Goal: Information Seeking & Learning: Learn about a topic

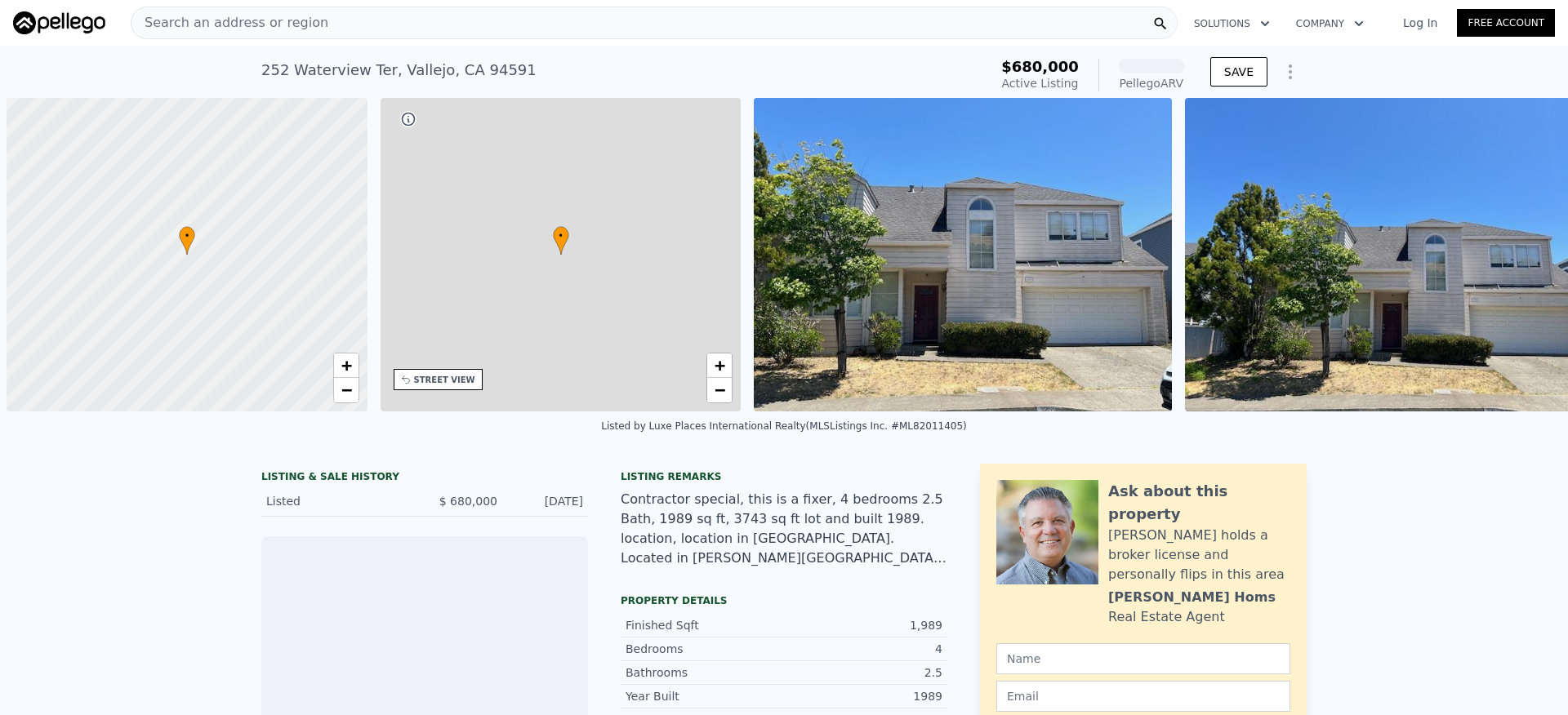
scroll to position [0, 7]
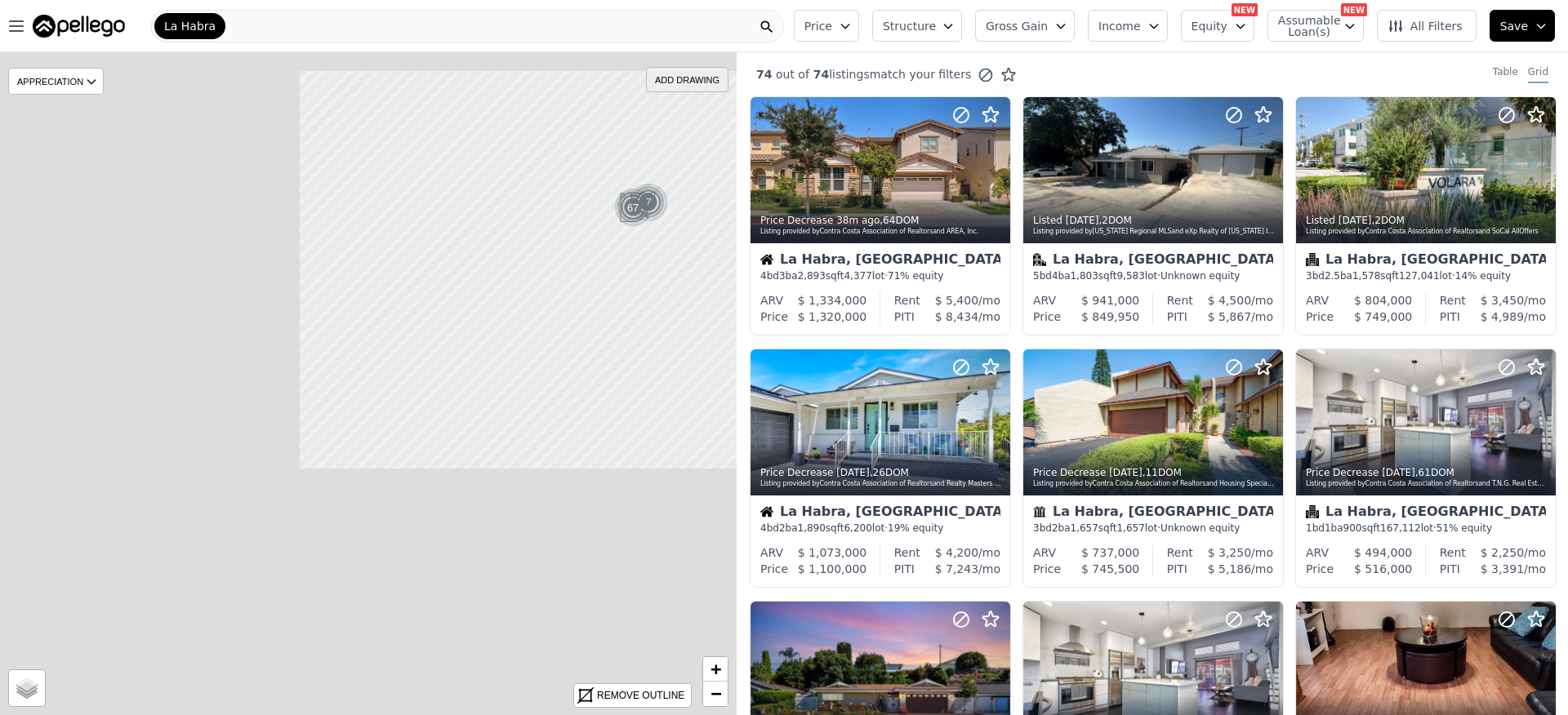
click at [683, 77] on div "ADD DRAWING" at bounding box center [687, 79] width 81 height 24
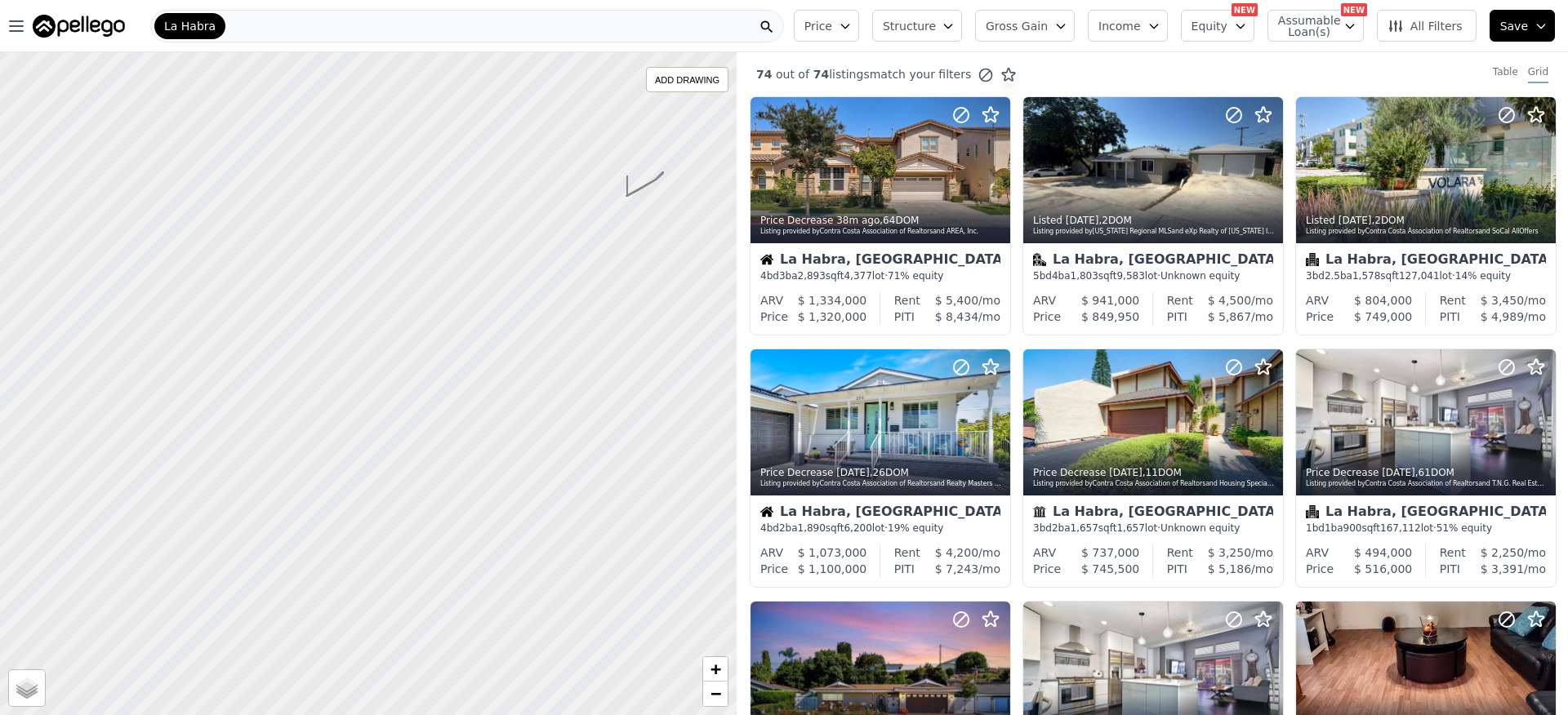
drag, startPoint x: 661, startPoint y: 175, endPoint x: 627, endPoint y: 177, distance: 34.1
click at [649, 73] on div "REMOVE ALL DRAWINGS" at bounding box center [665, 79] width 124 height 24
drag, startPoint x: 666, startPoint y: 199, endPoint x: 680, endPoint y: 83, distance: 116.8
click at [680, 83] on div "ADD DRAWING" at bounding box center [687, 79] width 81 height 24
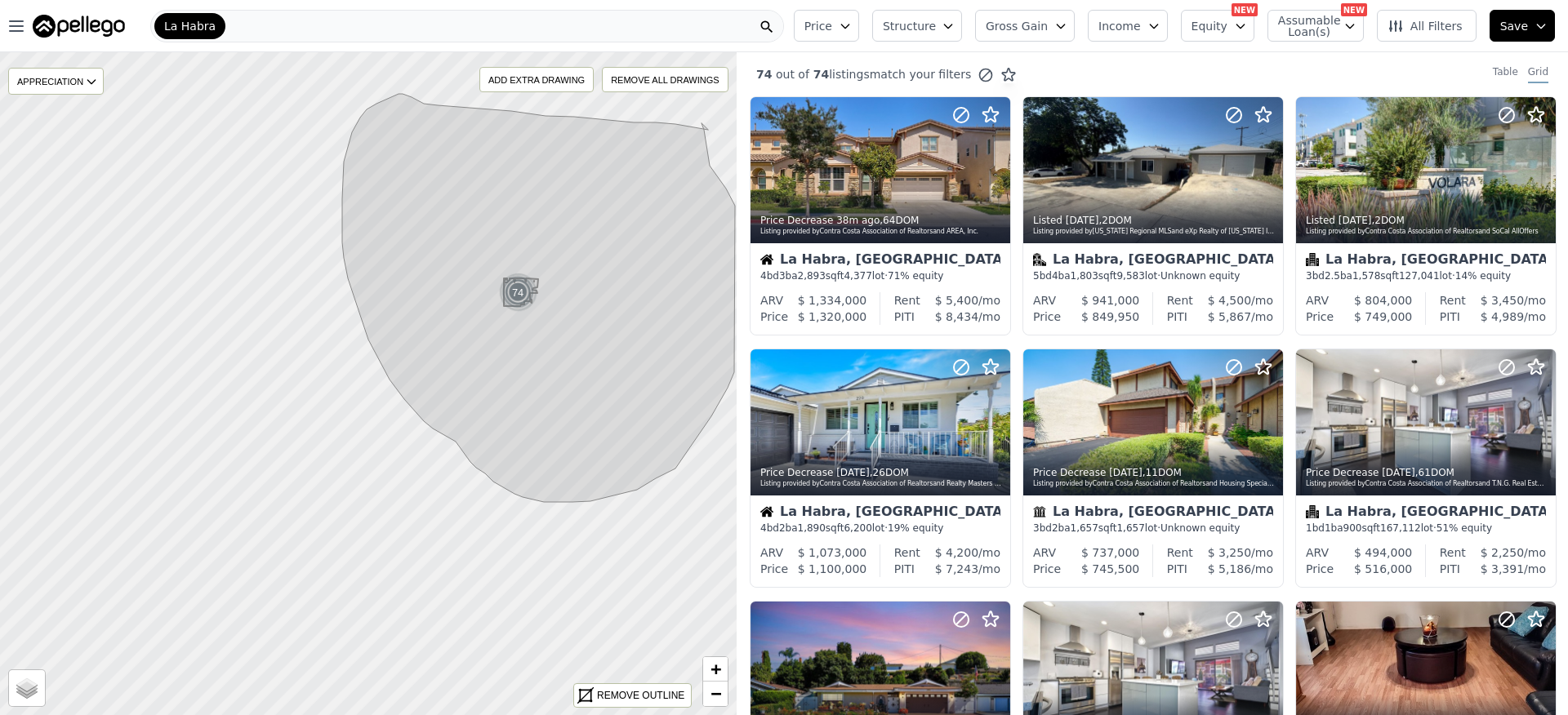
click at [849, 22] on button "Price" at bounding box center [826, 25] width 65 height 32
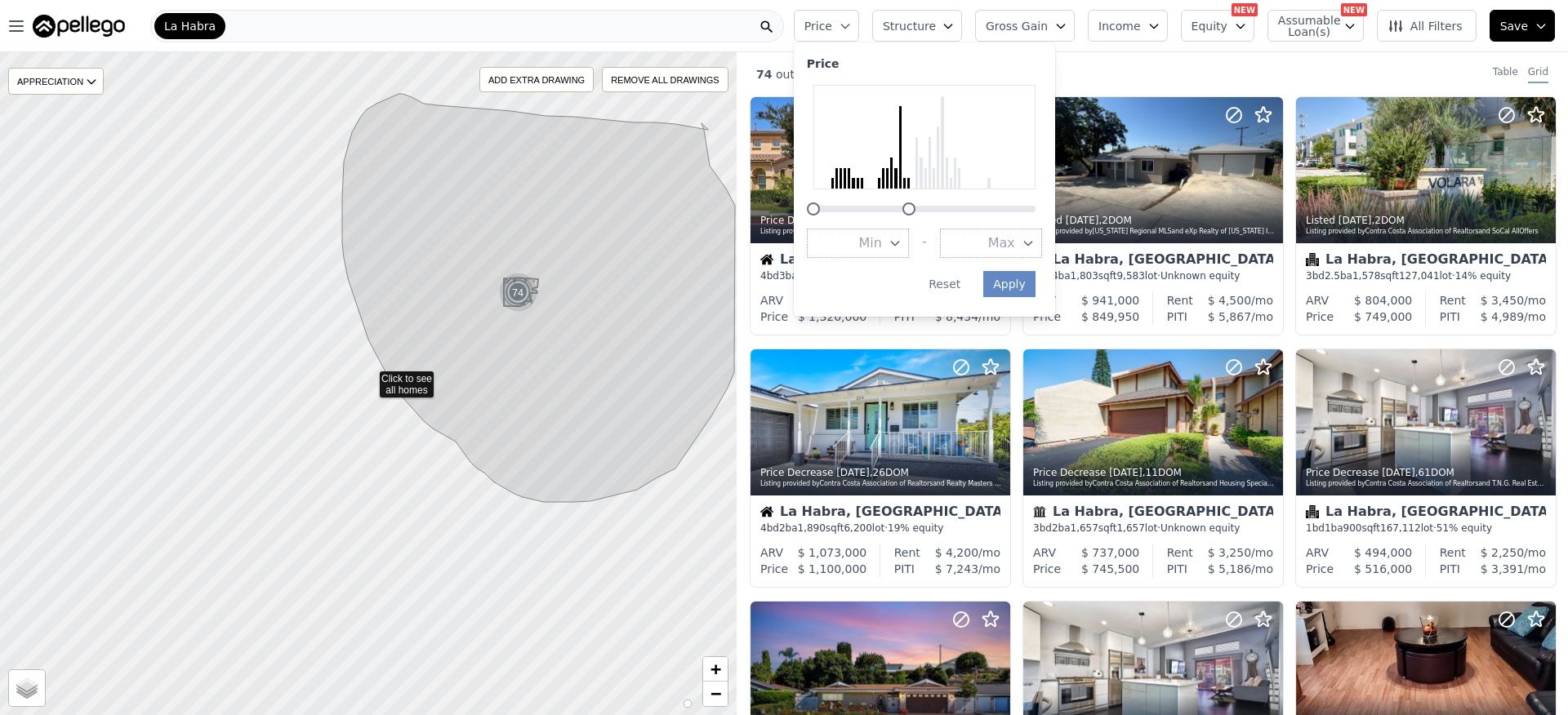
drag, startPoint x: 1048, startPoint y: 208, endPoint x: 922, endPoint y: 208, distance: 126.0
click at [916, 208] on div at bounding box center [908, 208] width 13 height 13
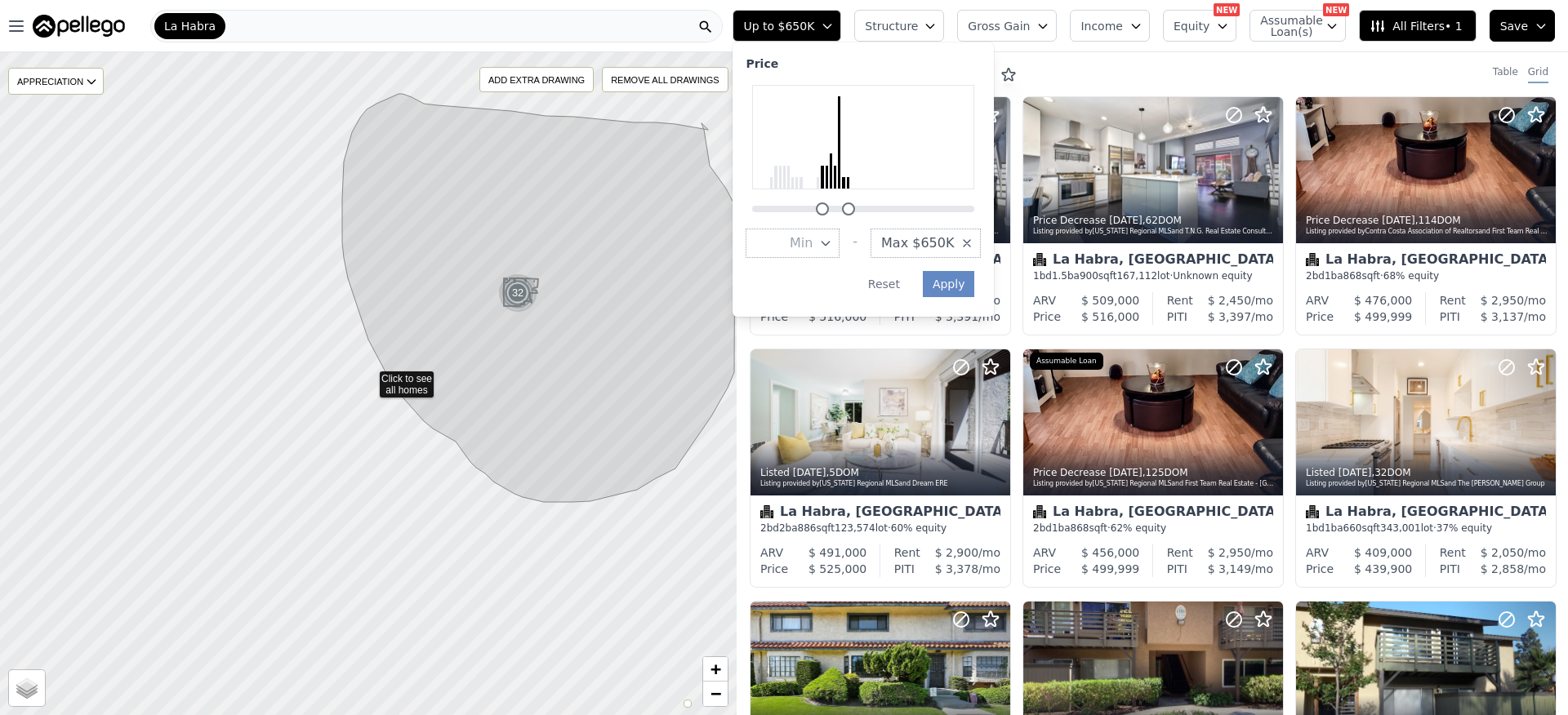
drag, startPoint x: 772, startPoint y: 213, endPoint x: 945, endPoint y: 254, distance: 177.8
click at [829, 212] on div at bounding box center [822, 208] width 13 height 13
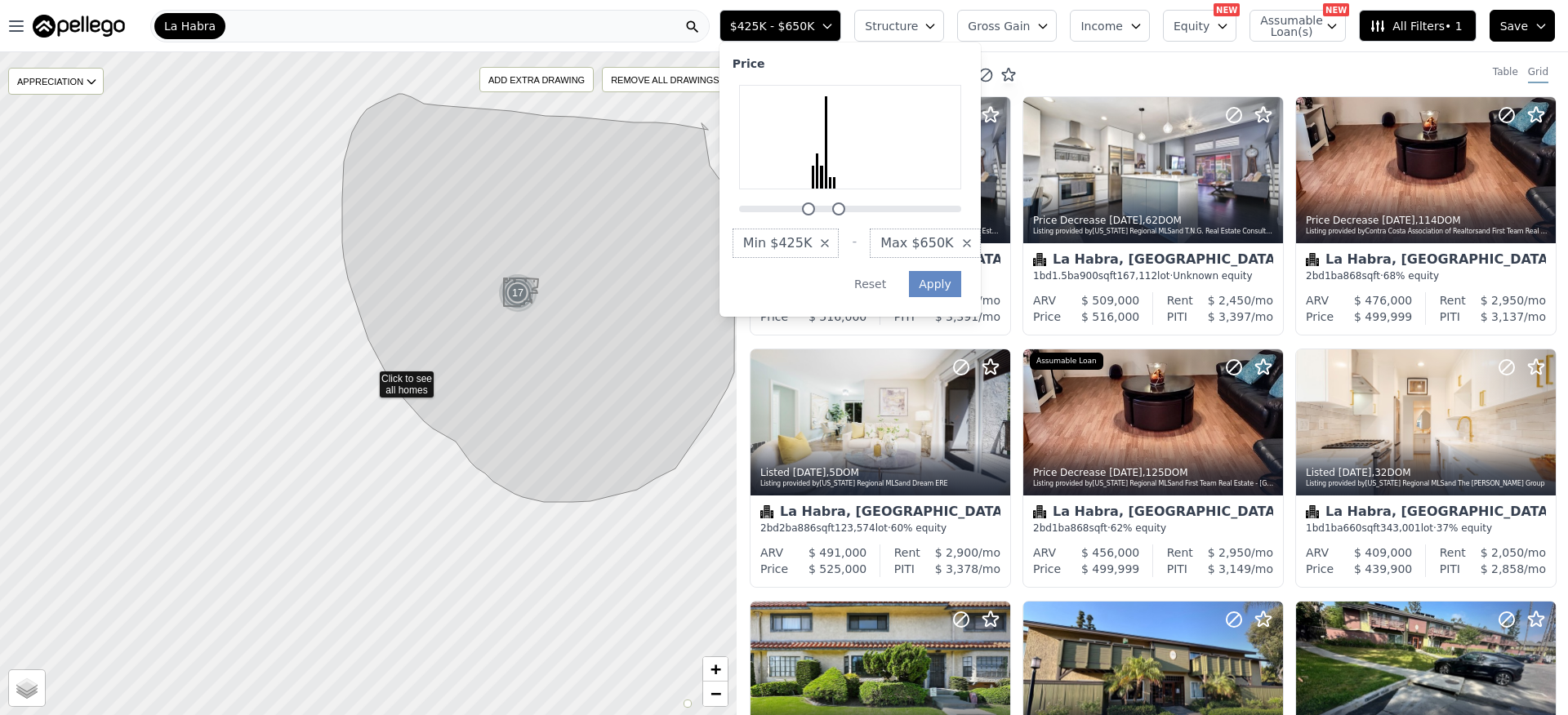
click at [845, 211] on div at bounding box center [838, 208] width 13 height 13
drag, startPoint x: 858, startPoint y: 209, endPoint x: 906, endPoint y: 231, distance: 52.8
click at [850, 208] on div at bounding box center [843, 208] width 13 height 13
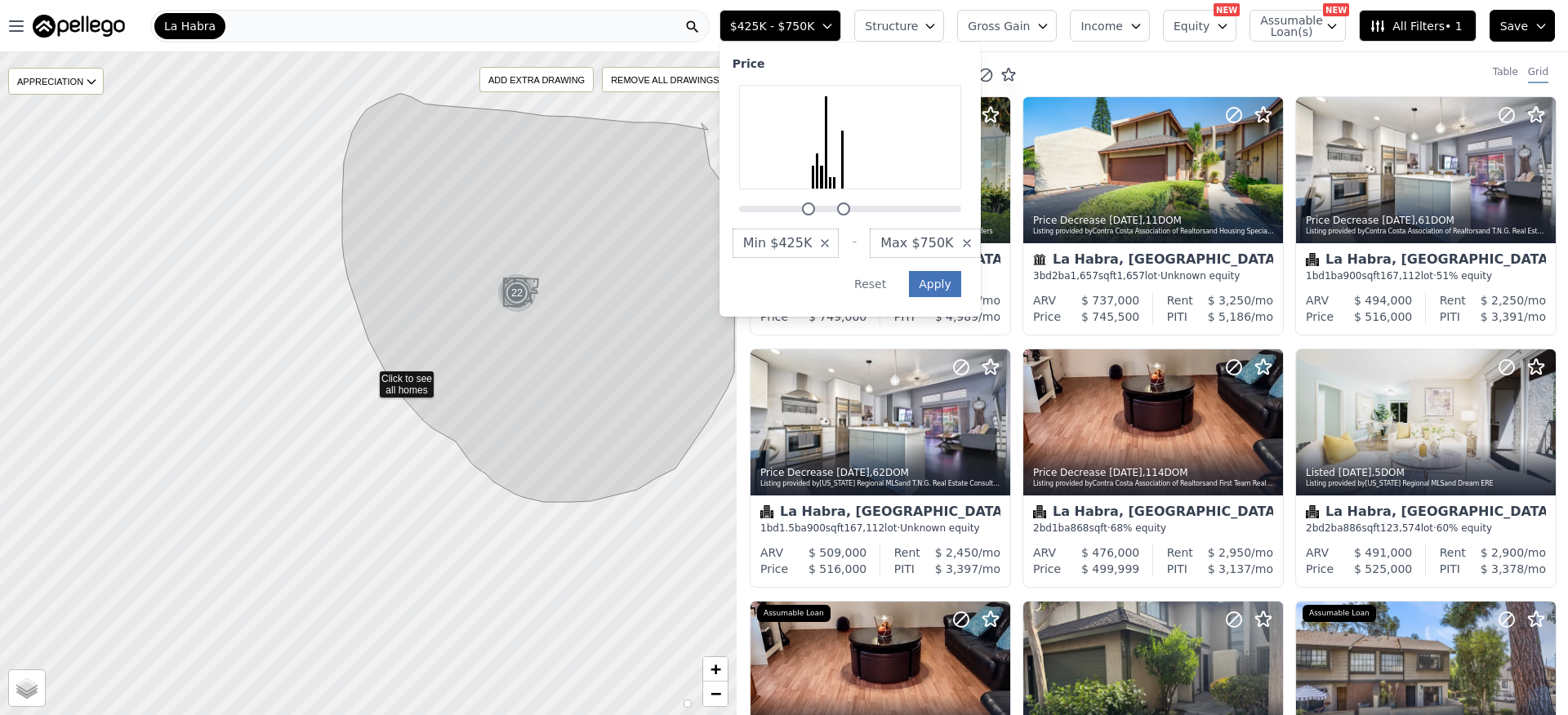
click at [951, 284] on button "Apply" at bounding box center [935, 284] width 52 height 26
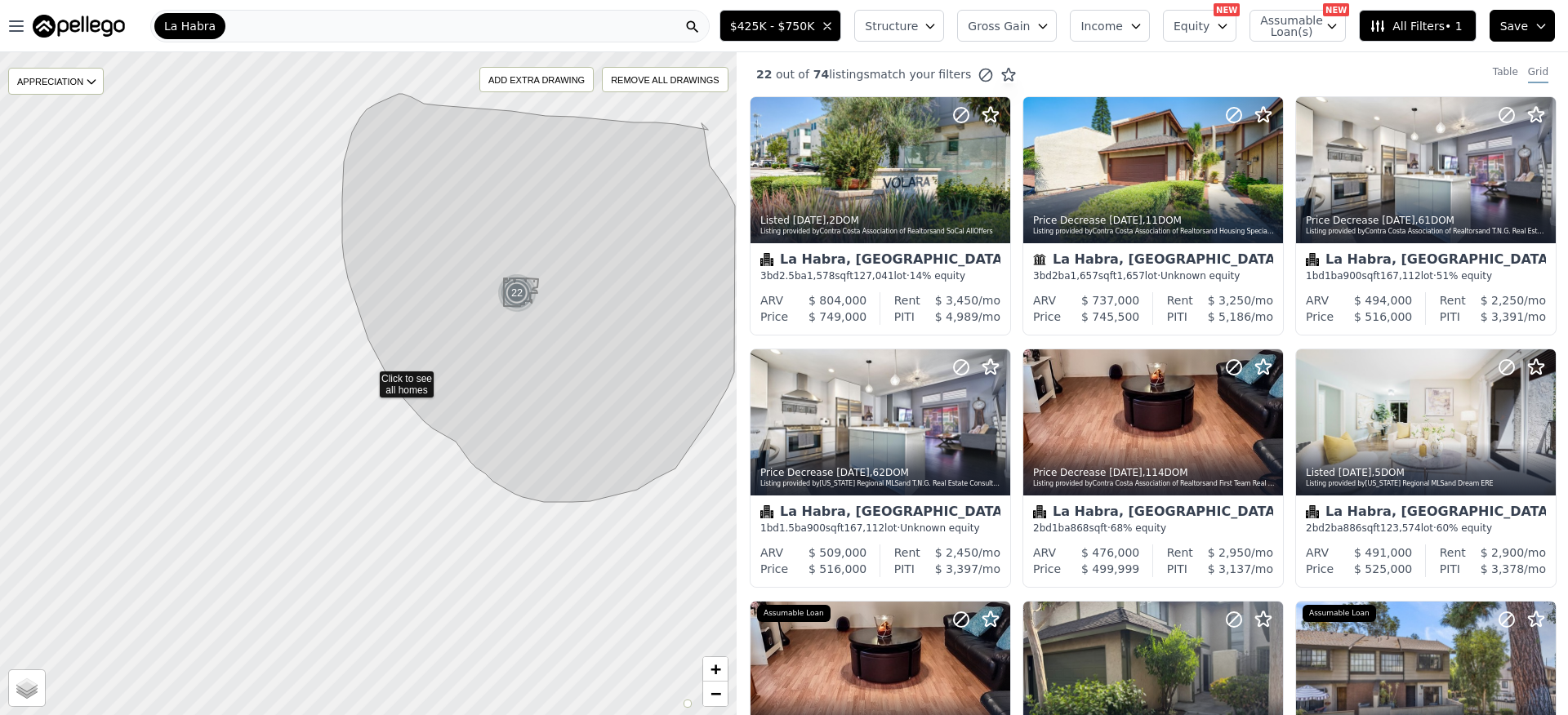
click at [994, 26] on span "Gross Gain" at bounding box center [999, 26] width 62 height 16
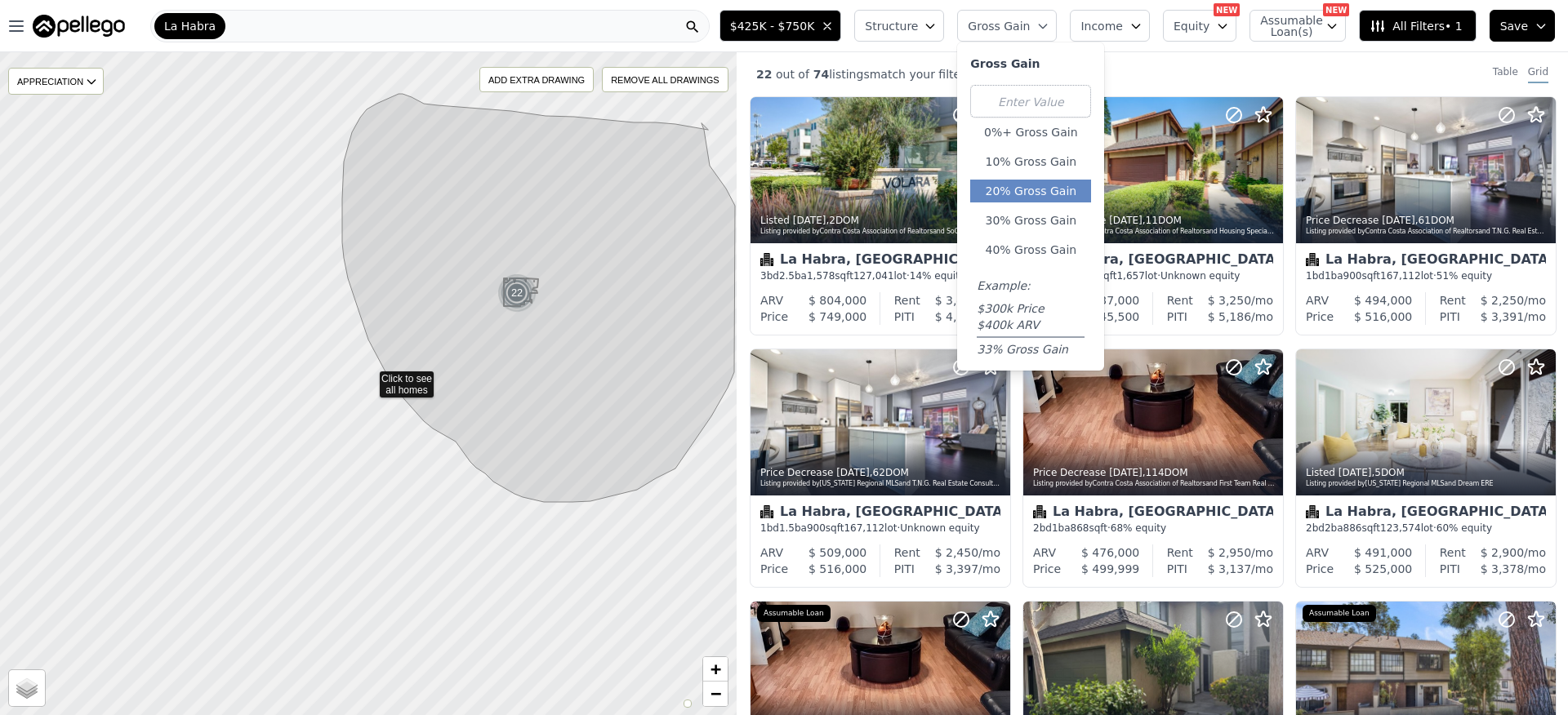
click at [1045, 189] on button "20% Gross Gain" at bounding box center [1031, 190] width 120 height 23
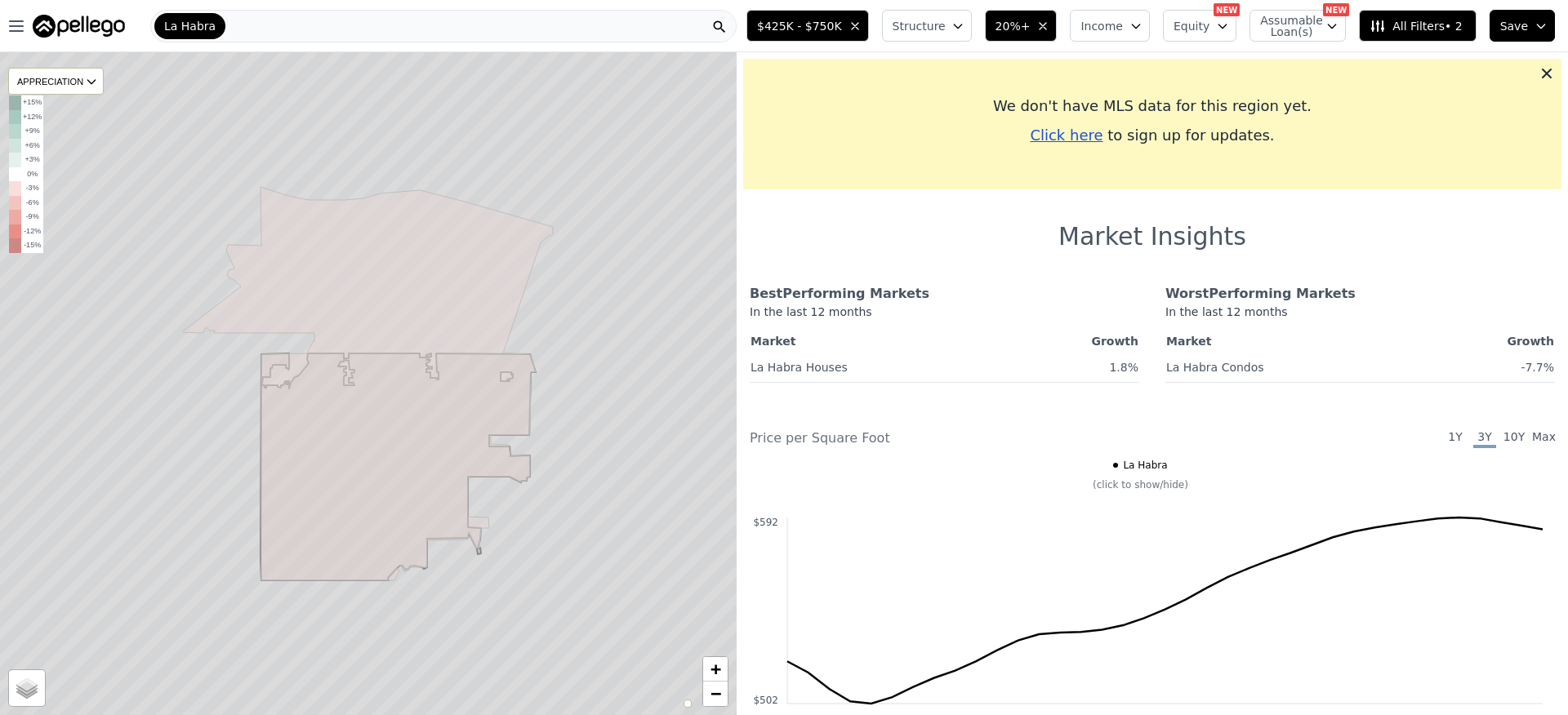
click at [327, 26] on div "La Habra" at bounding box center [443, 26] width 586 height 32
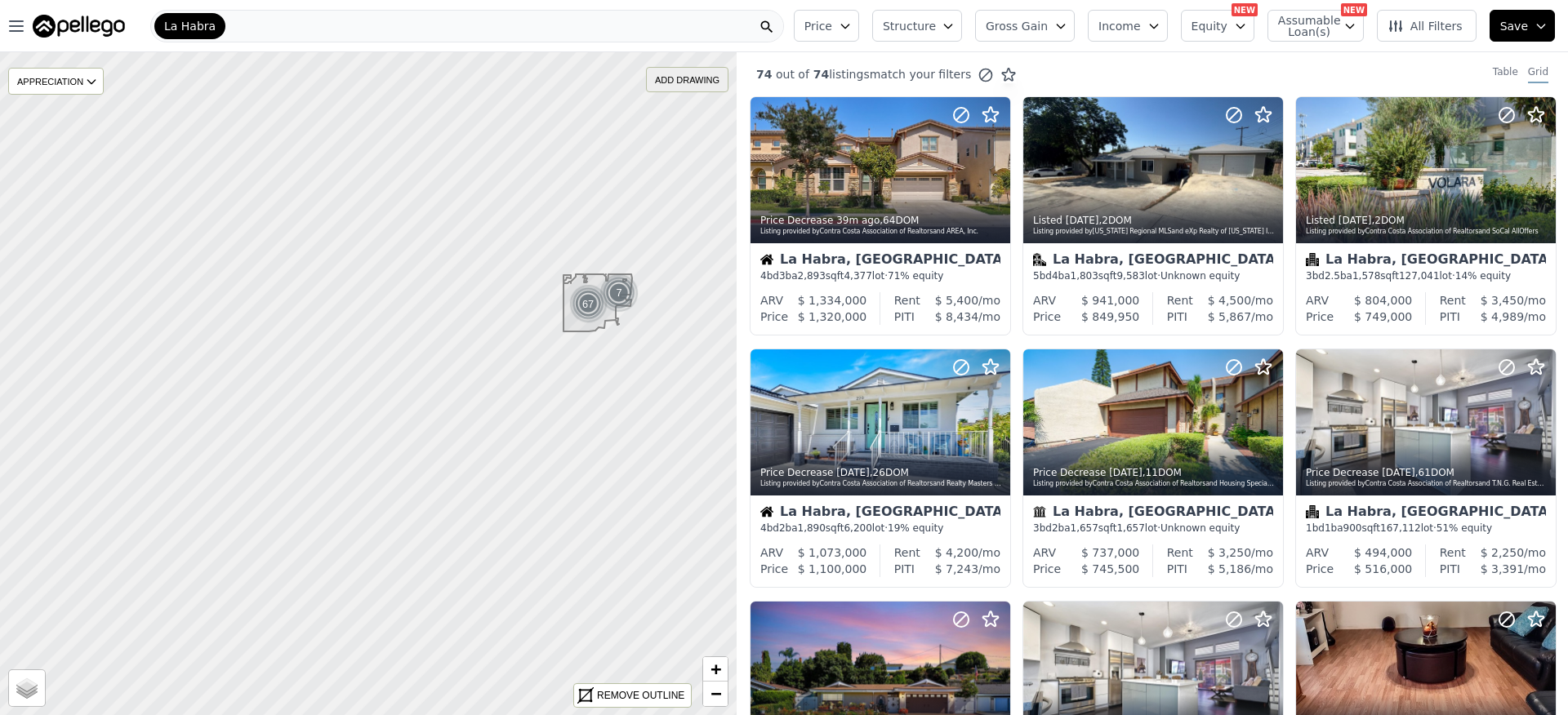
click at [672, 79] on div "ADD DRAWING" at bounding box center [687, 79] width 81 height 24
click at [685, 79] on div "ADD DRAWING" at bounding box center [687, 79] width 81 height 24
click at [684, 80] on div "ADD DRAWING" at bounding box center [687, 79] width 81 height 24
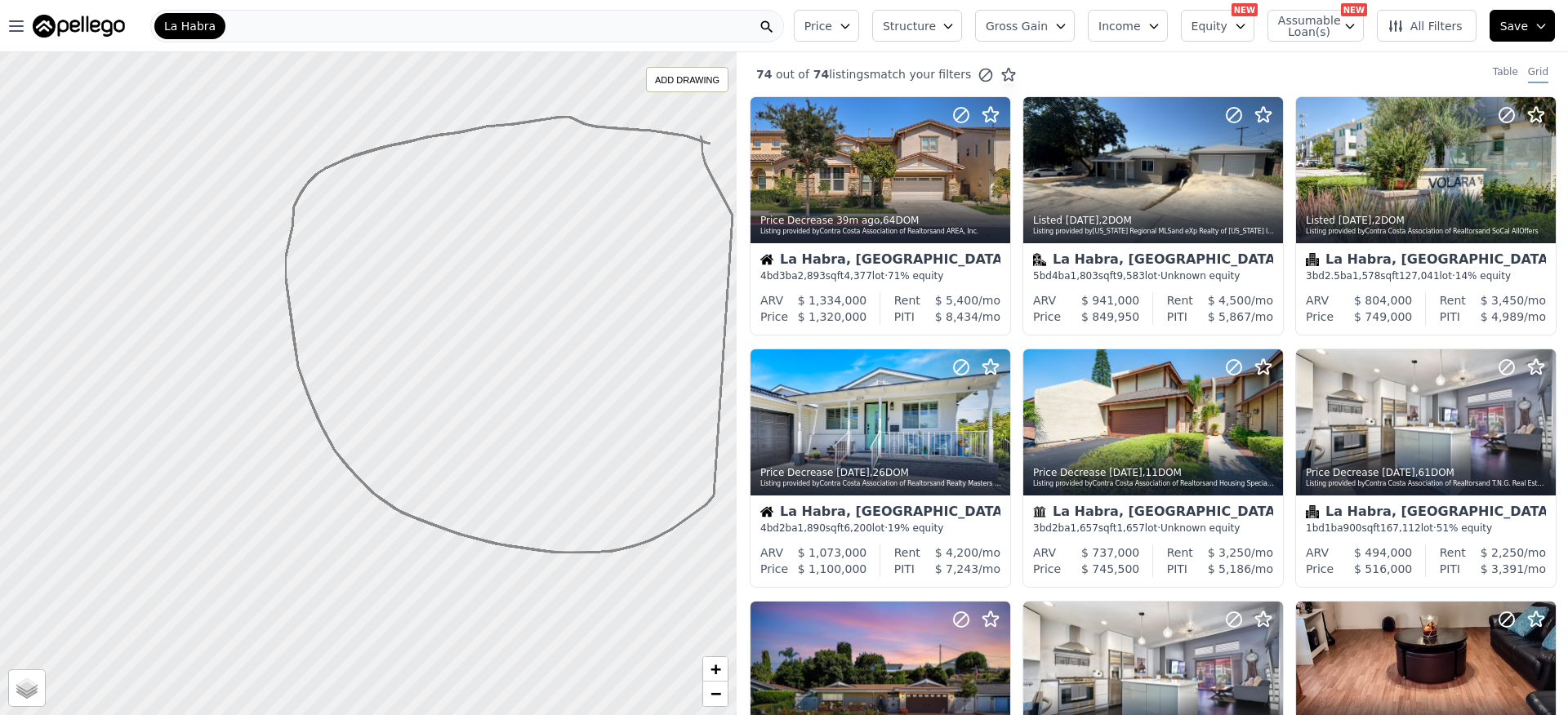
drag, startPoint x: 710, startPoint y: 144, endPoint x: 701, endPoint y: 137, distance: 11.4
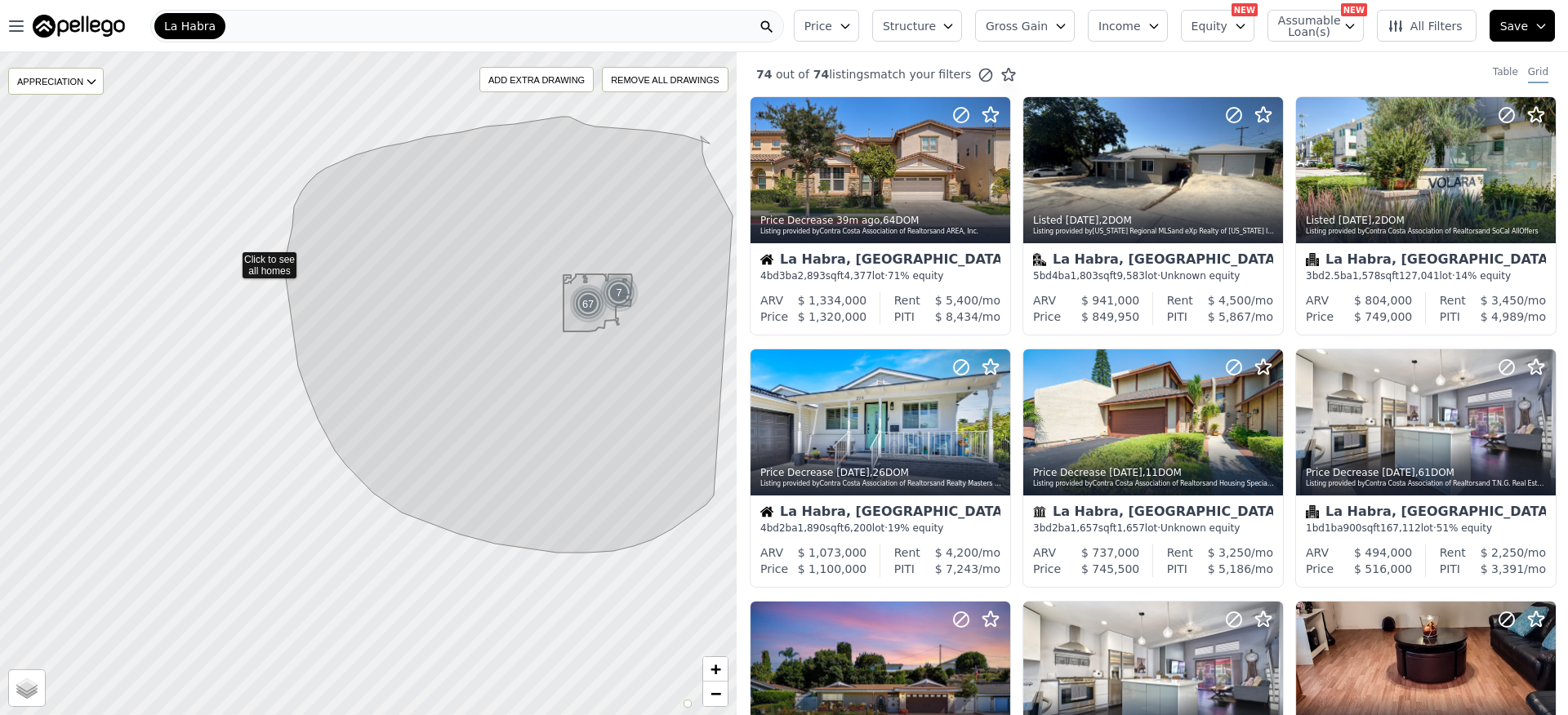
click at [232, 256] on icon at bounding box center [368, 384] width 889 height 800
click at [1017, 28] on span "Gross Gain" at bounding box center [1017, 26] width 62 height 16
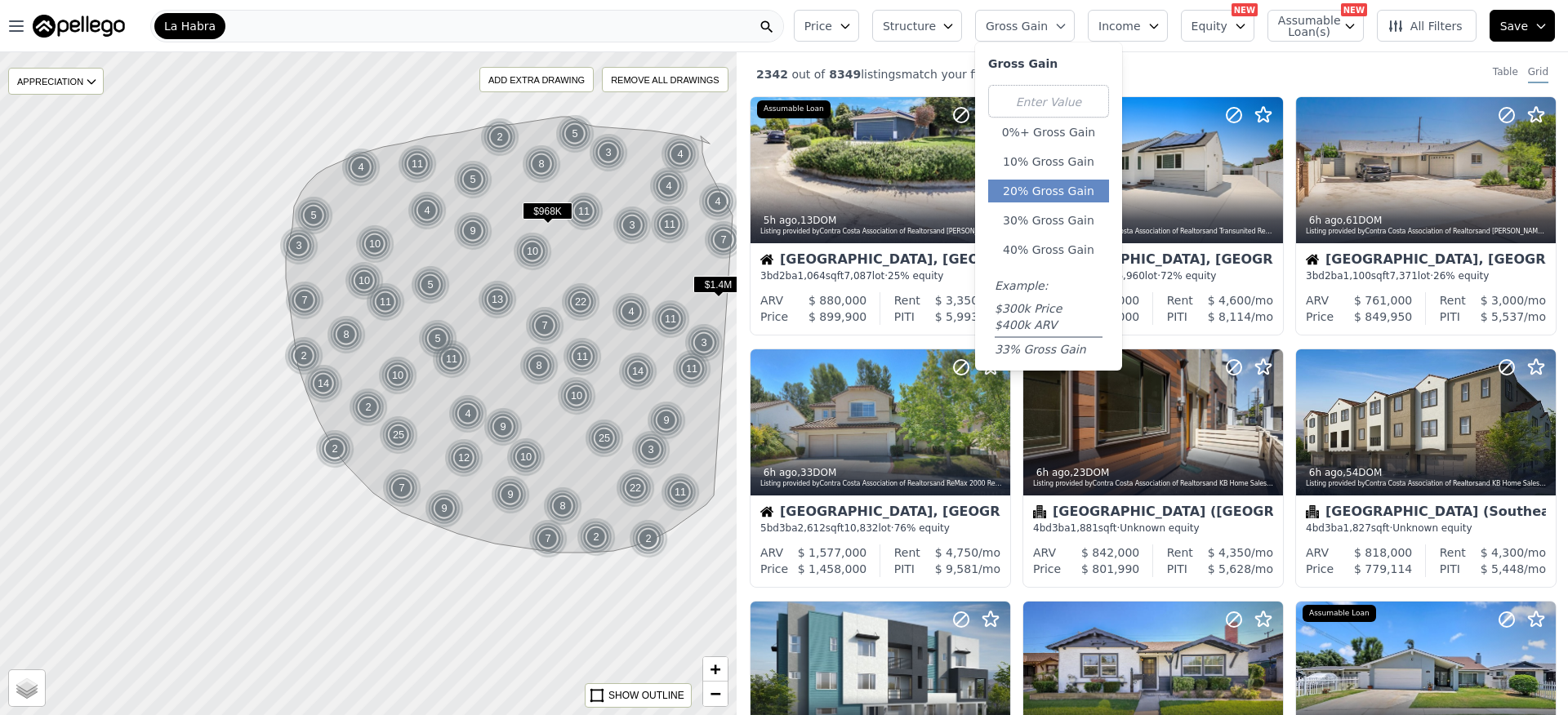
click at [1058, 186] on button "20% Gross Gain" at bounding box center [1048, 190] width 120 height 23
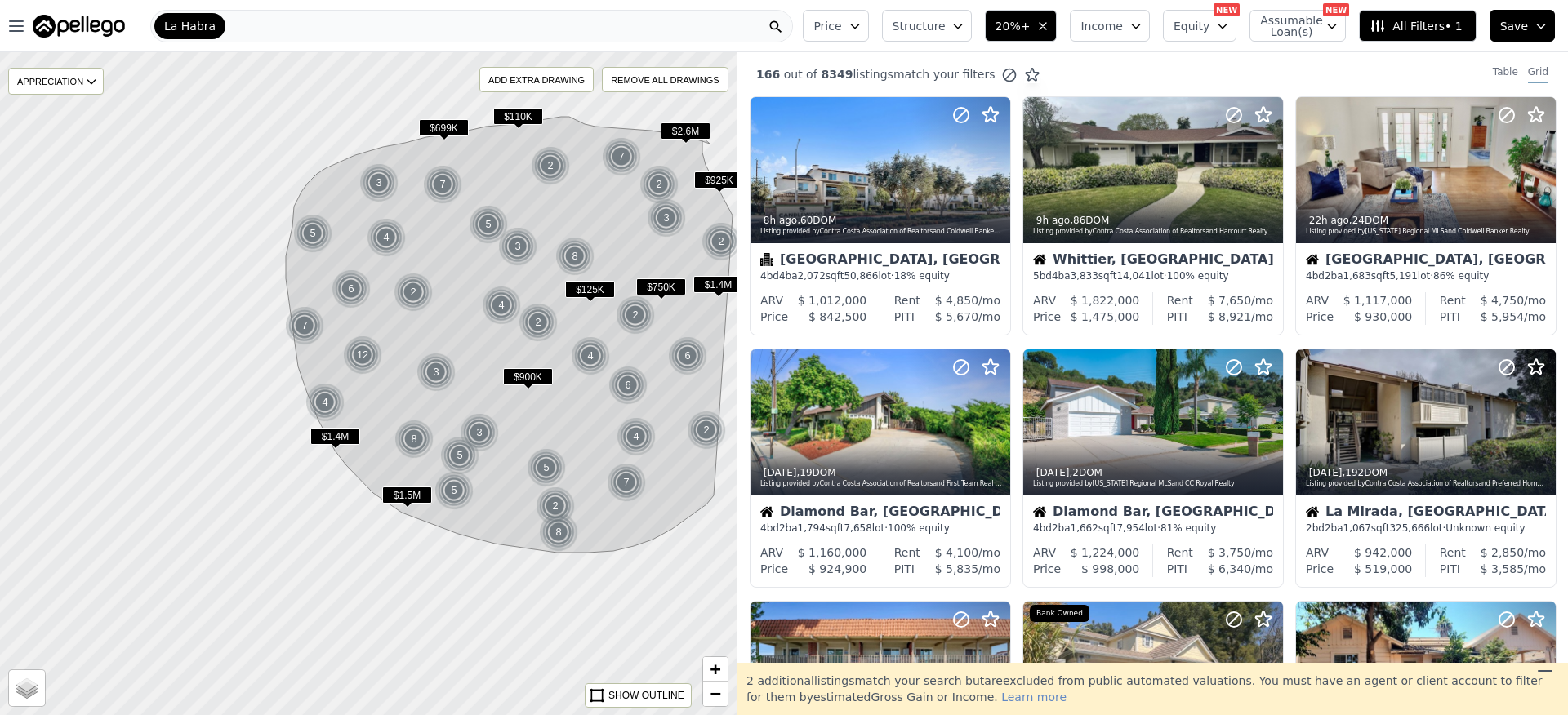
click at [860, 26] on button "Price" at bounding box center [836, 25] width 65 height 32
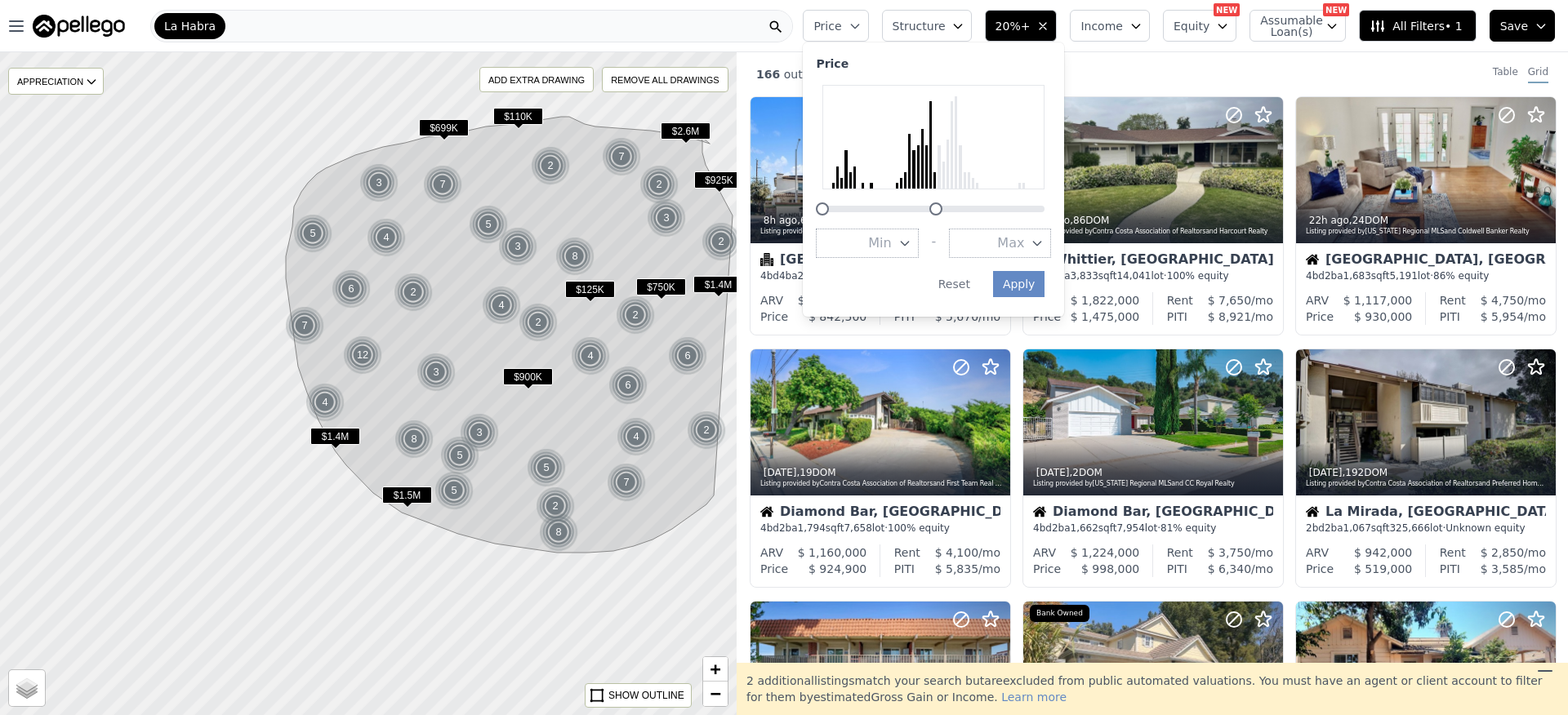
drag, startPoint x: 1031, startPoint y: 208, endPoint x: 950, endPoint y: 211, distance: 81.1
click at [943, 211] on div at bounding box center [936, 208] width 13 height 13
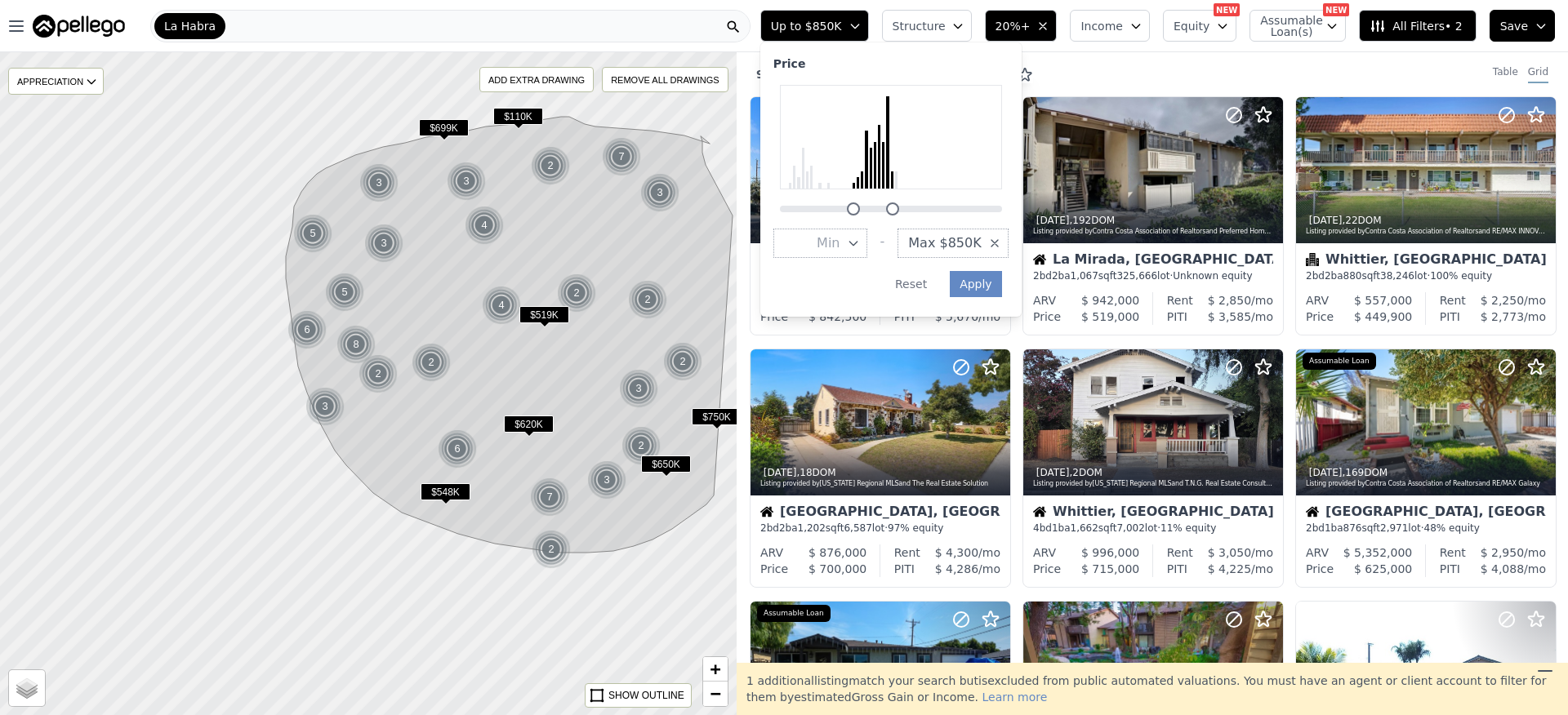
drag, startPoint x: 796, startPoint y: 210, endPoint x: 866, endPoint y: 210, distance: 70.0
click at [860, 210] on div at bounding box center [853, 208] width 13 height 13
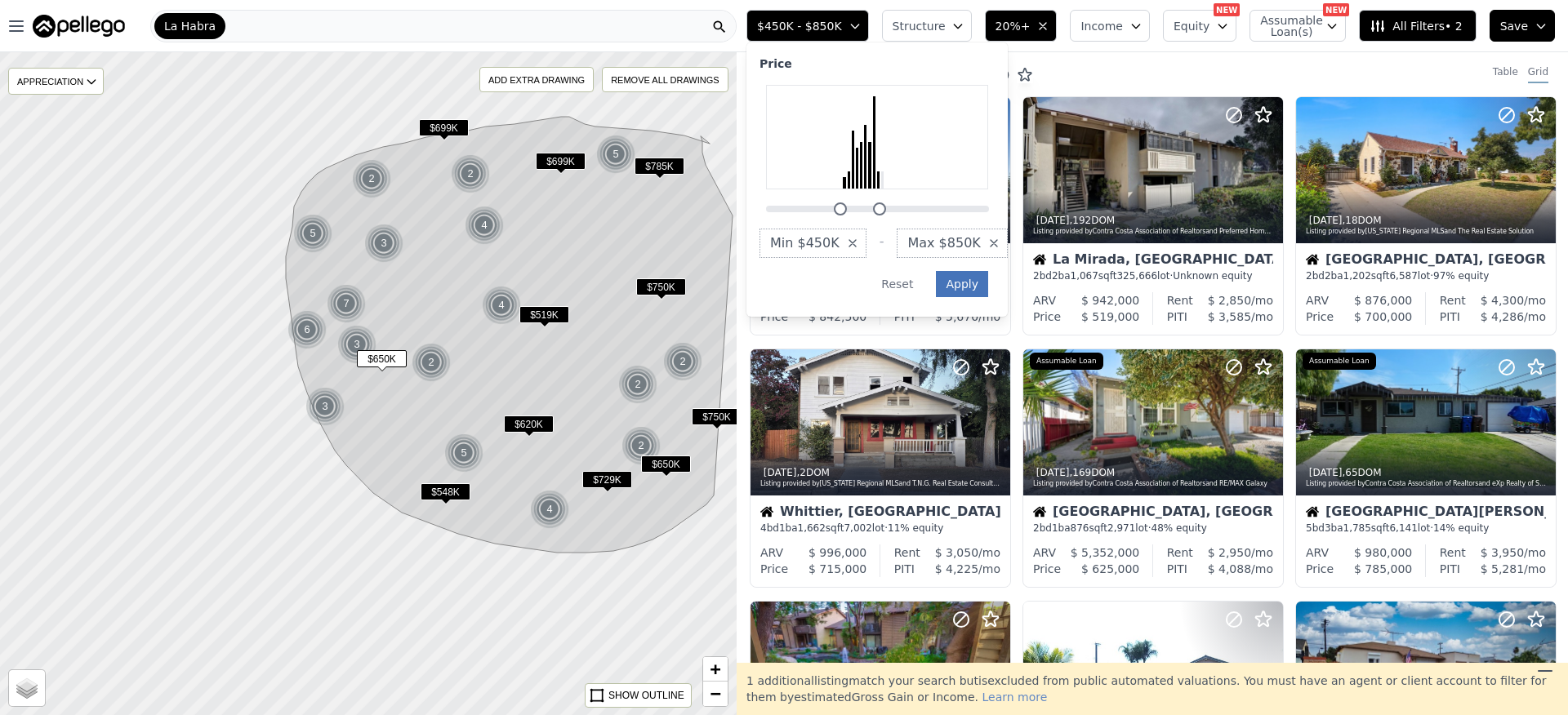
click at [984, 291] on button "Apply" at bounding box center [961, 284] width 52 height 26
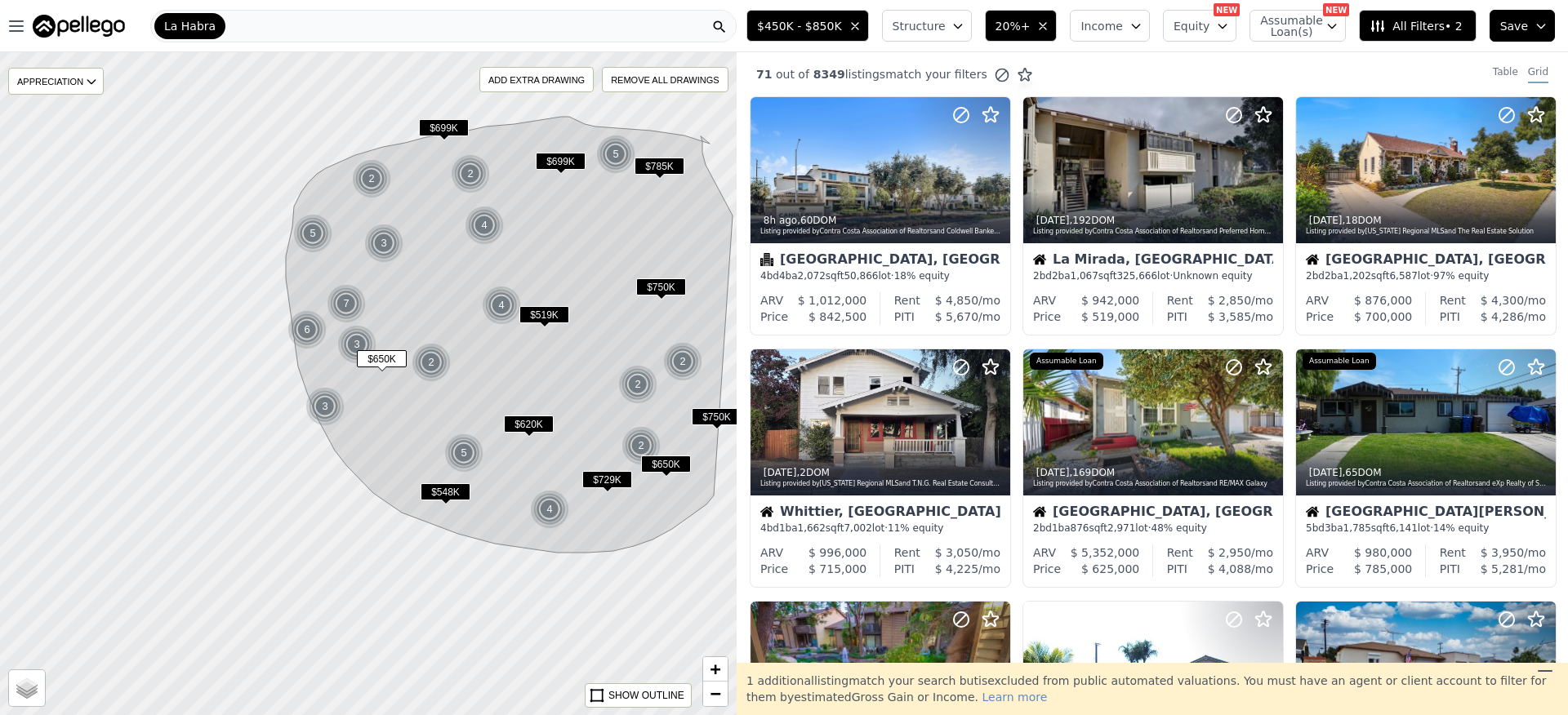
click at [917, 28] on span "Structure" at bounding box center [919, 26] width 52 height 16
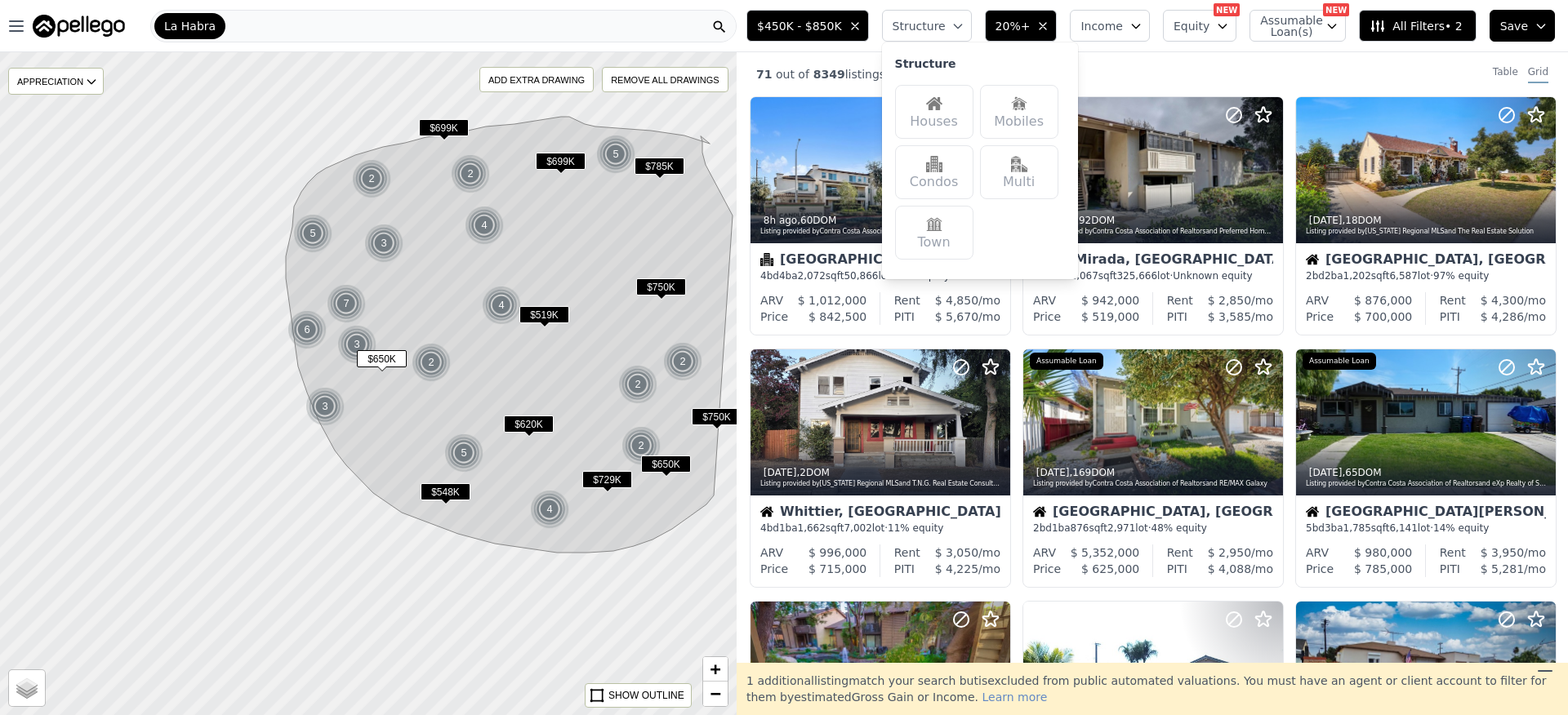
click at [943, 113] on div "Houses" at bounding box center [935, 111] width 79 height 54
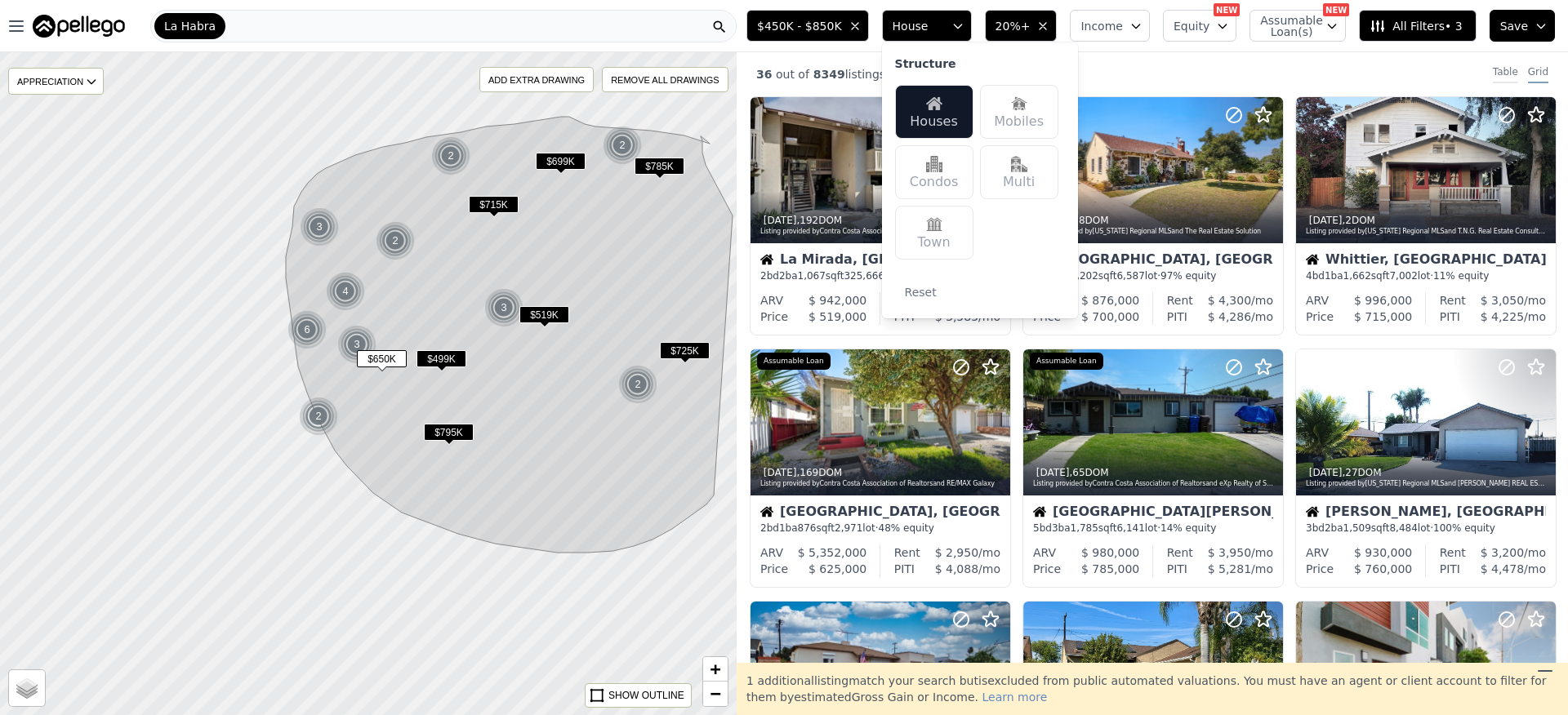
click at [1496, 73] on div "Table" at bounding box center [1506, 73] width 26 height 18
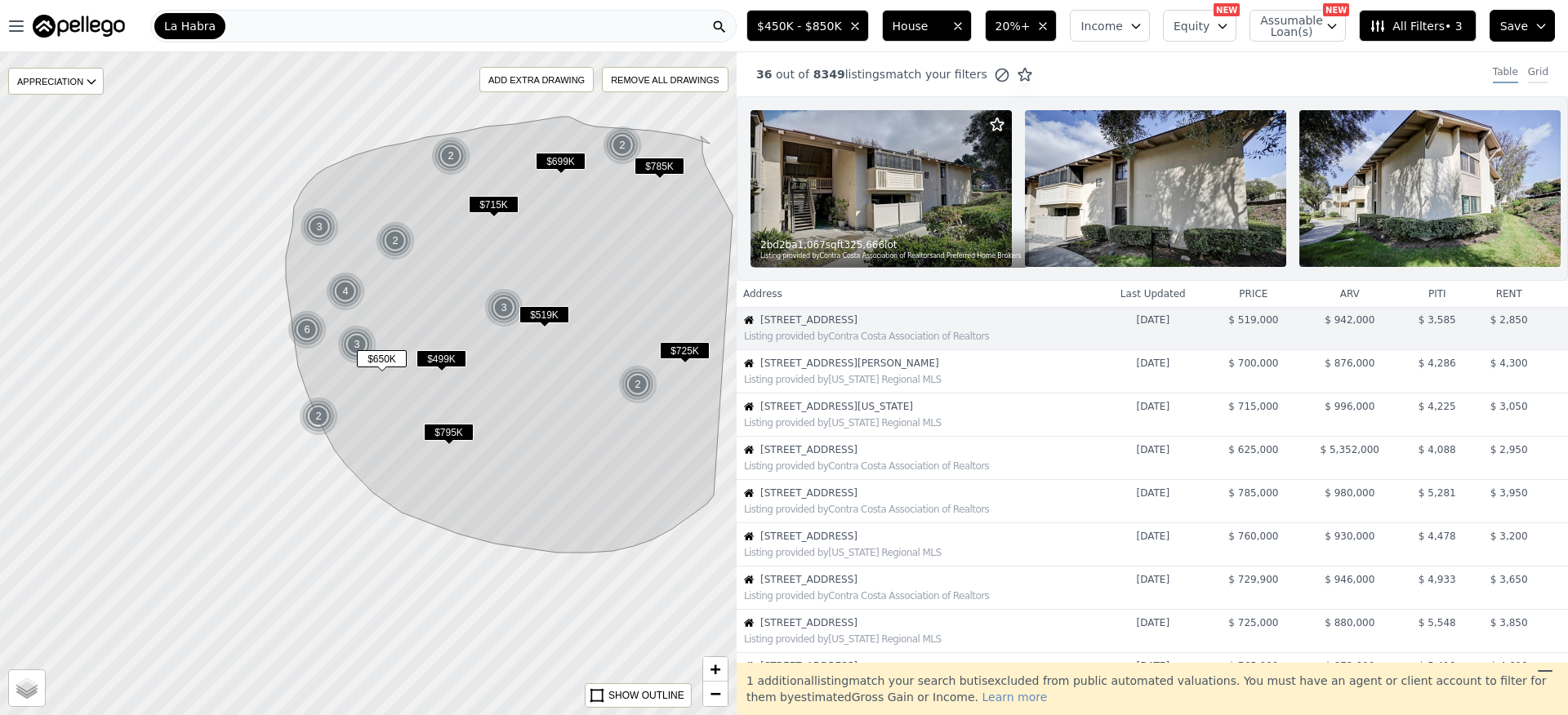
click at [1528, 75] on div "Grid" at bounding box center [1538, 73] width 21 height 18
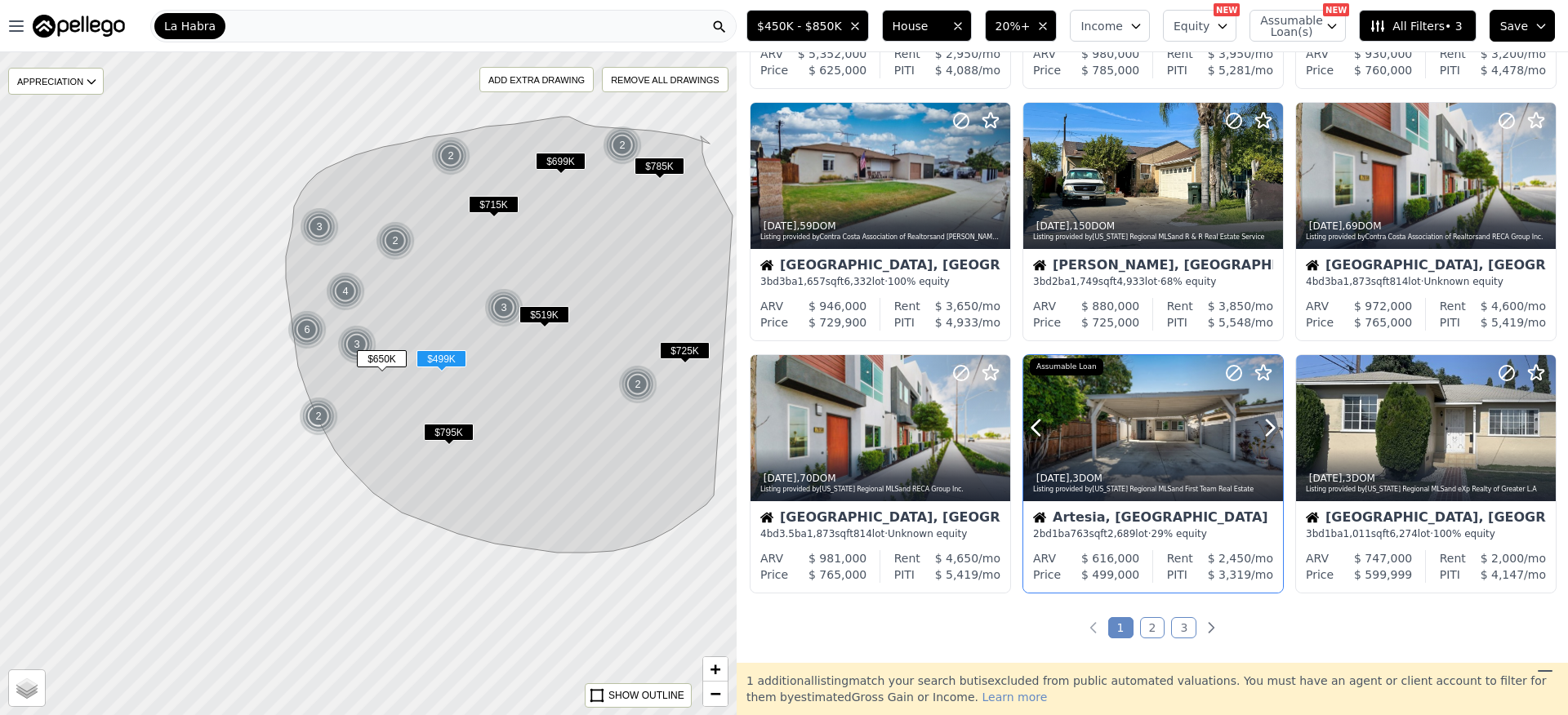
scroll to position [502, 0]
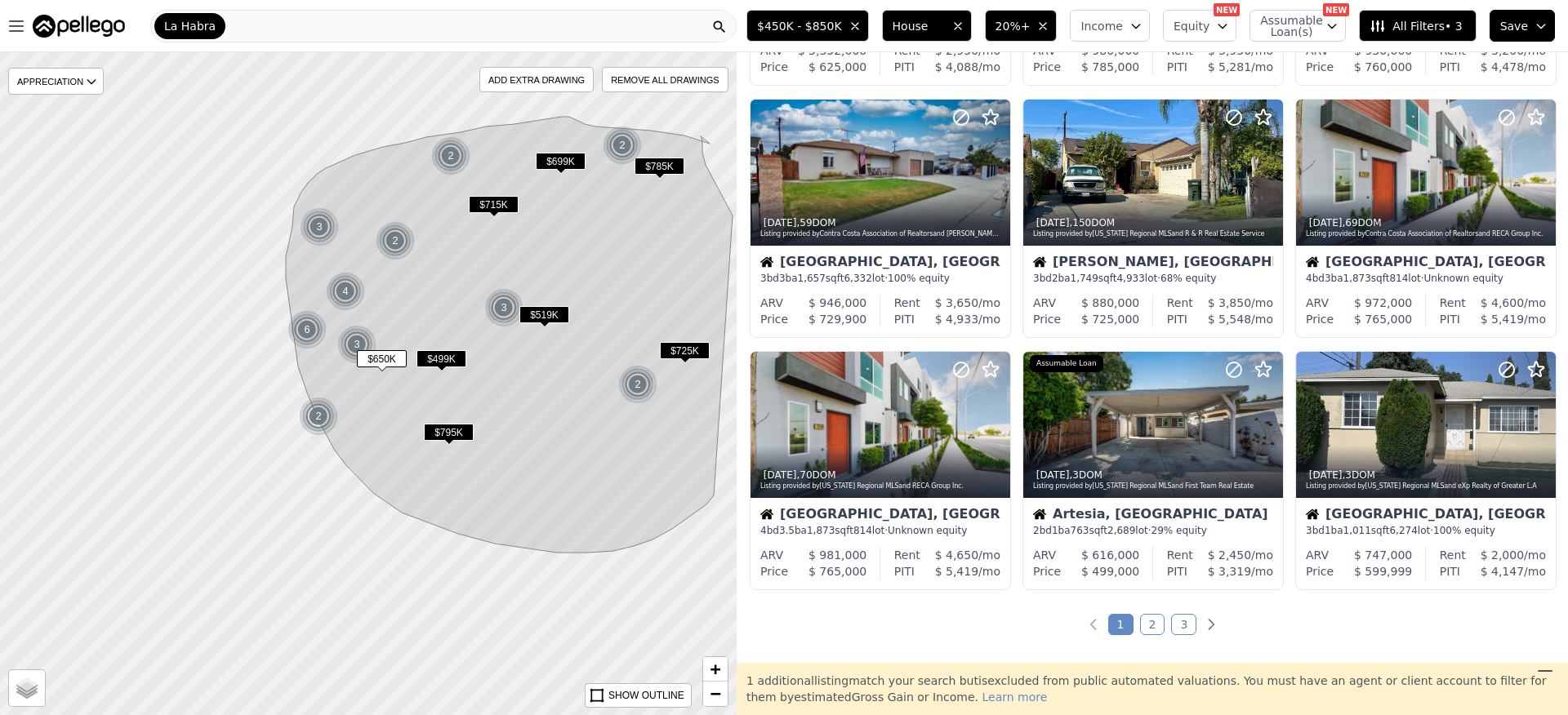
click at [1147, 628] on link "2" at bounding box center [1153, 624] width 26 height 21
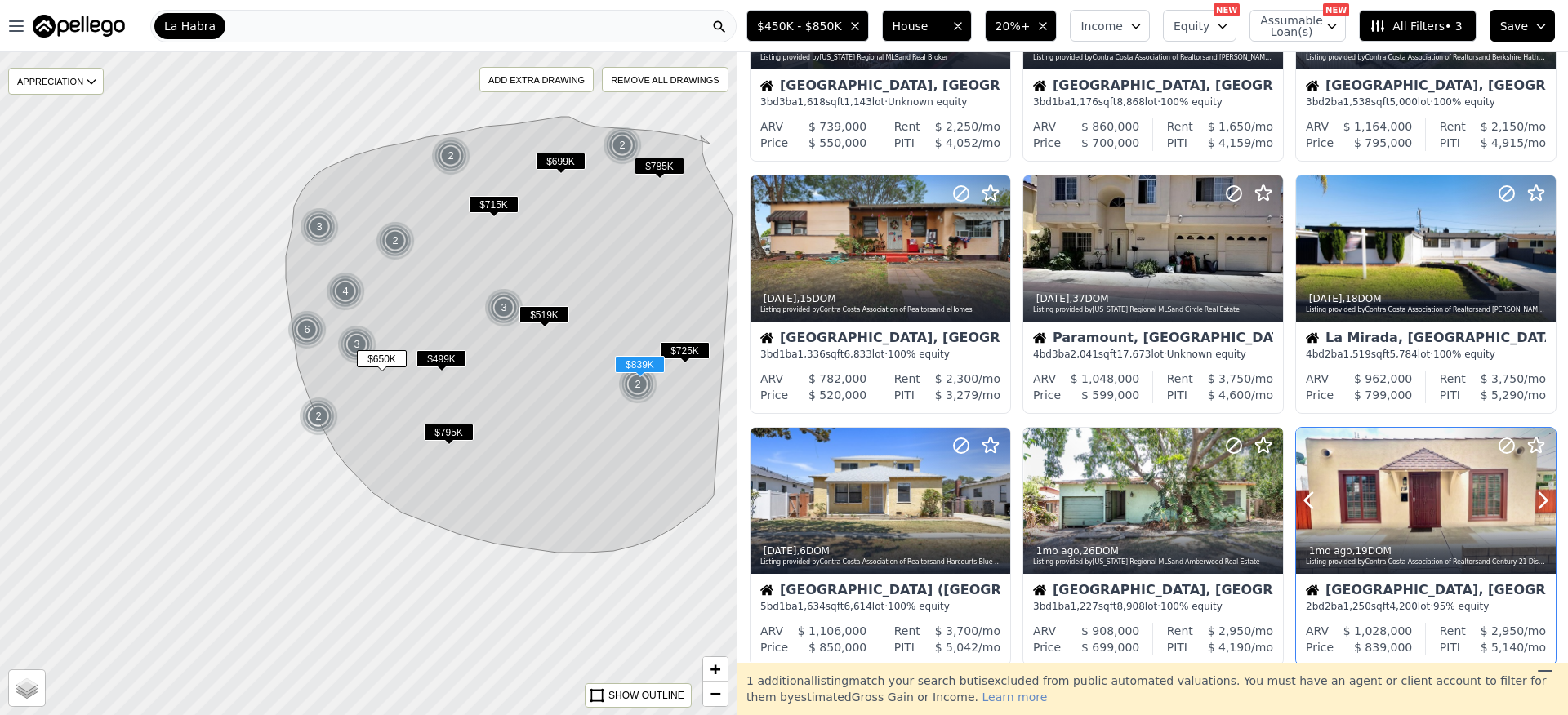
scroll to position [387, 0]
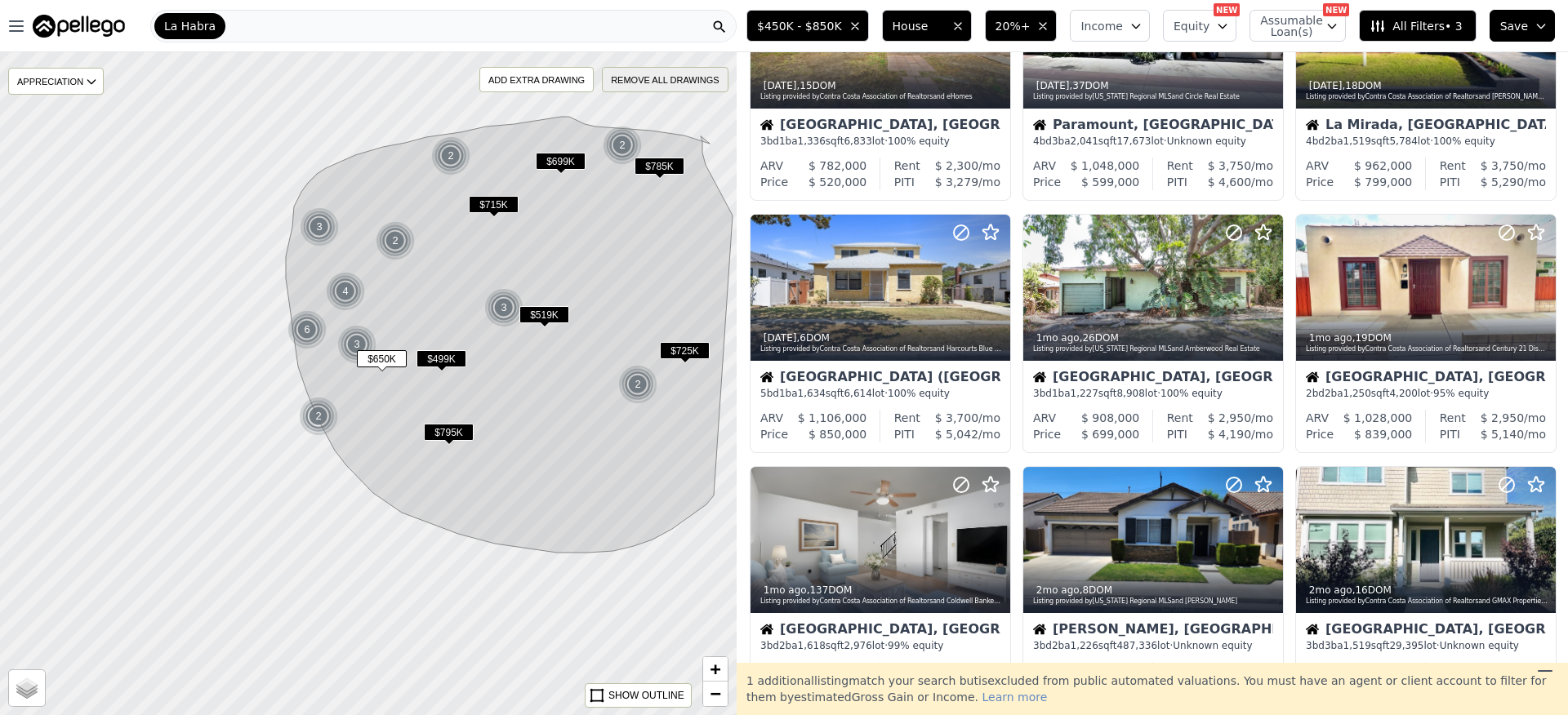
click at [696, 84] on div "REMOVE ALL DRAWINGS" at bounding box center [665, 79] width 124 height 24
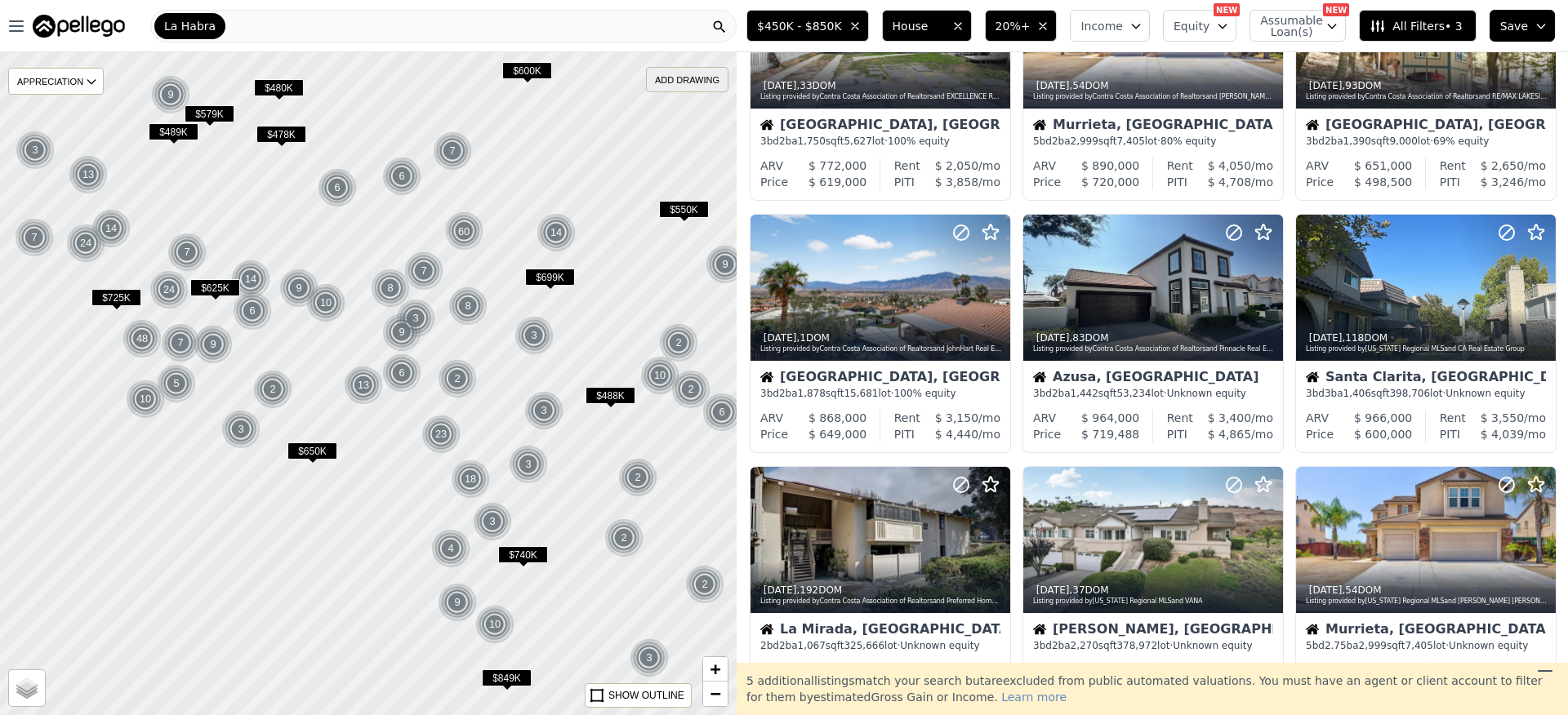
click at [698, 84] on div "ADD DRAWING" at bounding box center [687, 79] width 81 height 24
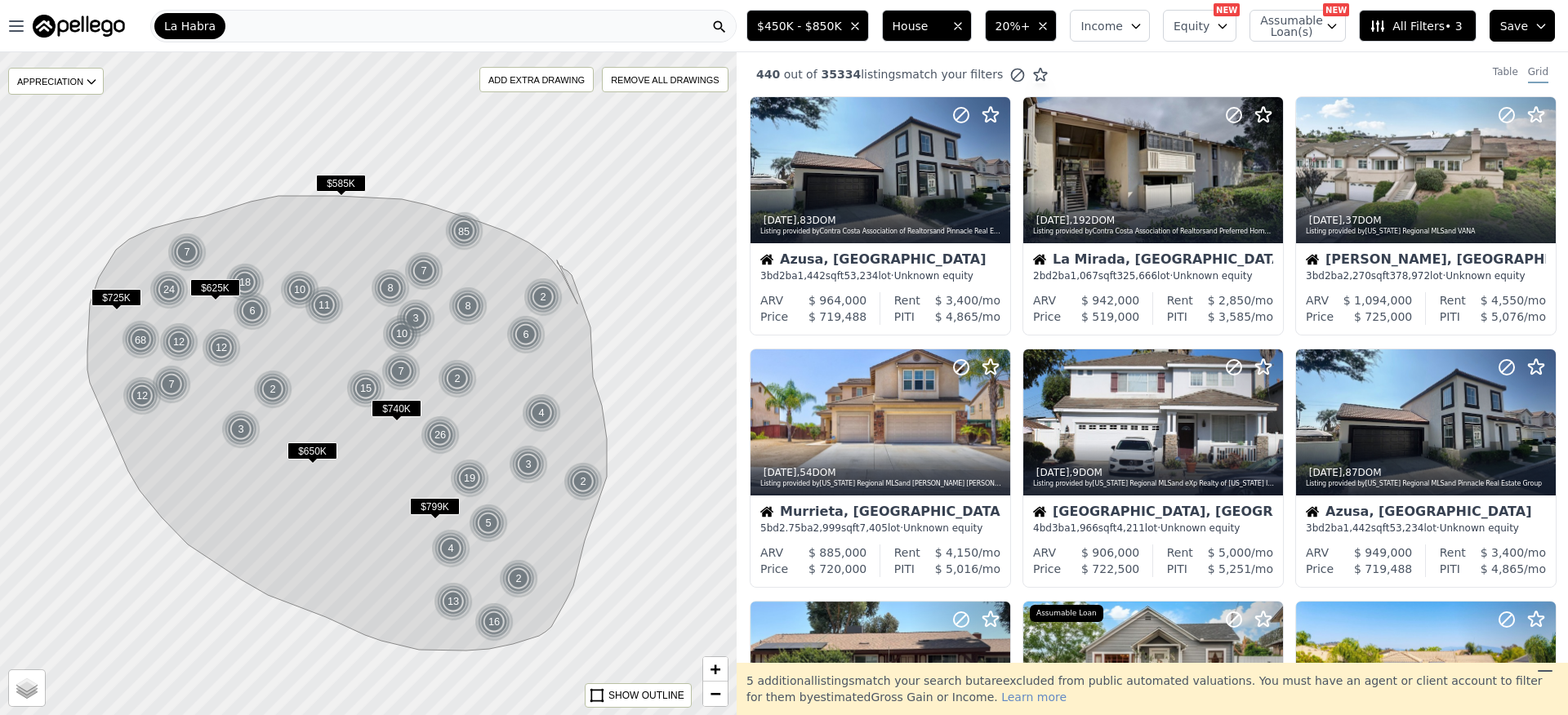
click at [815, 24] on span "$450K - $850K" at bounding box center [799, 26] width 85 height 16
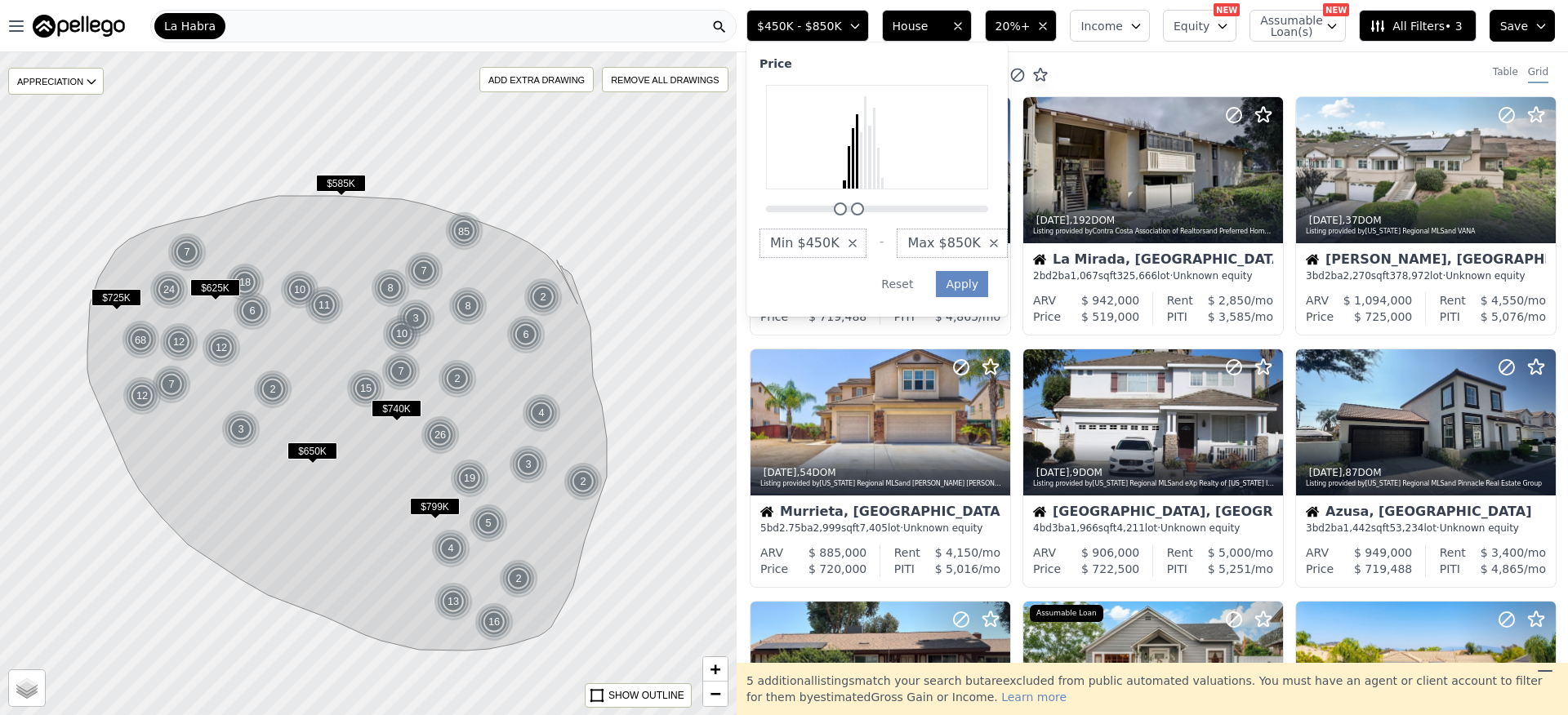
drag, startPoint x: 896, startPoint y: 210, endPoint x: 874, endPoint y: 210, distance: 22.0
click at [864, 210] on div at bounding box center [857, 208] width 13 height 13
click at [964, 282] on button "Apply" at bounding box center [961, 284] width 52 height 26
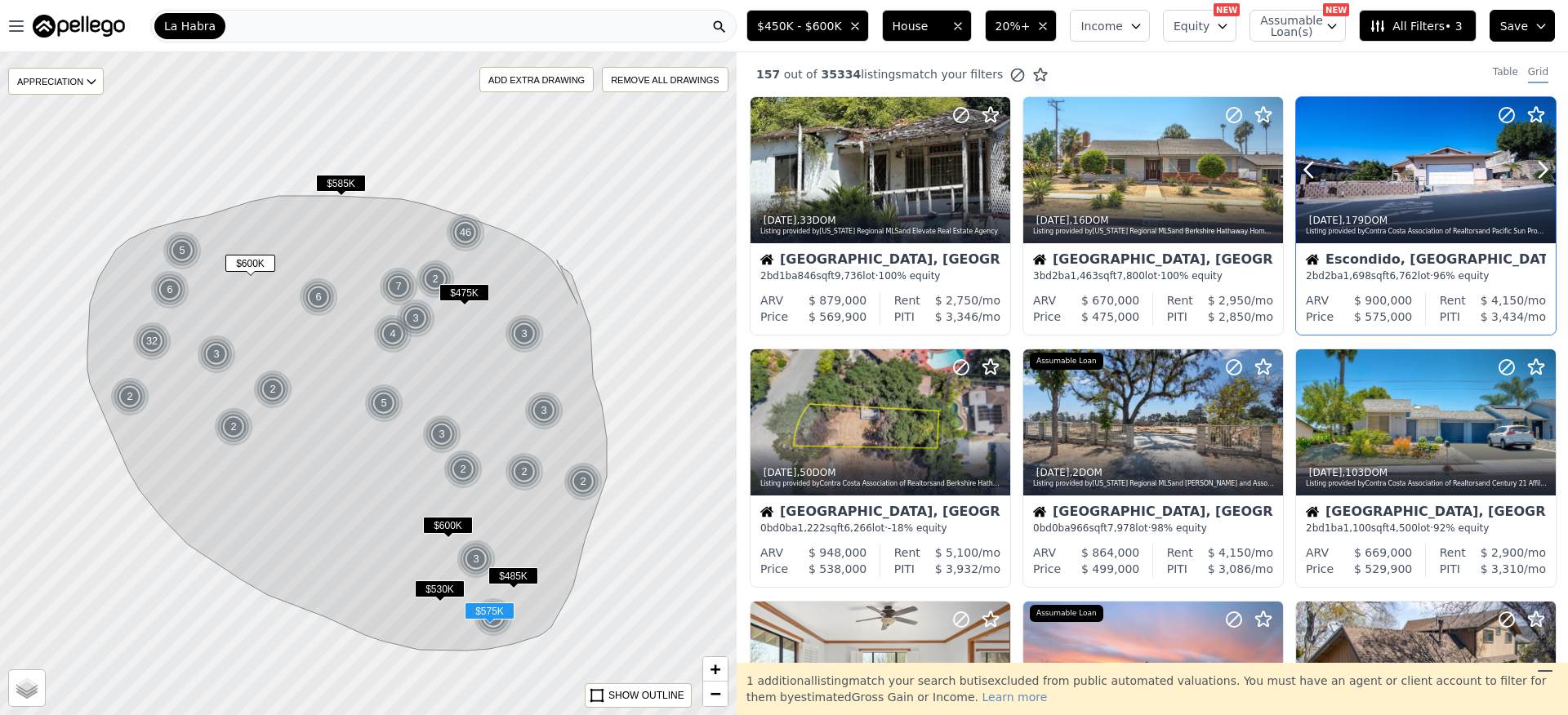
click at [1357, 144] on div at bounding box center [1426, 170] width 260 height 146
click at [1111, 197] on div at bounding box center [1154, 206] width 260 height 29
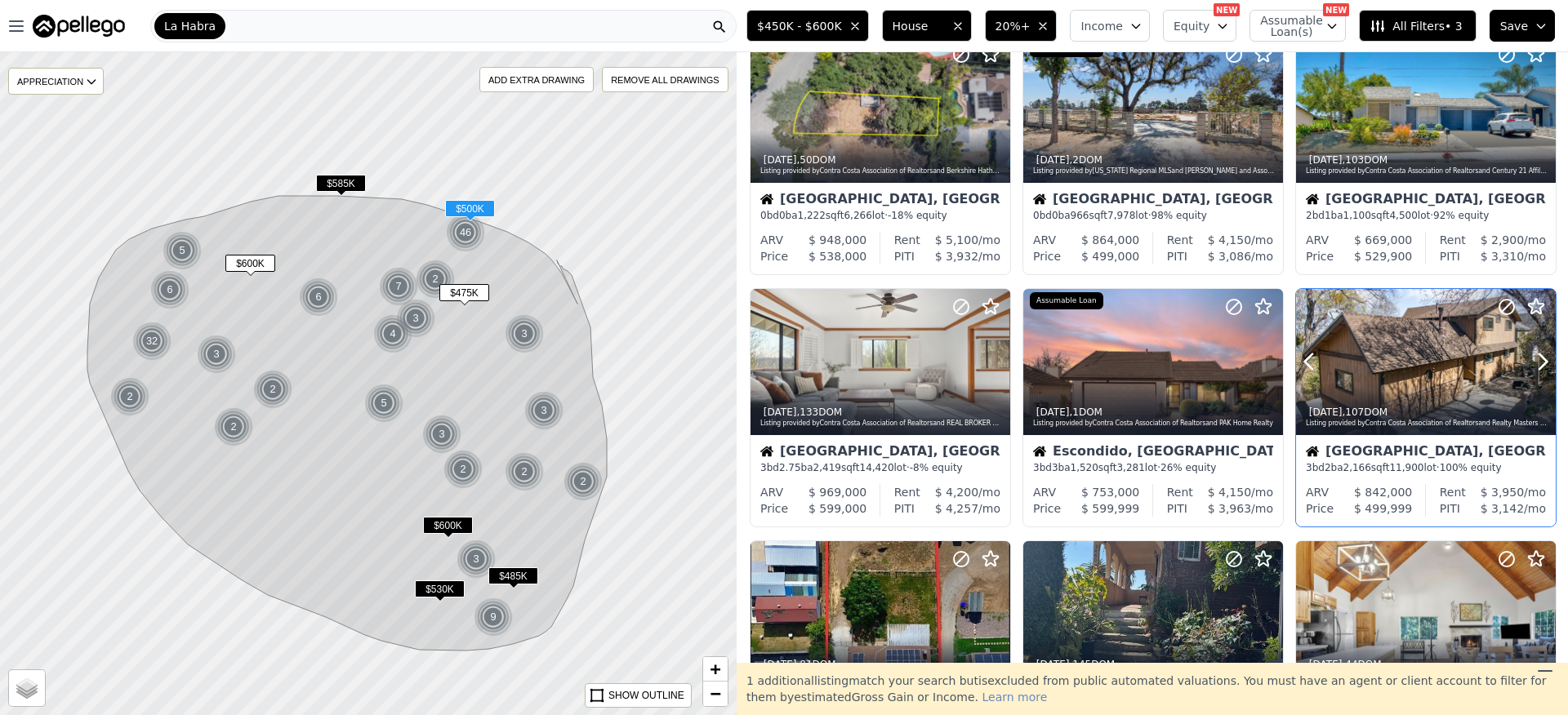
scroll to position [301, 0]
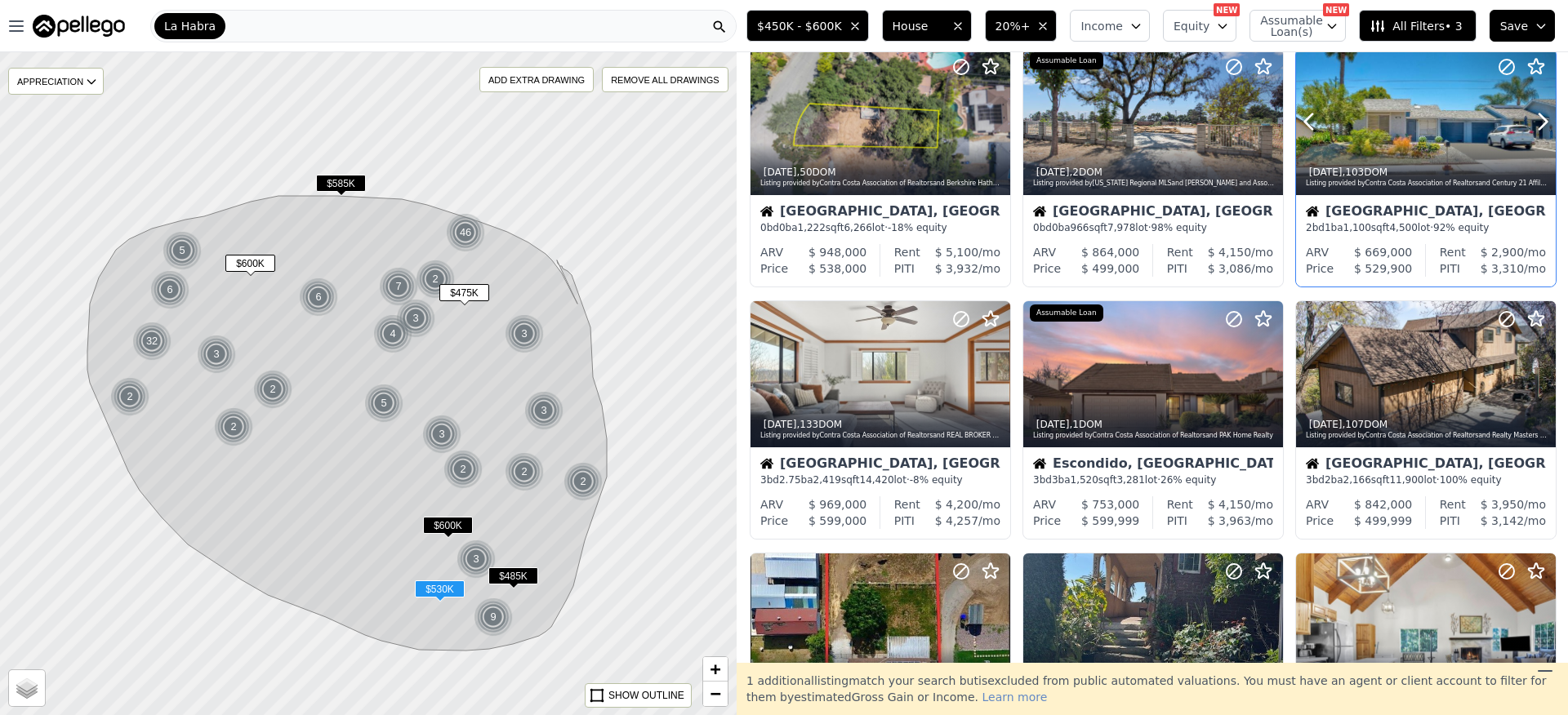
click at [1410, 106] on div at bounding box center [1426, 121] width 260 height 146
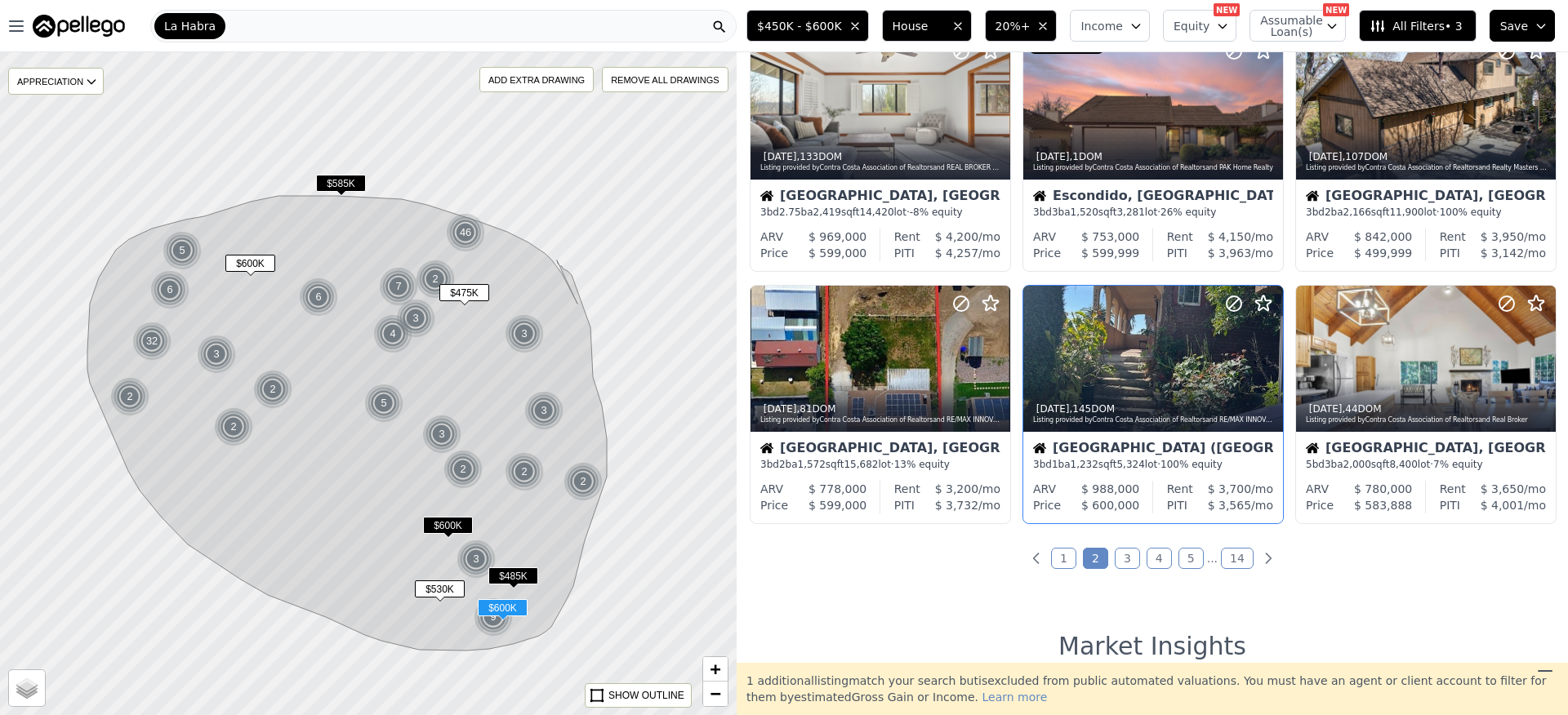
scroll to position [624, 0]
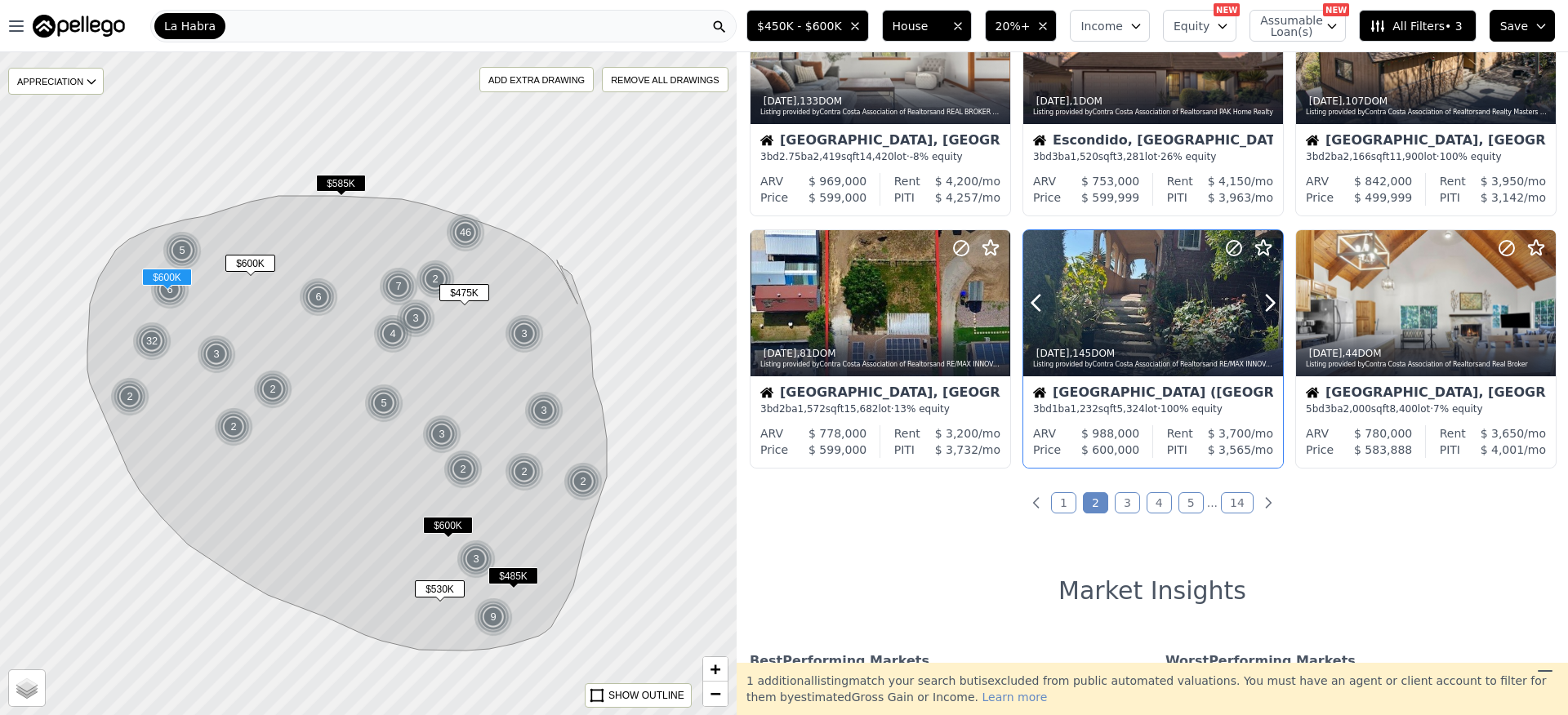
click at [1079, 335] on div at bounding box center [1154, 338] width 260 height 29
click at [1128, 501] on link "3" at bounding box center [1128, 502] width 26 height 21
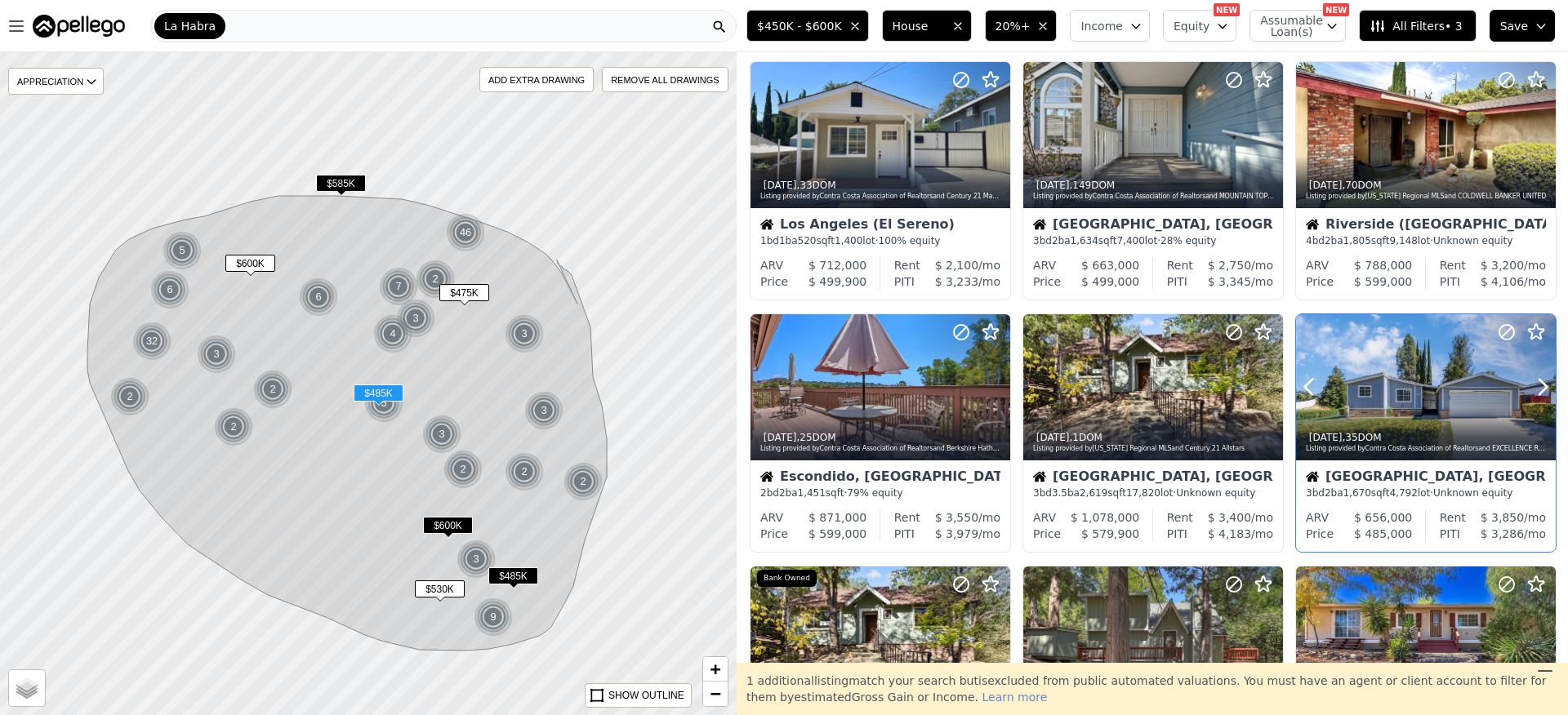
scroll to position [37, 0]
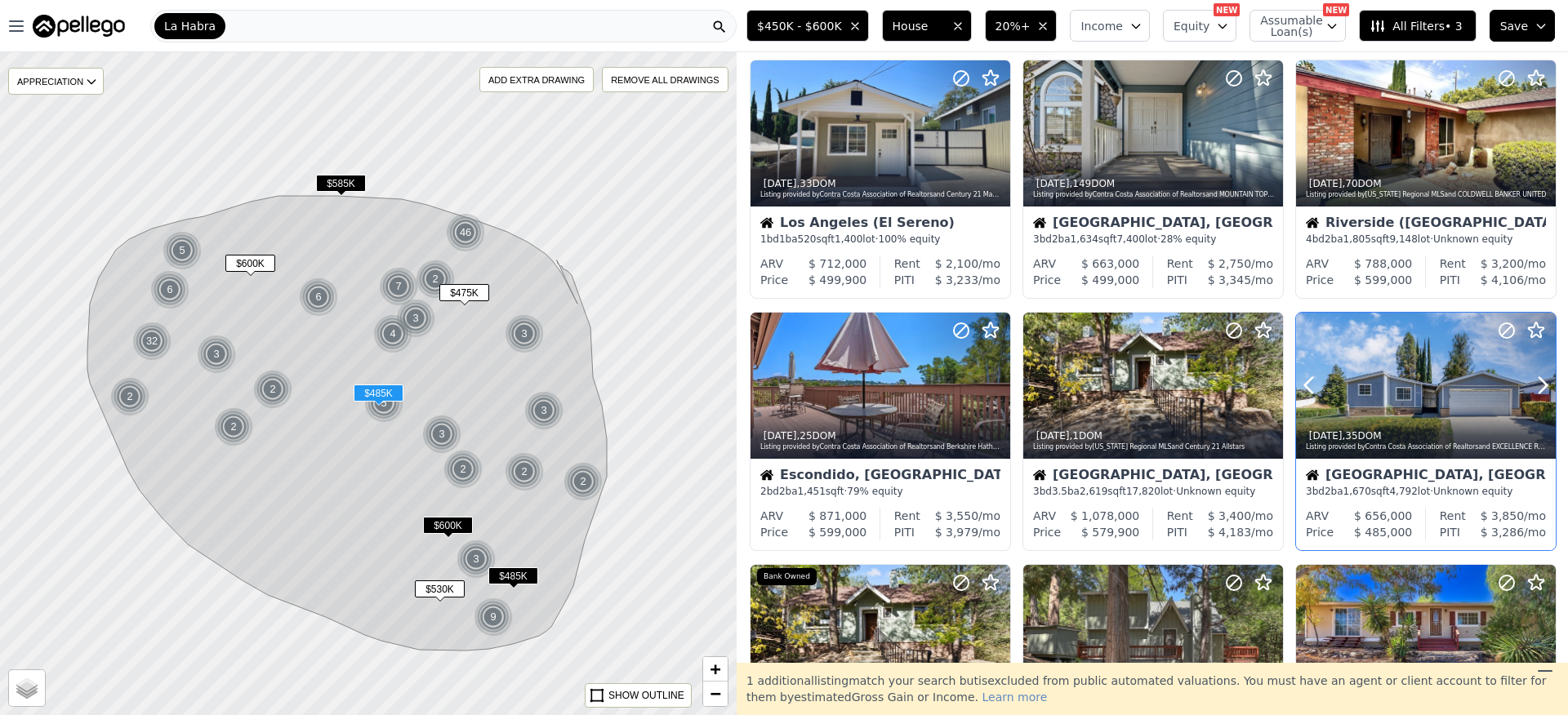
click at [1371, 374] on div at bounding box center [1426, 385] width 260 height 146
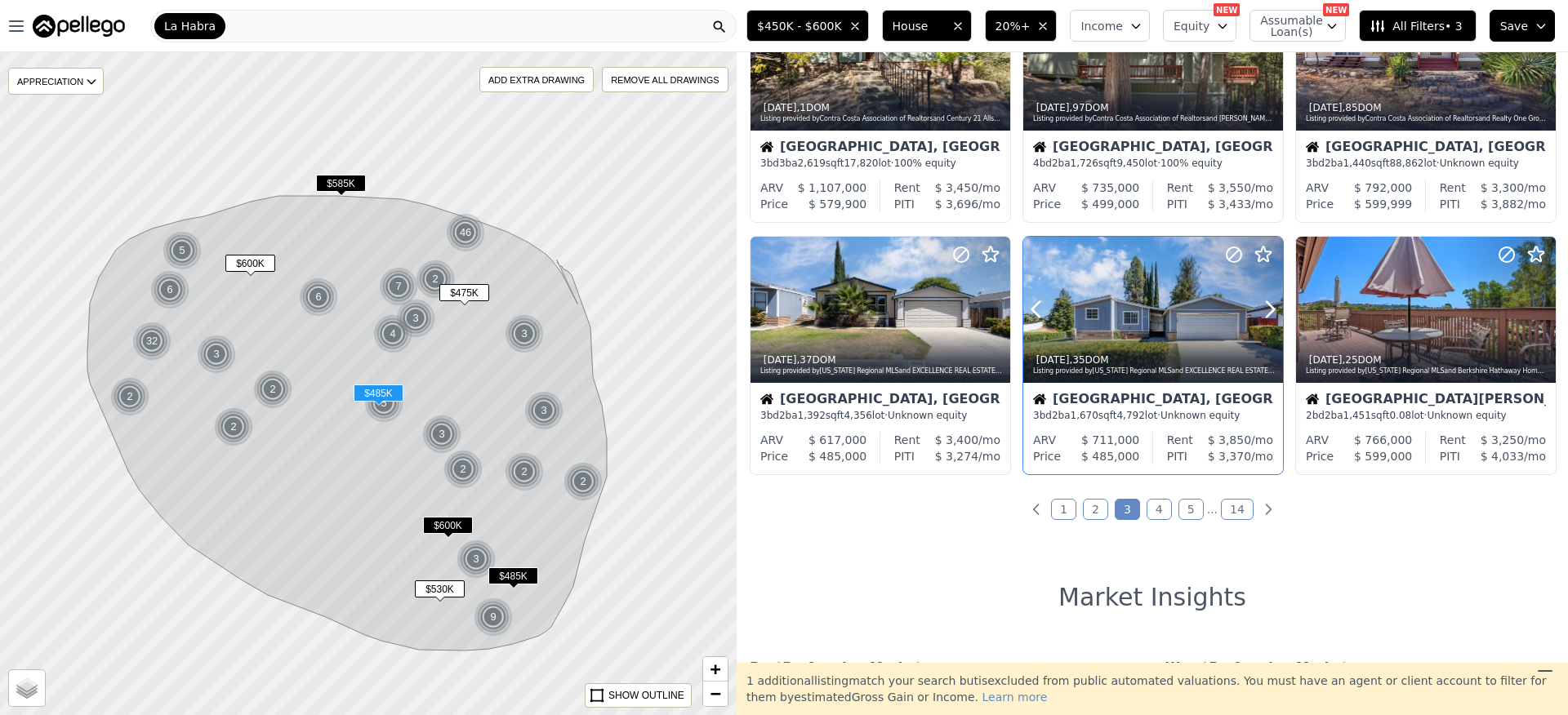
scroll to position [619, 0]
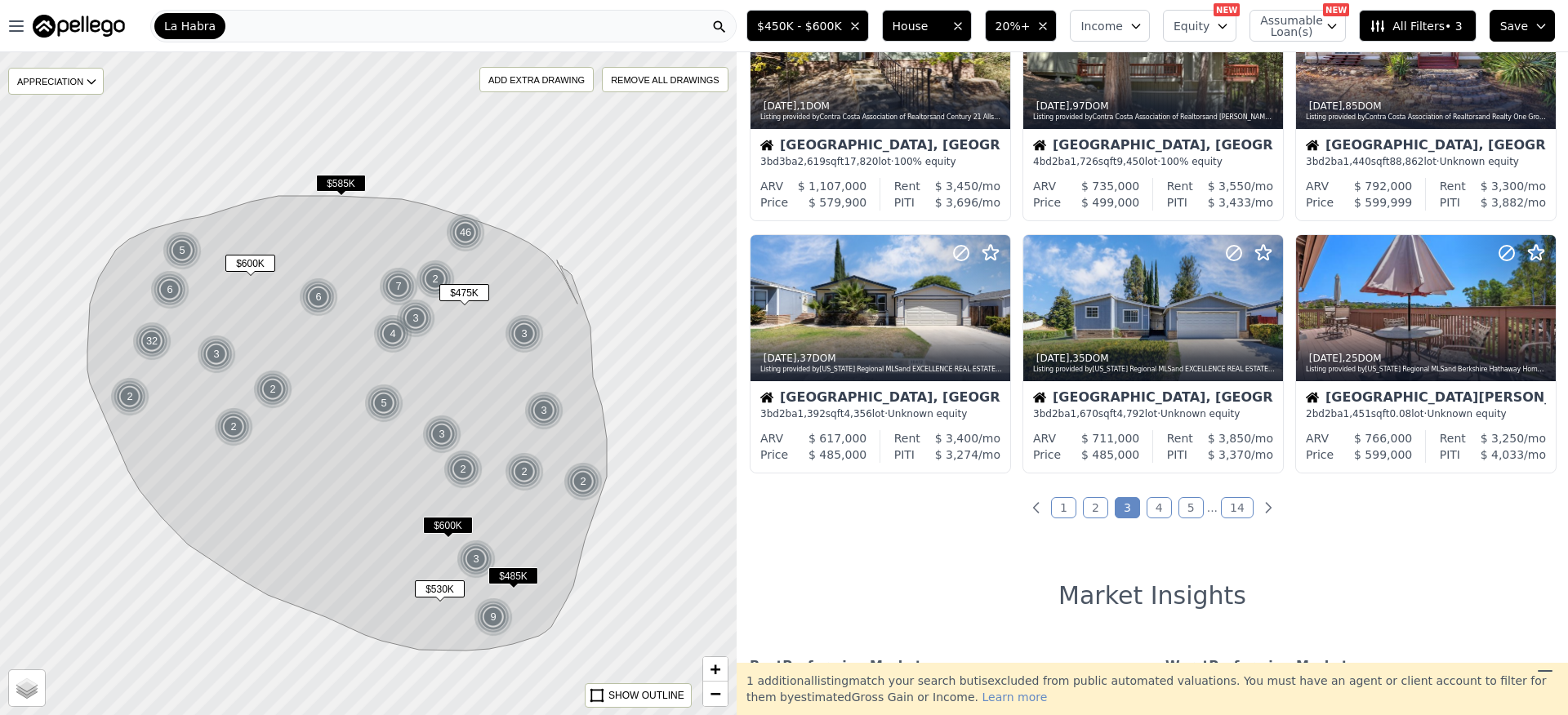
click at [1156, 516] on link "4" at bounding box center [1160, 507] width 26 height 21
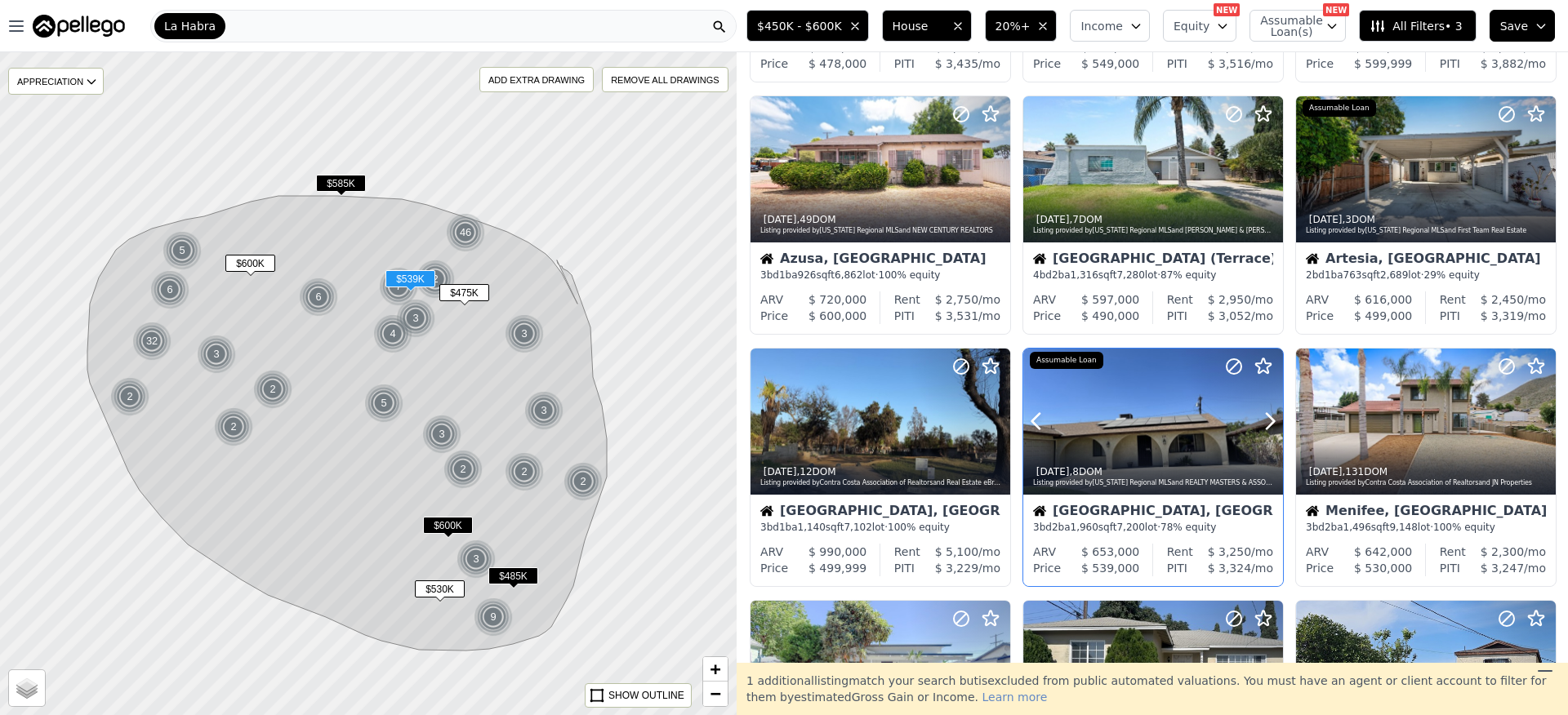
scroll to position [305, 0]
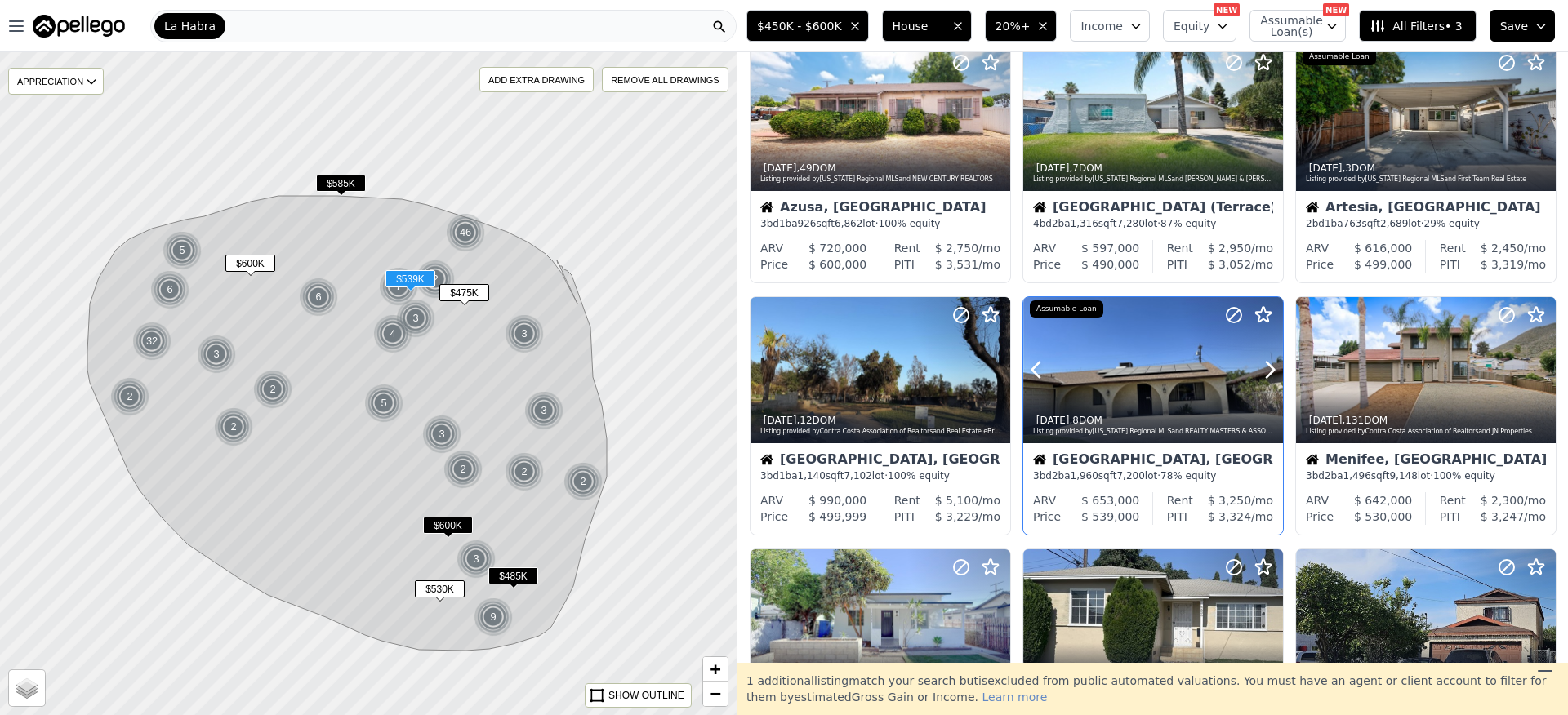
click at [1140, 389] on div at bounding box center [1154, 370] width 260 height 146
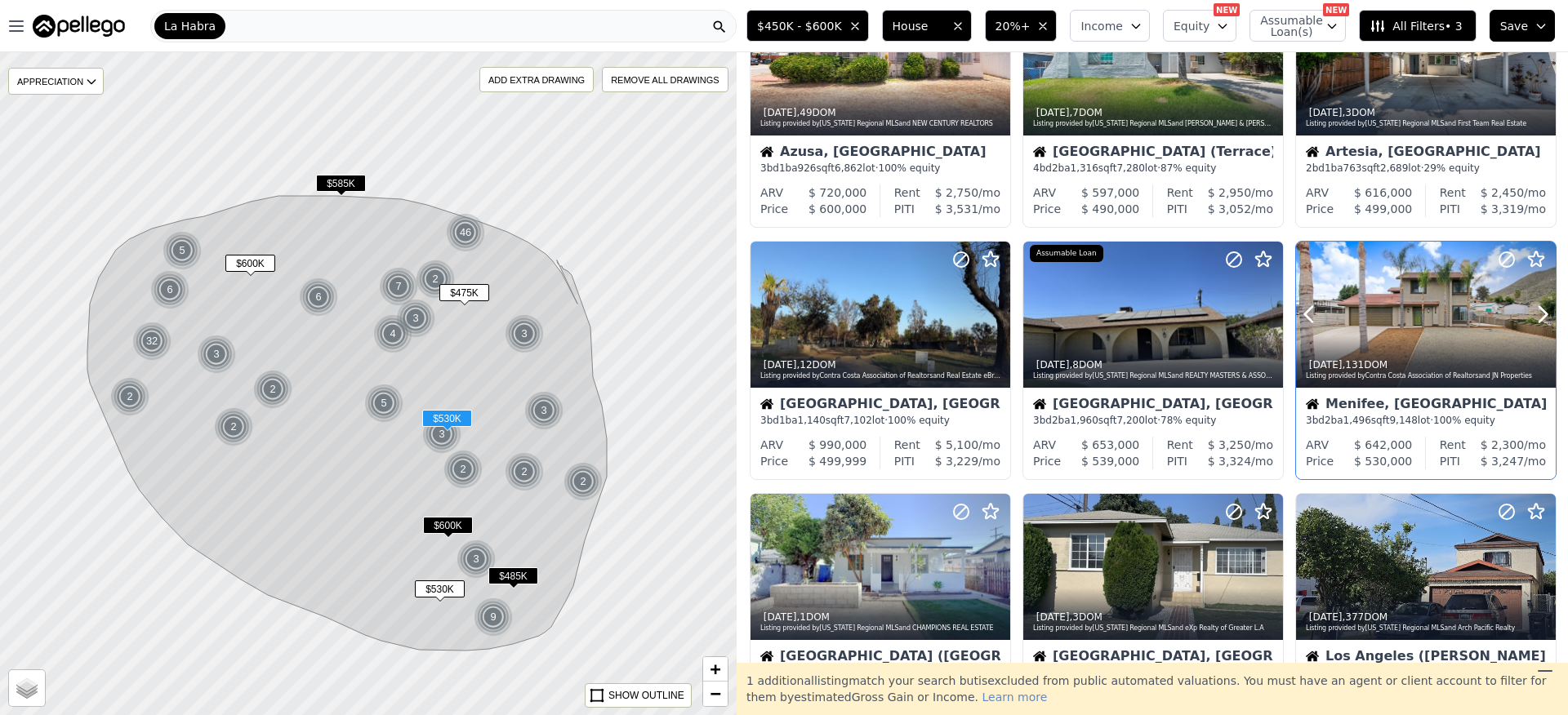
scroll to position [361, 0]
click at [1423, 324] on div at bounding box center [1426, 314] width 260 height 146
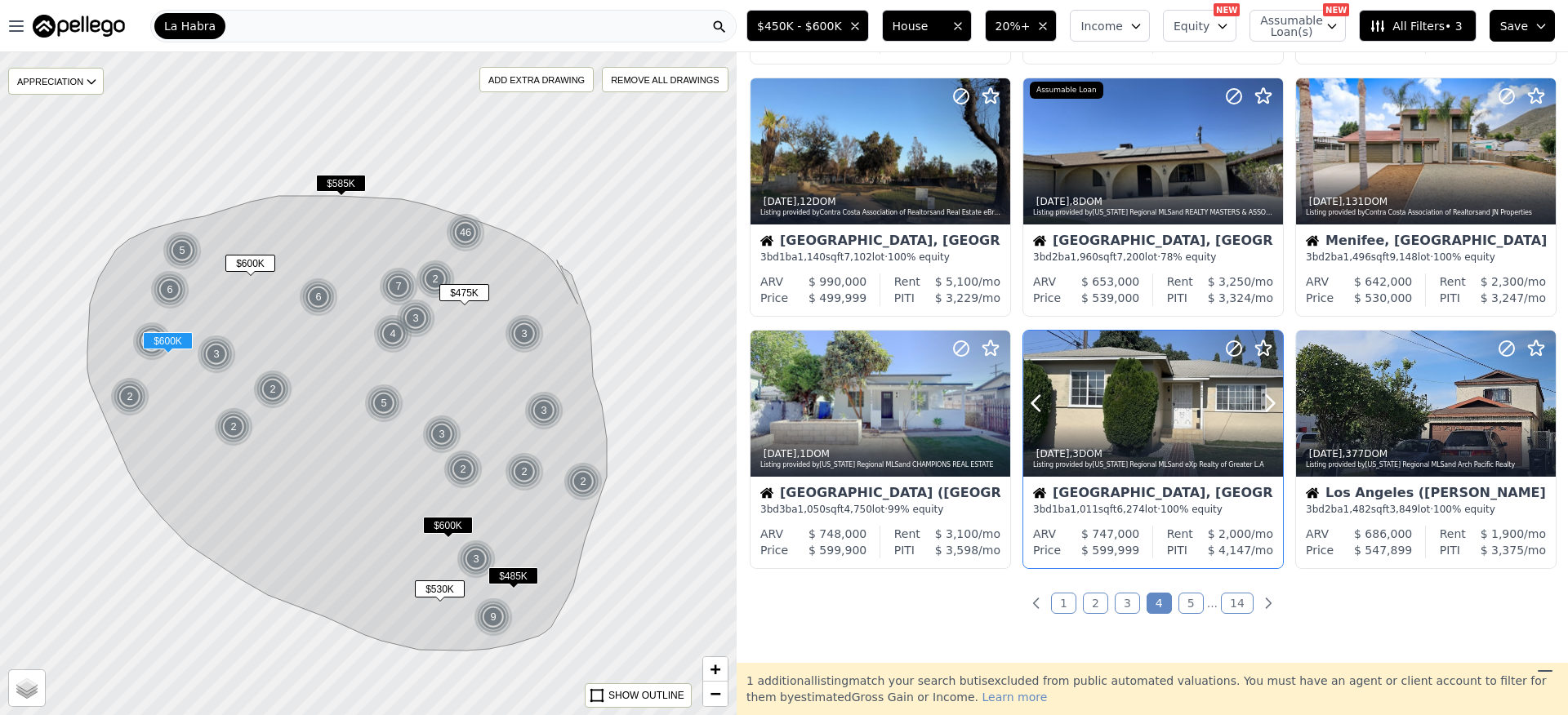
scroll to position [536, 0]
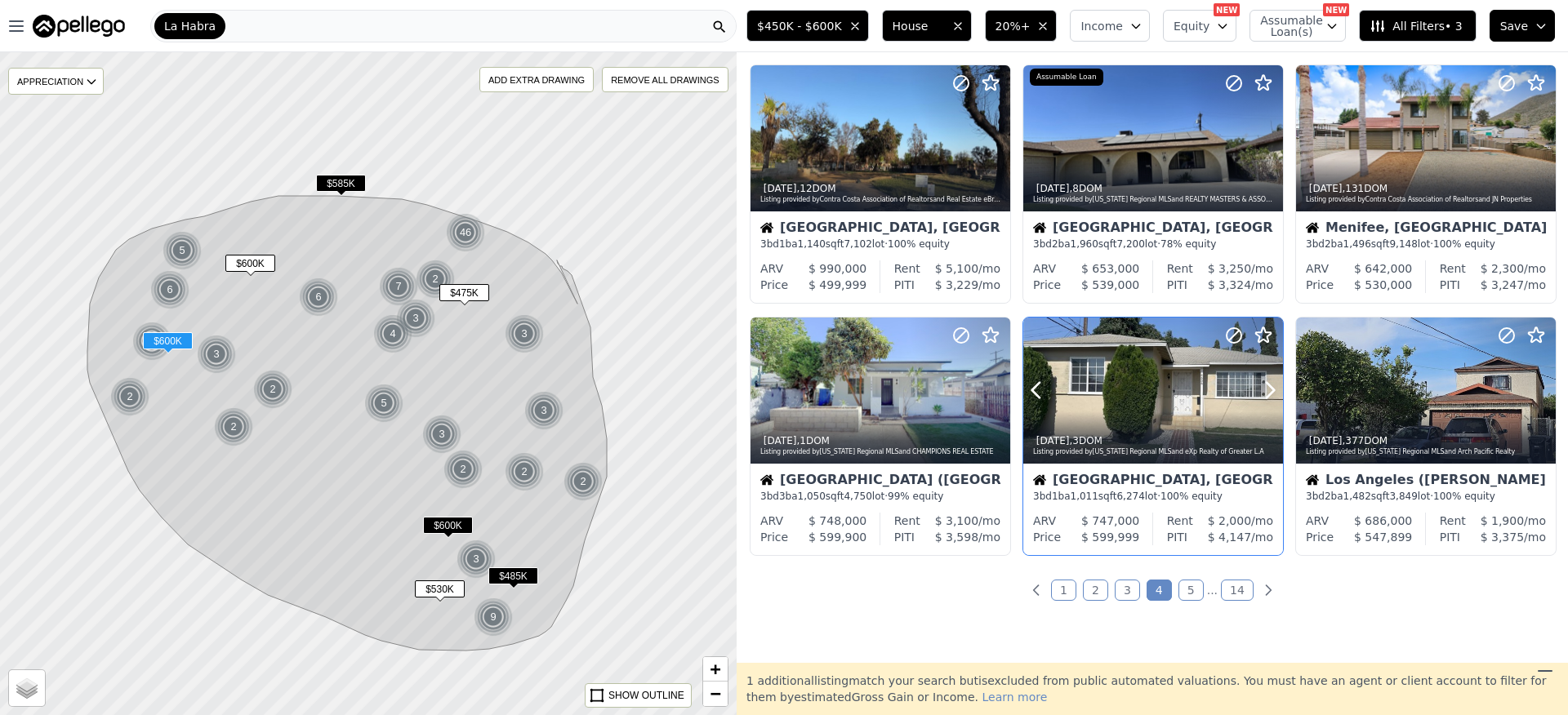
click at [1195, 412] on div at bounding box center [1154, 426] width 260 height 29
click at [1023, 26] on span "20%+" at bounding box center [1013, 26] width 35 height 16
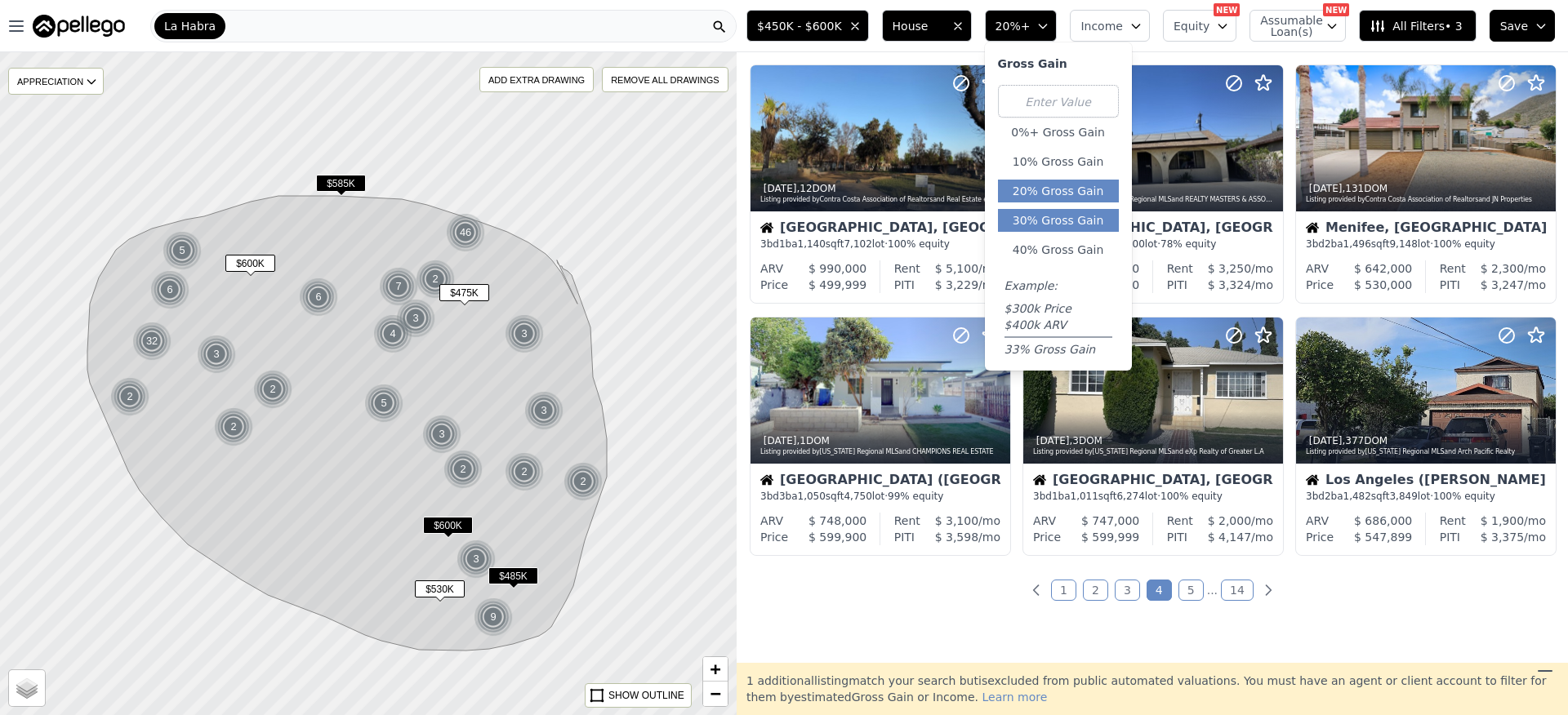
click at [1066, 221] on button "30% Gross Gain" at bounding box center [1058, 220] width 120 height 23
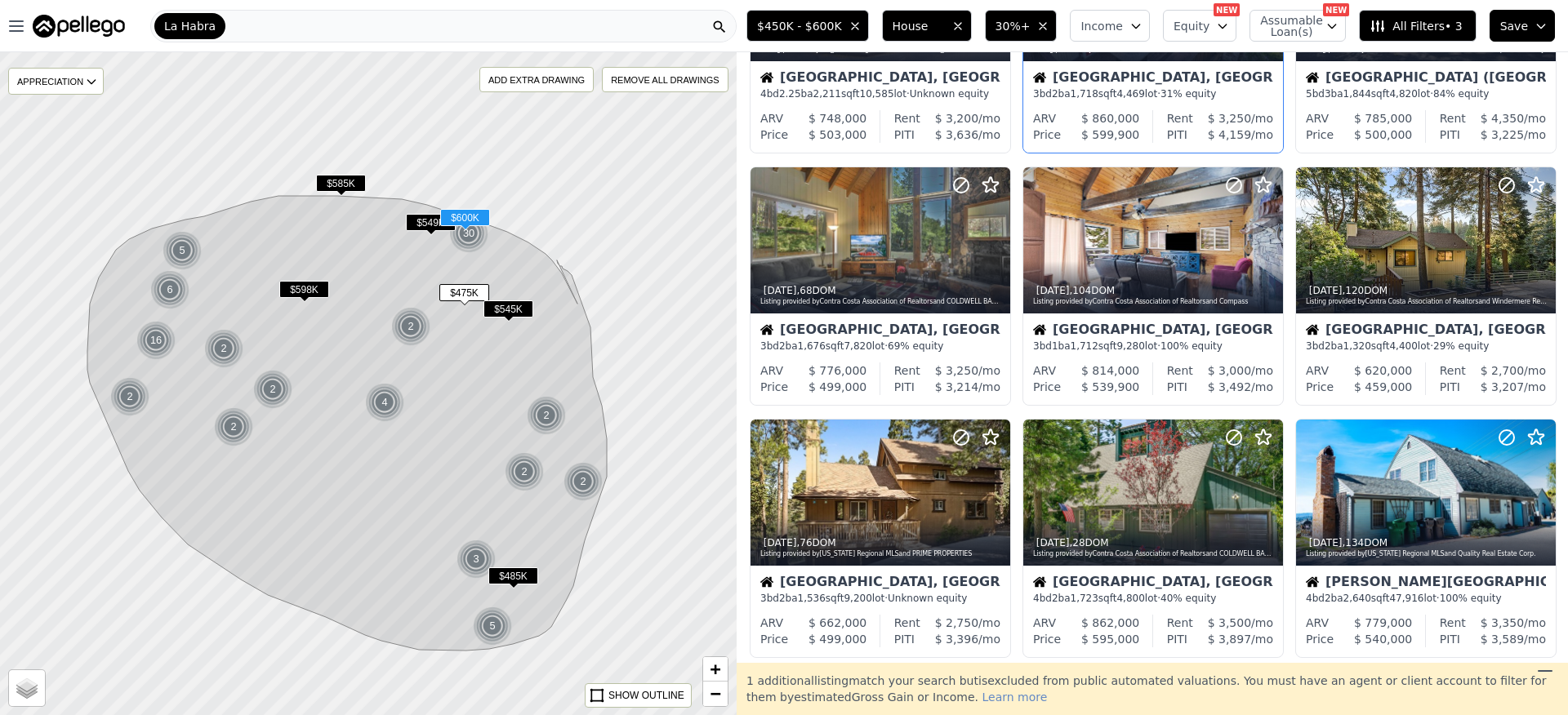
scroll to position [330, 0]
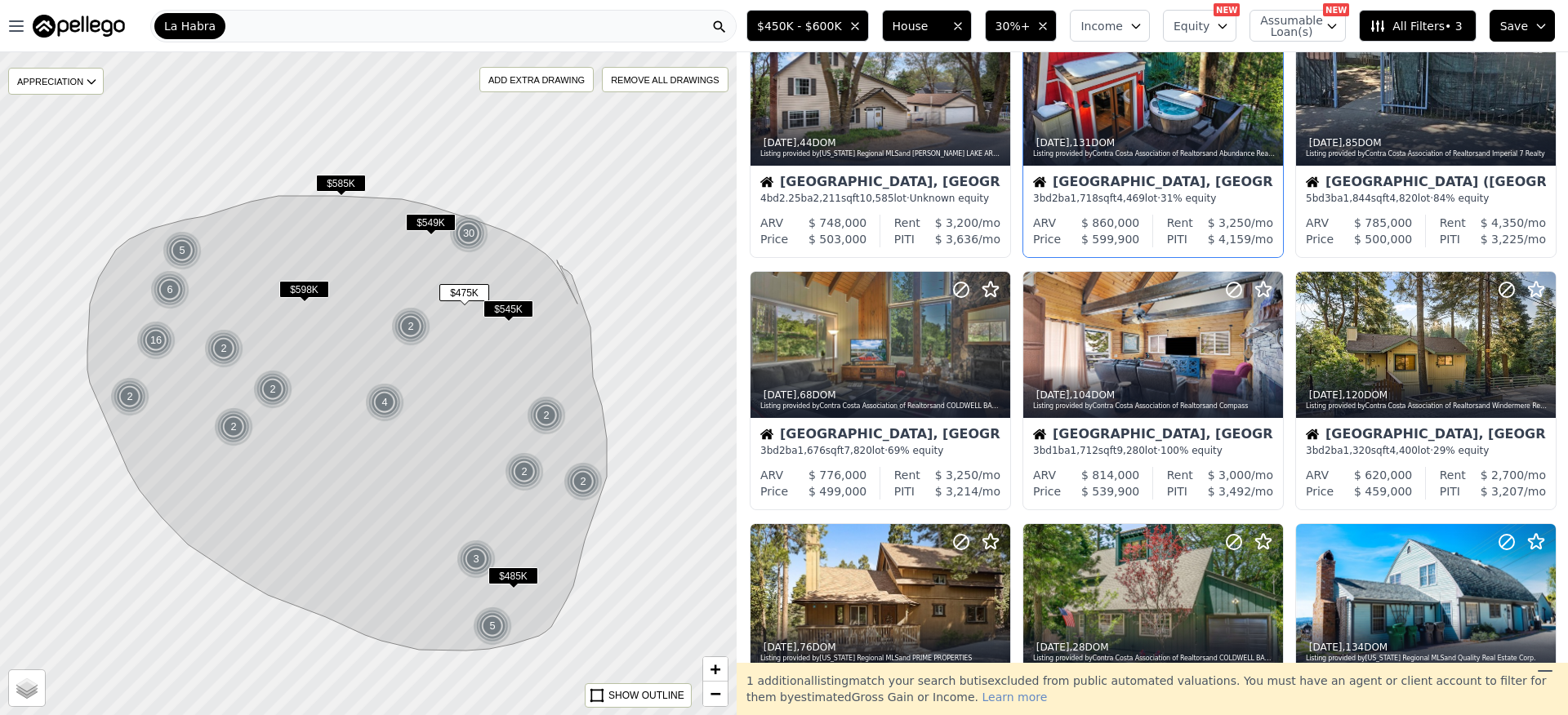
drag, startPoint x: 1020, startPoint y: 24, endPoint x: 1031, endPoint y: 67, distance: 44.4
click at [1020, 24] on span "30%+" at bounding box center [1013, 26] width 35 height 16
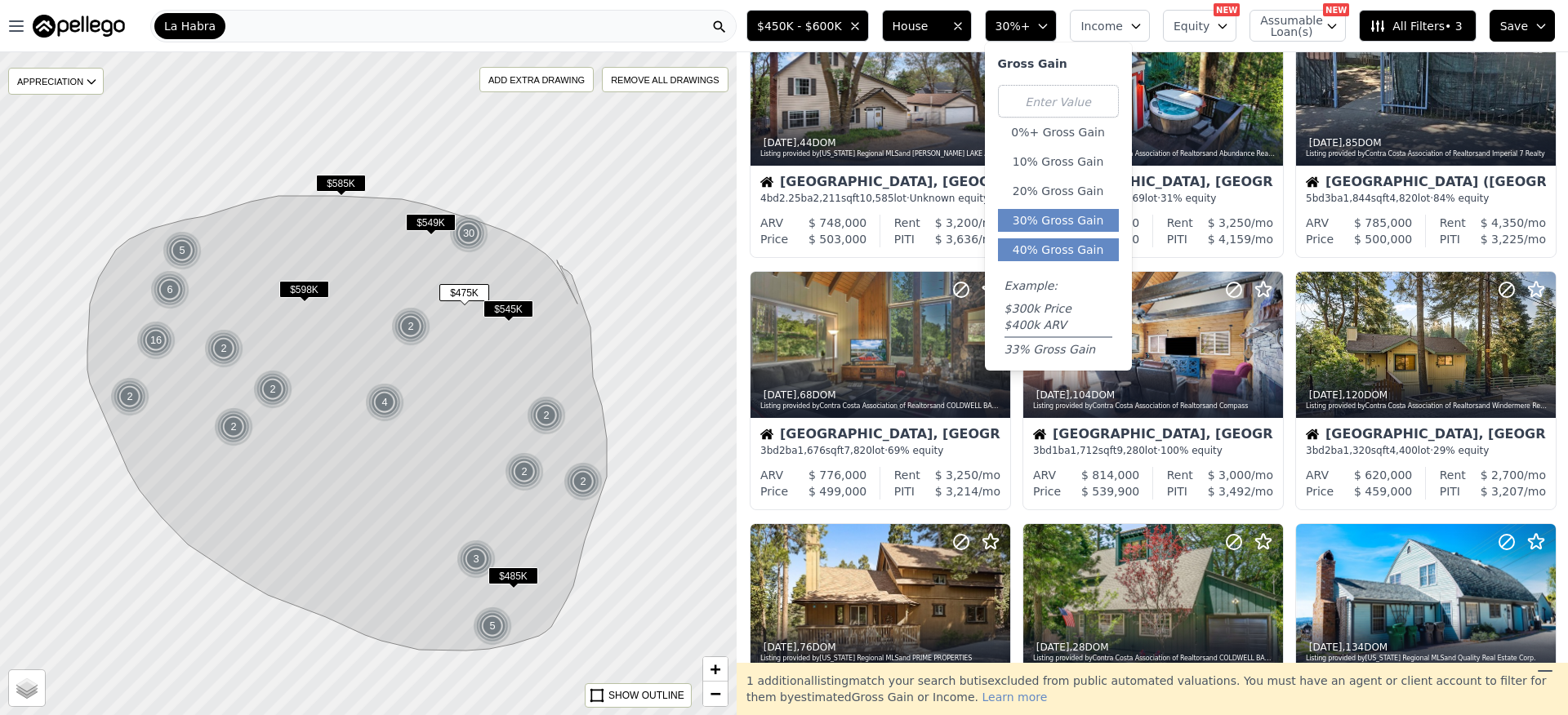
click at [1060, 248] on button "40% Gross Gain" at bounding box center [1058, 249] width 120 height 23
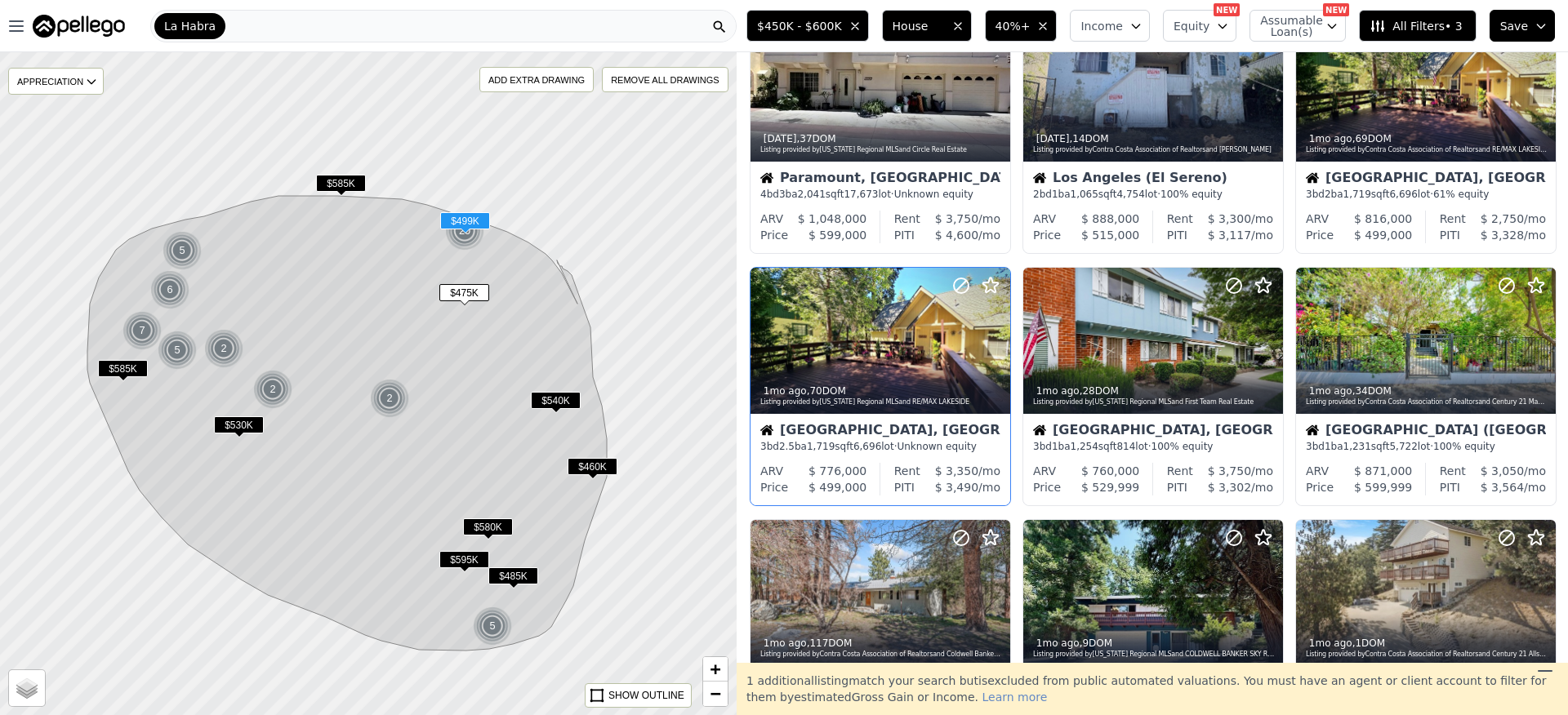
scroll to position [625, 0]
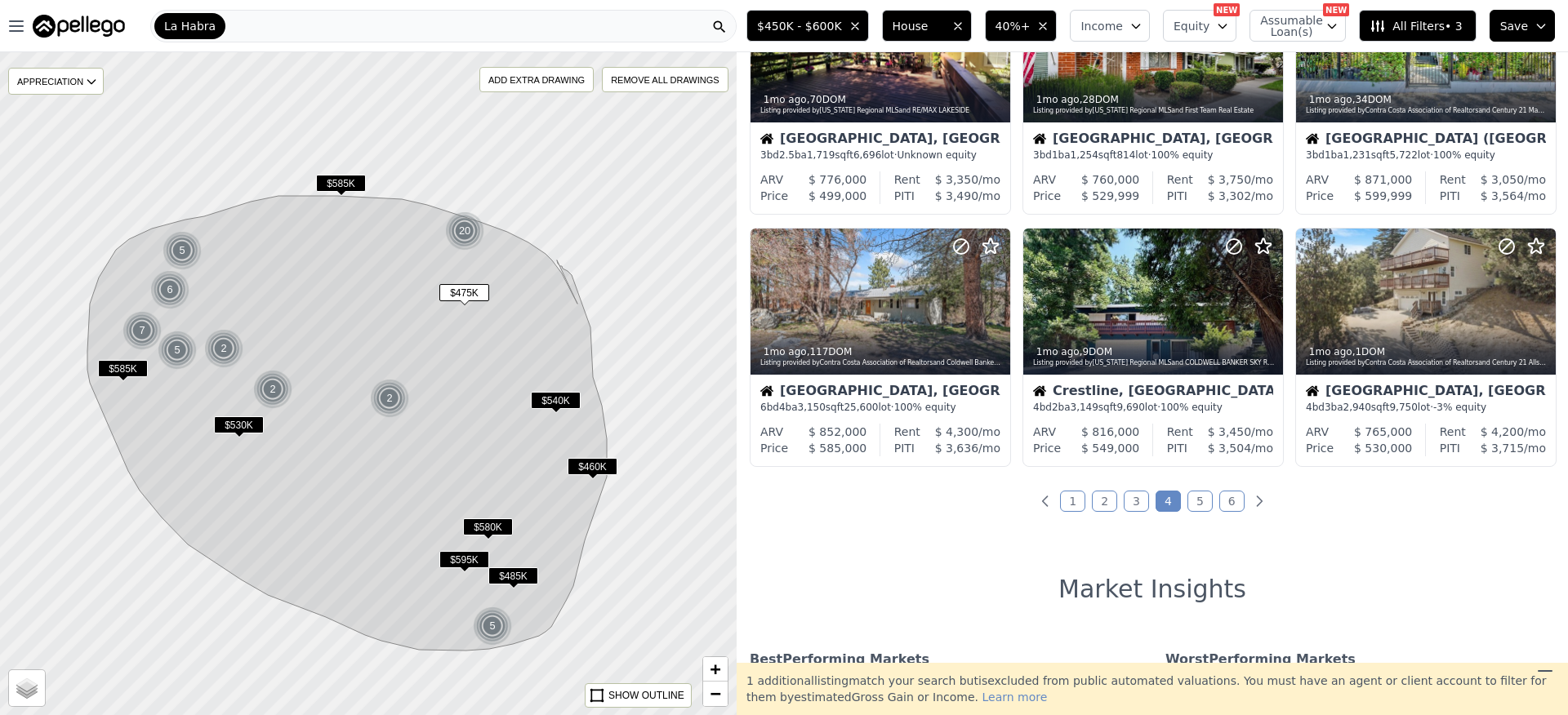
click at [1072, 501] on link "1" at bounding box center [1073, 501] width 26 height 21
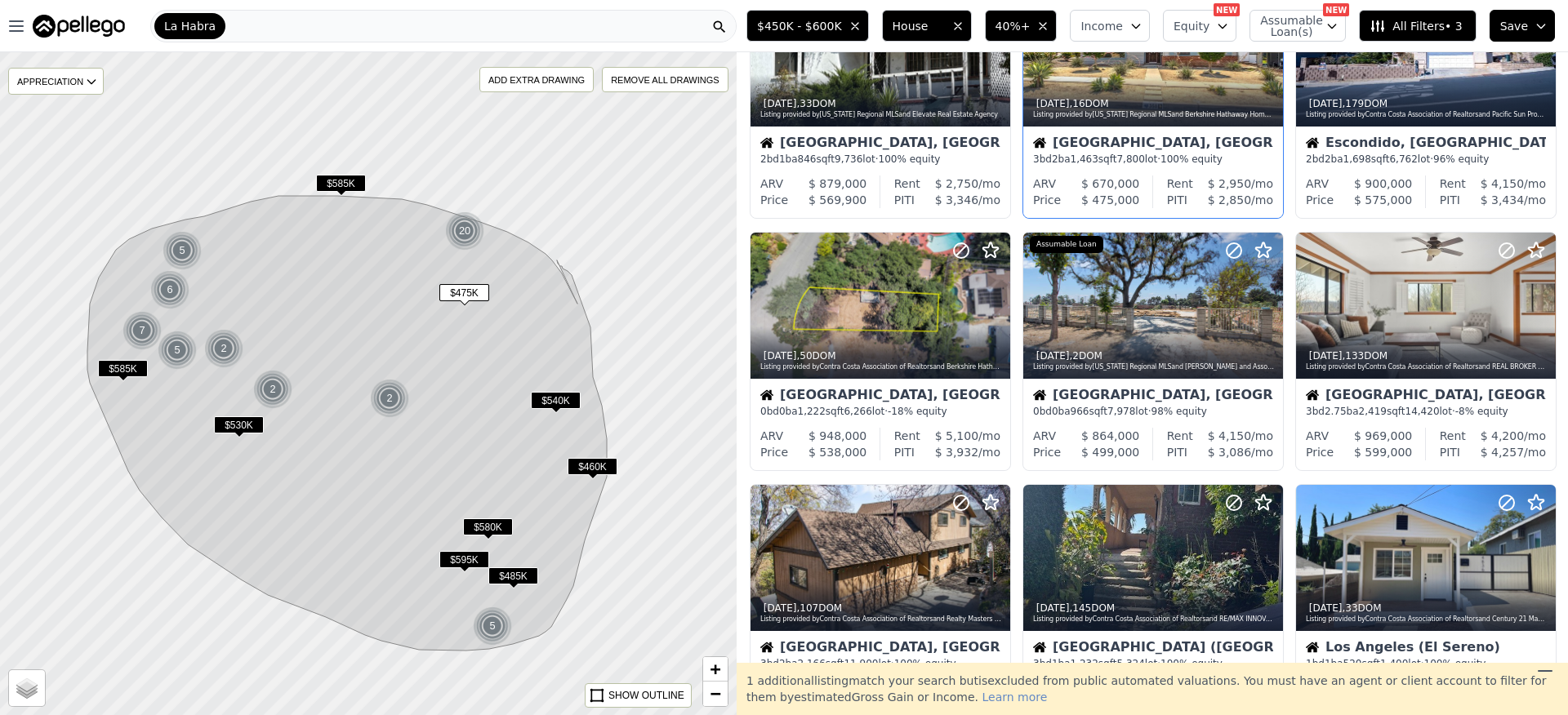
scroll to position [368, 0]
click at [1128, 98] on div "5d ago , 16 DOM" at bounding box center [1154, 104] width 242 height 13
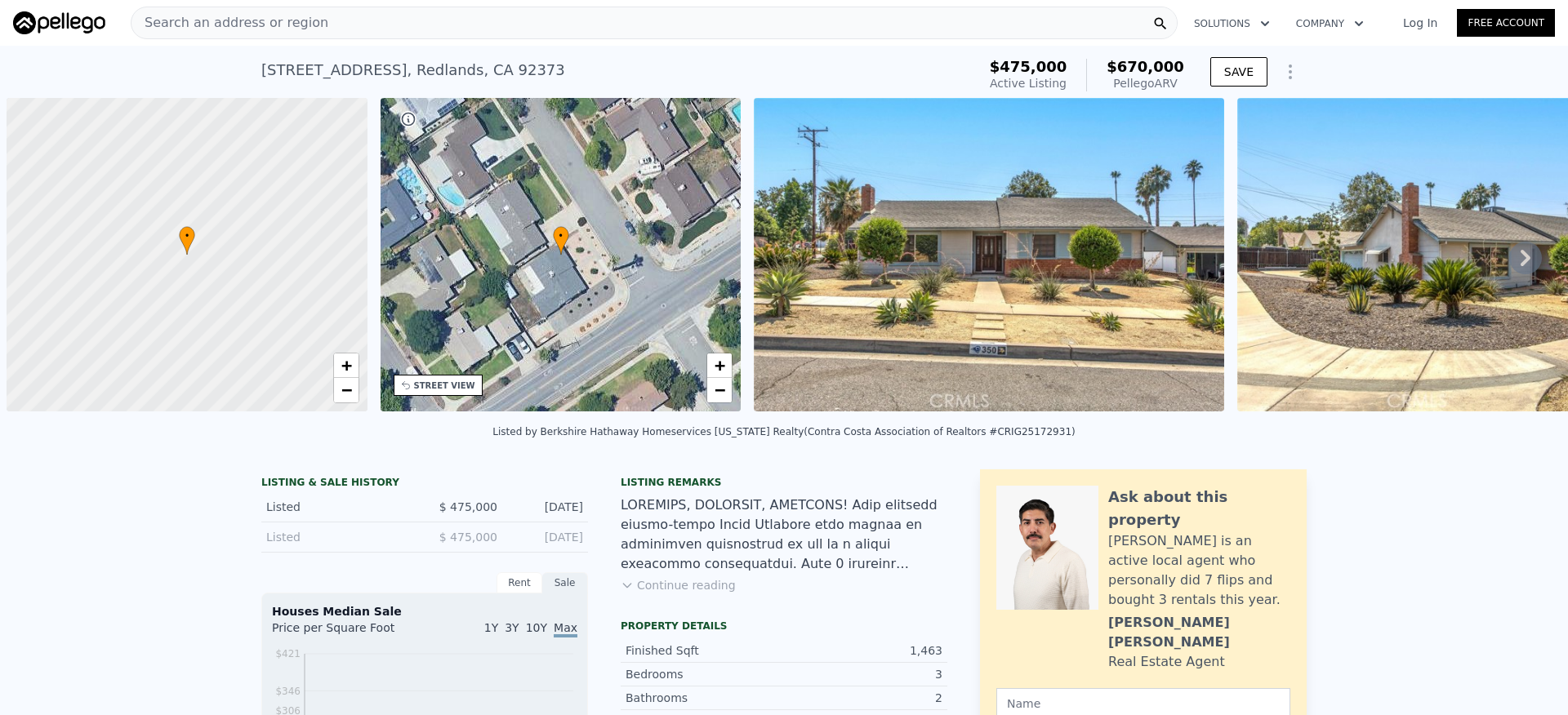
click at [700, 594] on button "Continue reading" at bounding box center [678, 585] width 115 height 16
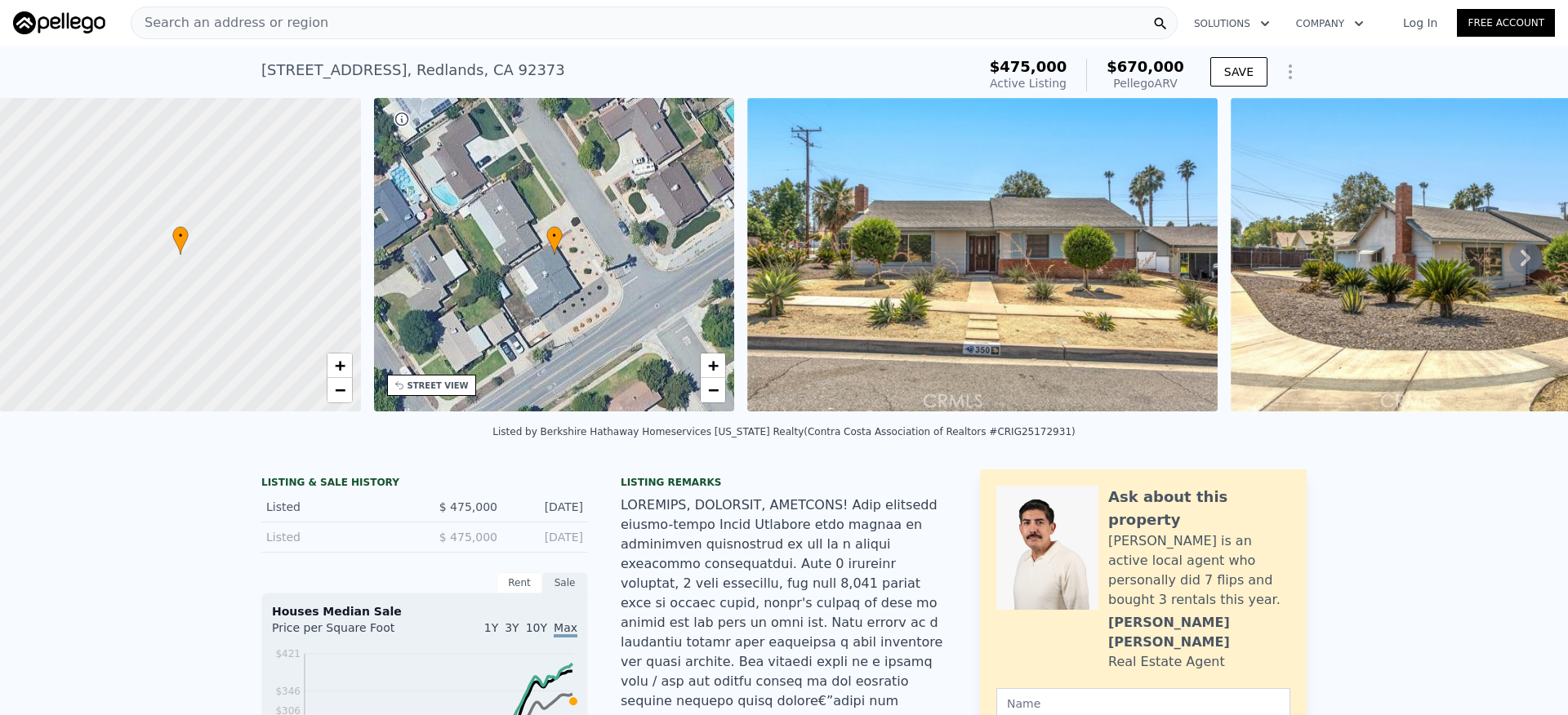
scroll to position [3, 0]
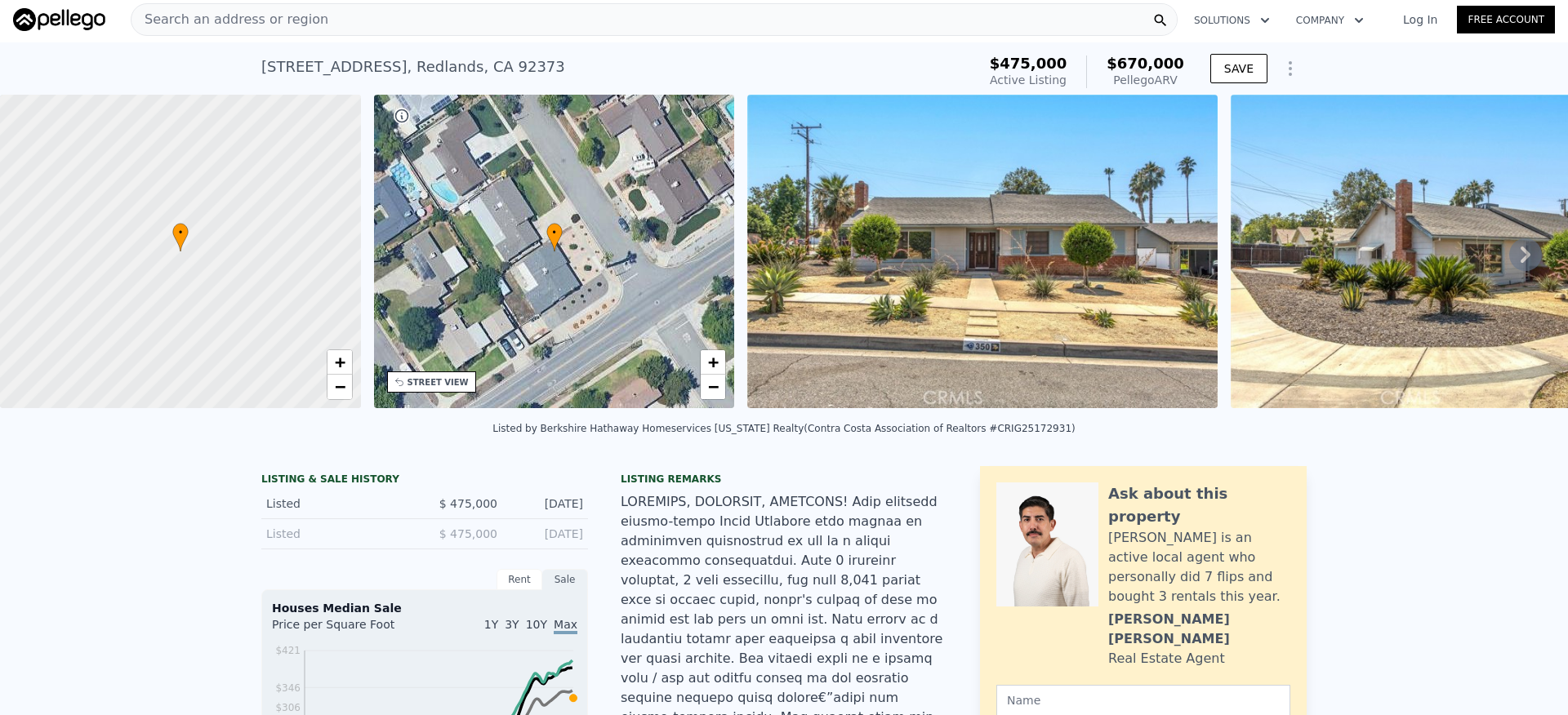
click at [1016, 435] on div "Listed by Berkshire Hathaway Homeservices [US_STATE] Realty (Contra Costa Assoc…" at bounding box center [784, 428] width 583 height 11
click at [986, 435] on div "Listed by Berkshire Hathaway Homeservices [US_STATE] Realty (Contra Costa Assoc…" at bounding box center [784, 428] width 583 height 11
drag, startPoint x: 488, startPoint y: 65, endPoint x: 289, endPoint y: 68, distance: 199.0
click at [238, 69] on div "[STREET_ADDRESS] Active at $475k (~ARV $670k ) $475,000 Active Listing $670,000…" at bounding box center [784, 68] width 1568 height 52
copy div "[STREET_ADDRESS]"
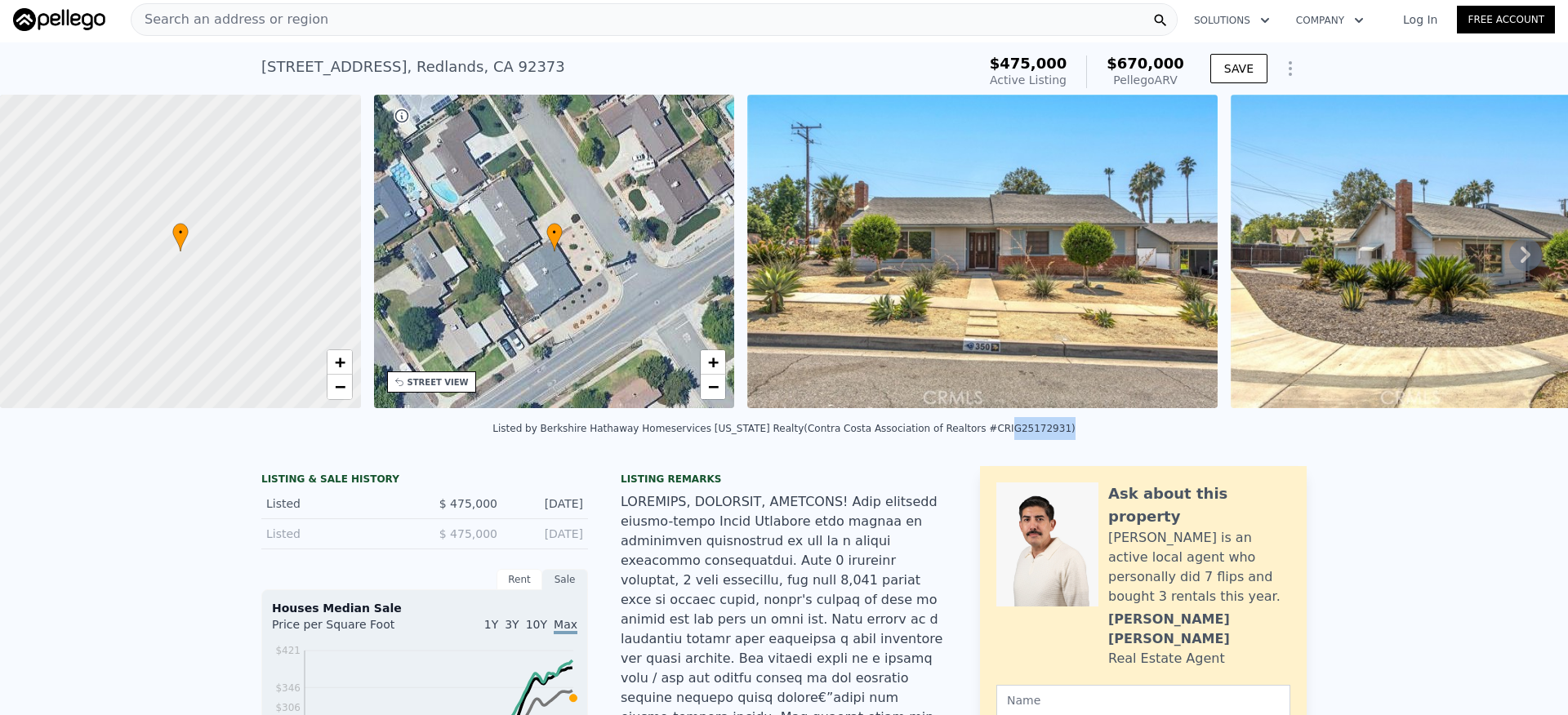
drag, startPoint x: 987, startPoint y: 439, endPoint x: 1040, endPoint y: 437, distance: 53.0
click at [1041, 435] on div "Listed by Berkshire Hathaway Homeservices [US_STATE] Realty (Contra Costa Assoc…" at bounding box center [784, 428] width 583 height 11
copy div "IG25172931"
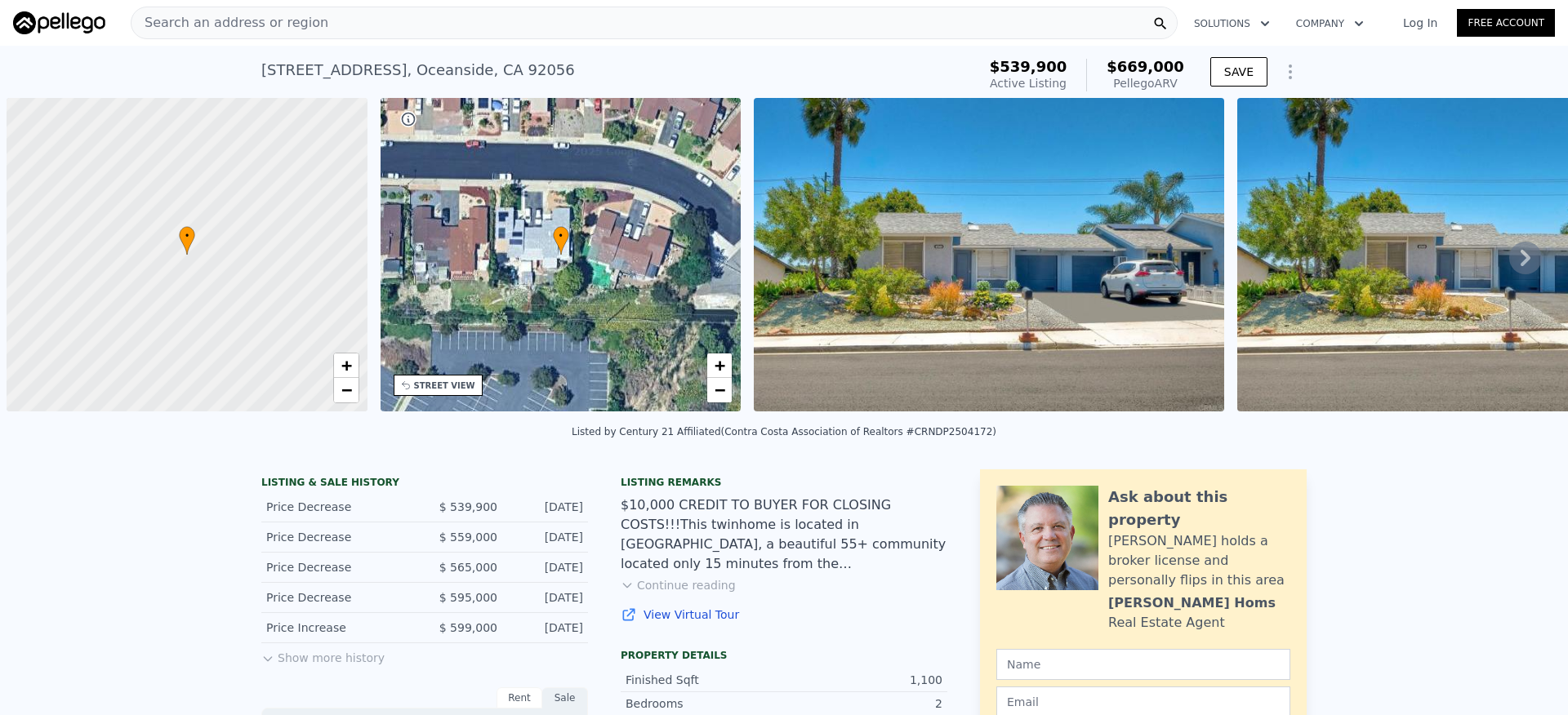
scroll to position [0, 7]
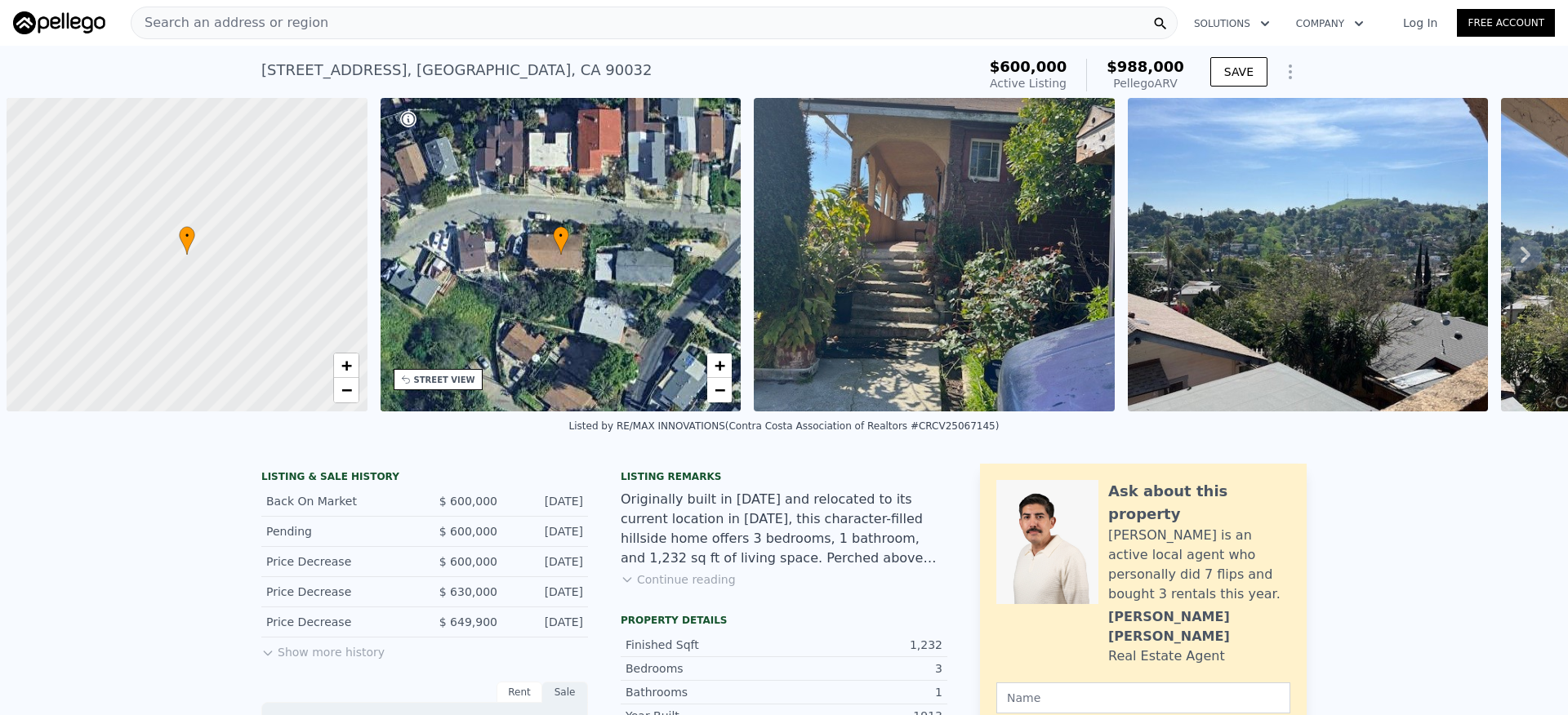
scroll to position [0, 7]
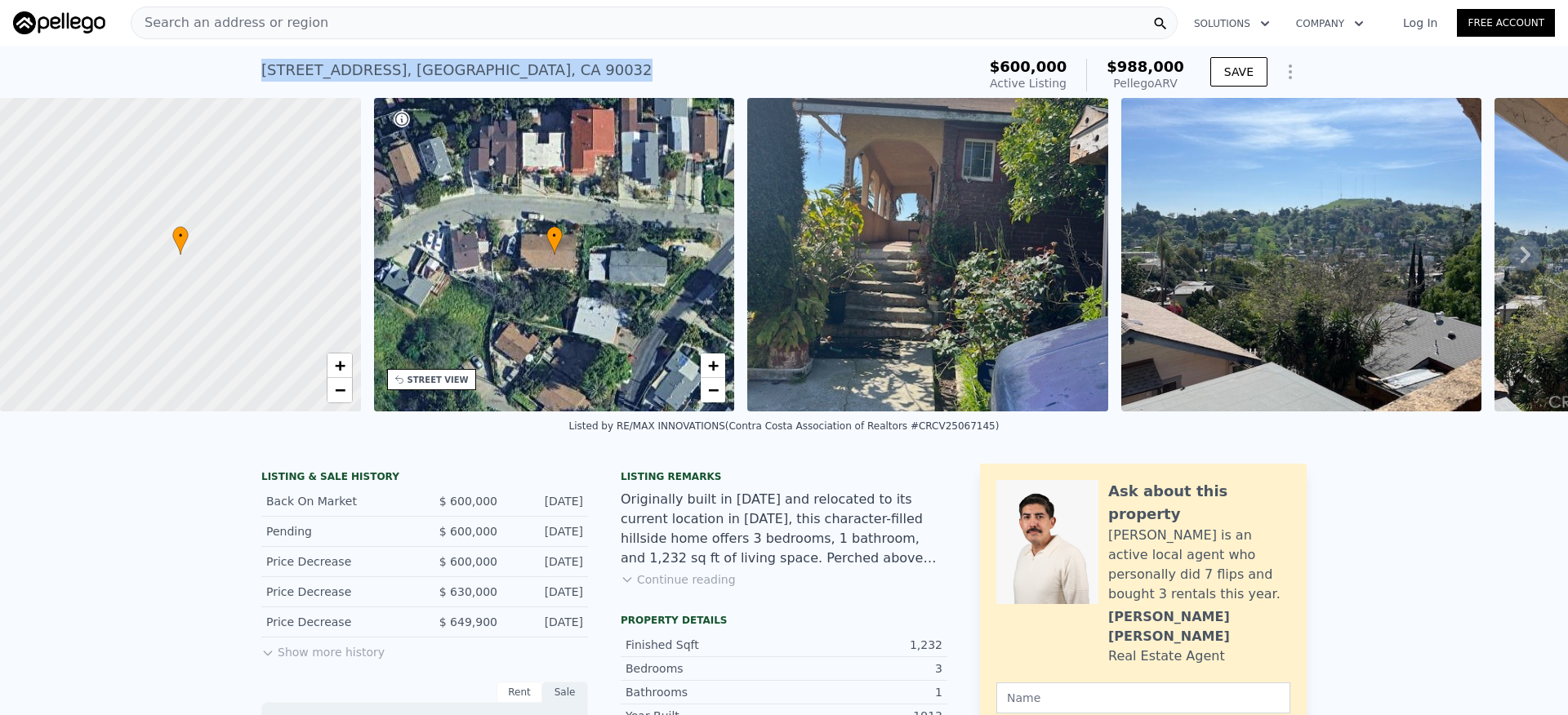
drag, startPoint x: 549, startPoint y: 66, endPoint x: 300, endPoint y: 67, distance: 249.0
click at [221, 71] on div "[STREET_ADDRESS] Active at $600k (~ARV $988k ) $600,000 Active Listing $988,000…" at bounding box center [784, 72] width 1568 height 52
copy div "[STREET_ADDRESS]"
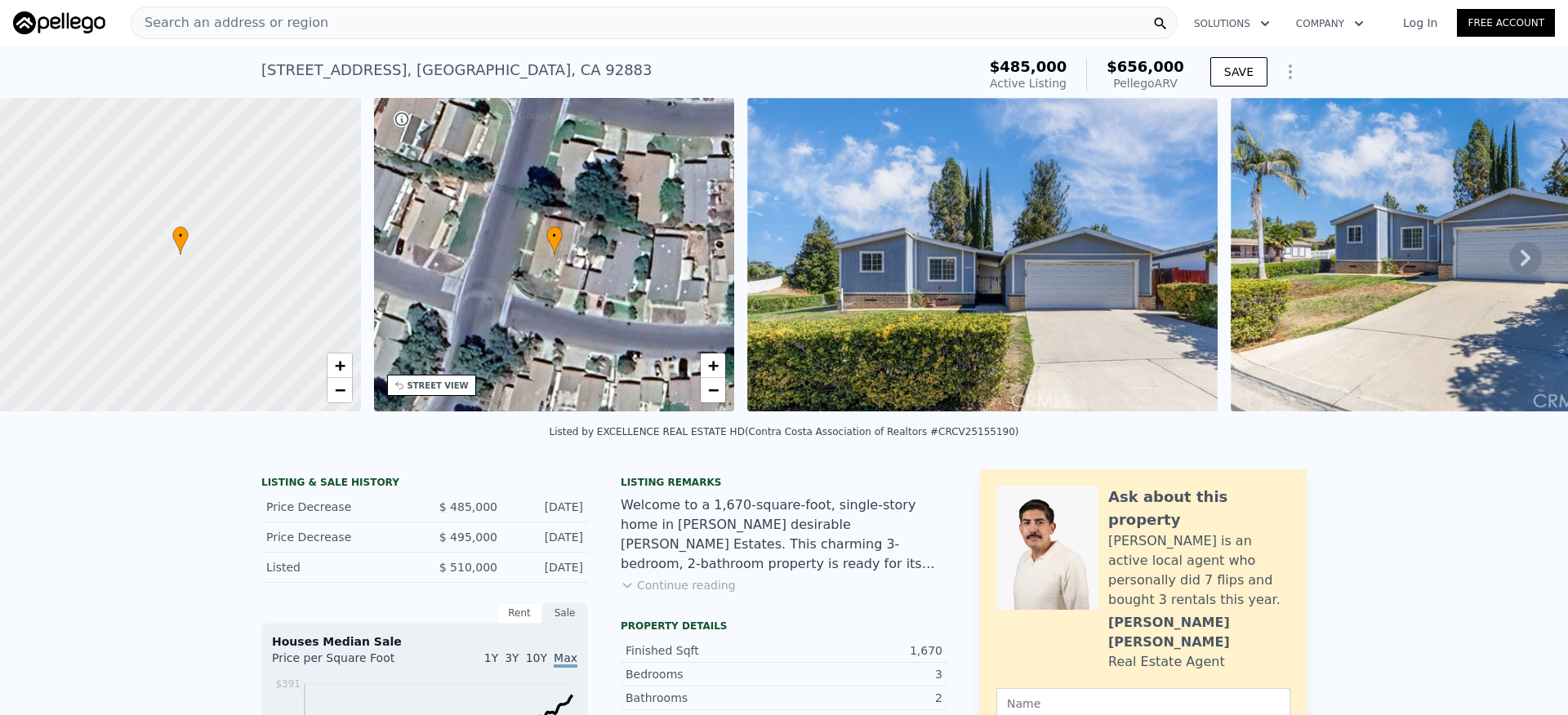
scroll to position [3, 0]
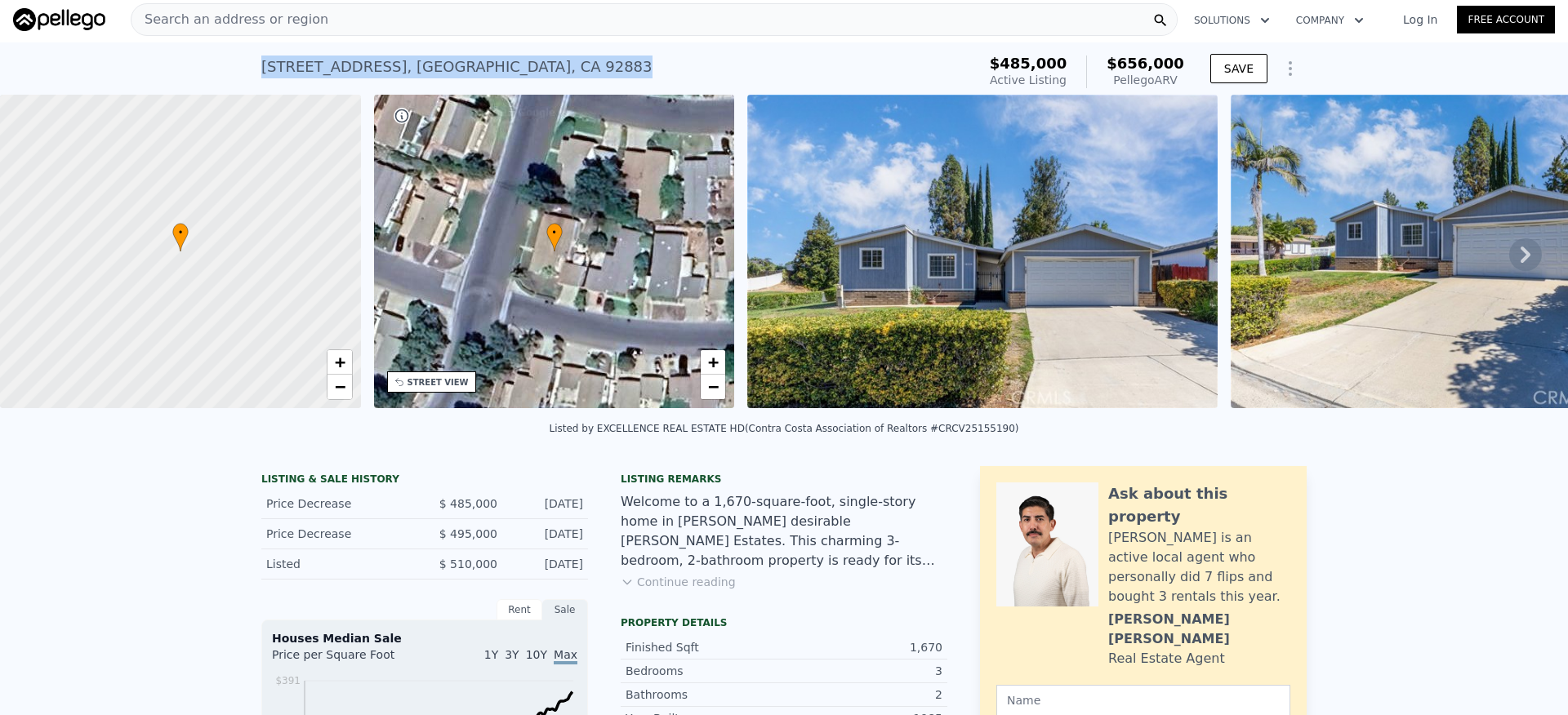
drag, startPoint x: 236, startPoint y: 69, endPoint x: 569, endPoint y: 65, distance: 333.0
click at [631, 64] on div "10220 Wrangler Way , Riverside County , CA 92883 Active at $485k (~ARV $656k ) …" at bounding box center [784, 68] width 1568 height 52
copy div "10220 Wrangler Way , Riverside County , CA 92883"
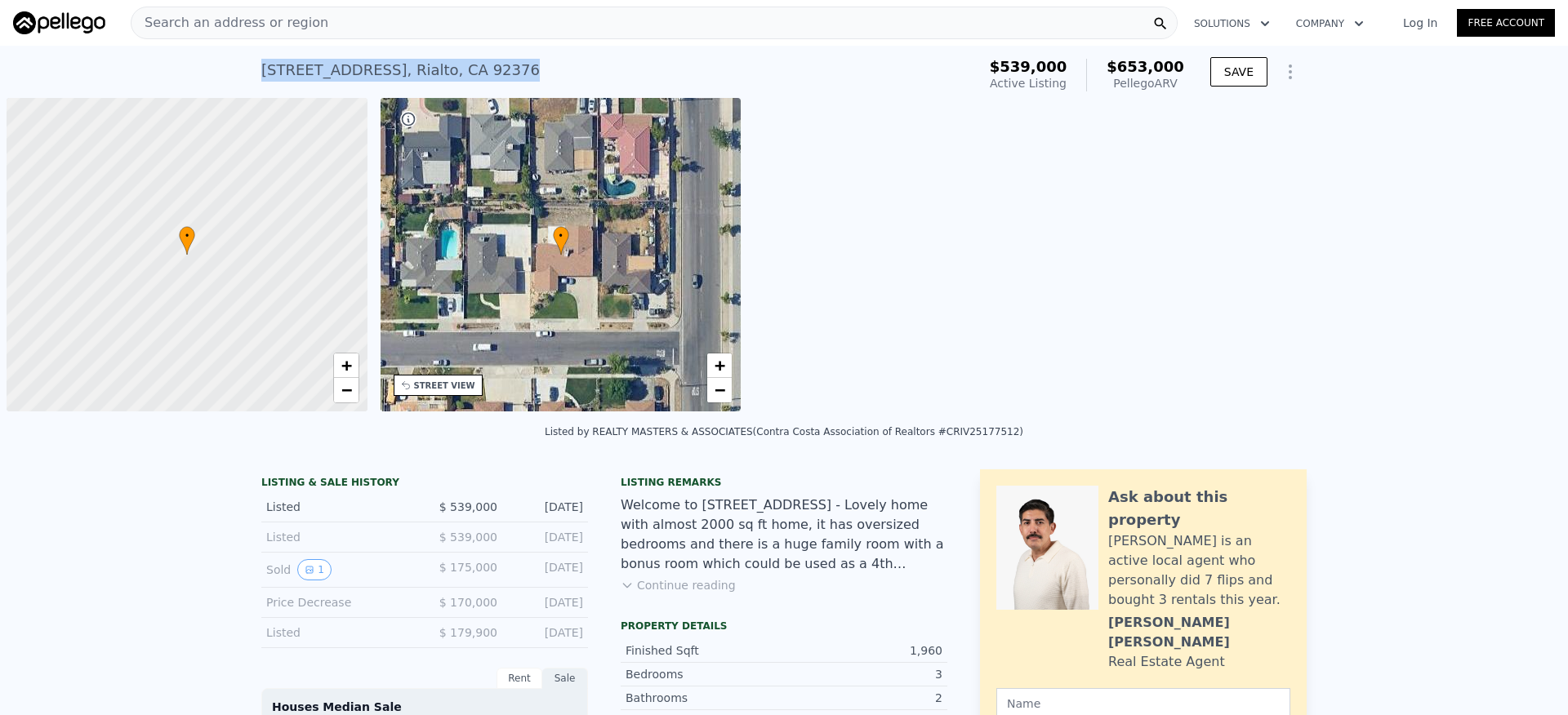
click at [247, 77] on div "[STREET_ADDRESS] Active at $539k (~ARV $653k ) $539,000 Active Listing $653,000…" at bounding box center [784, 72] width 1568 height 52
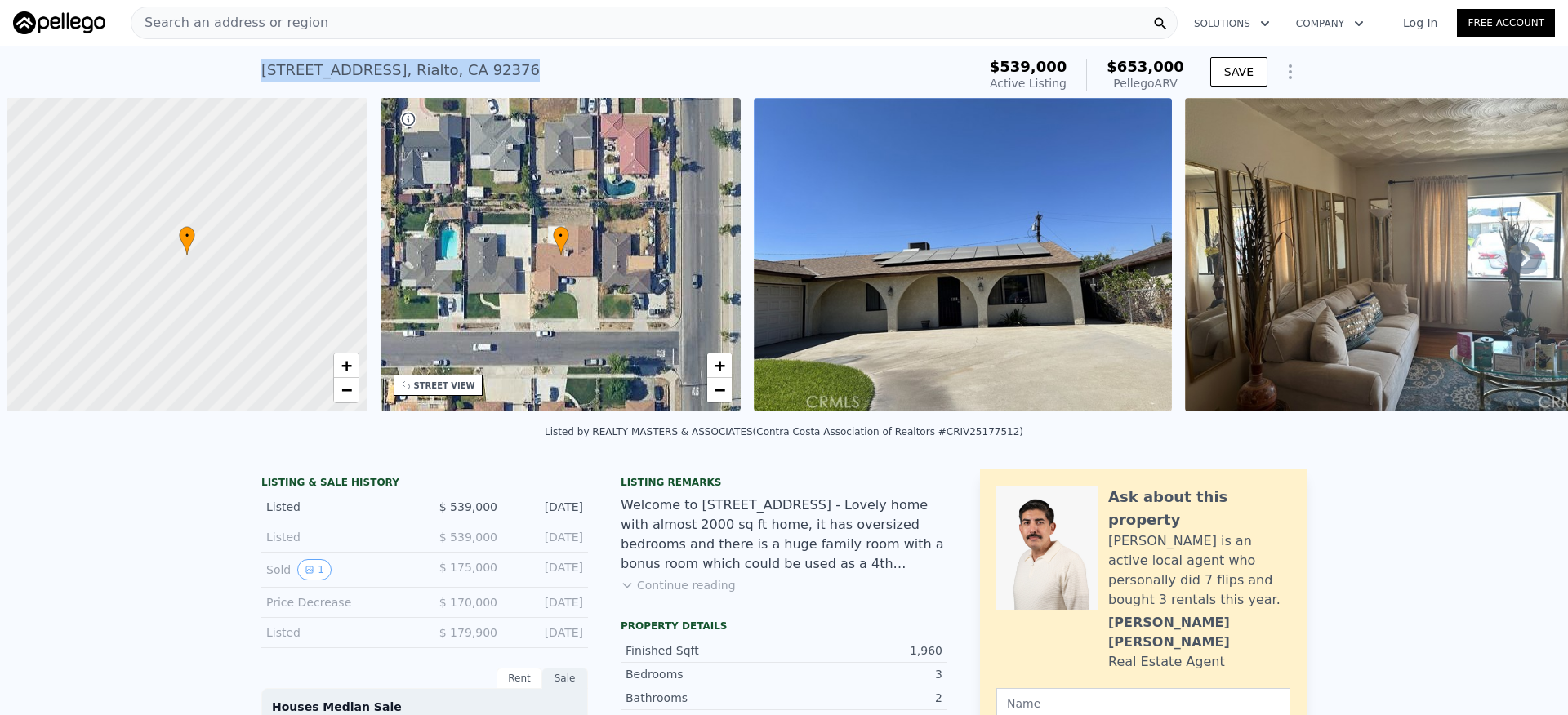
scroll to position [0, 7]
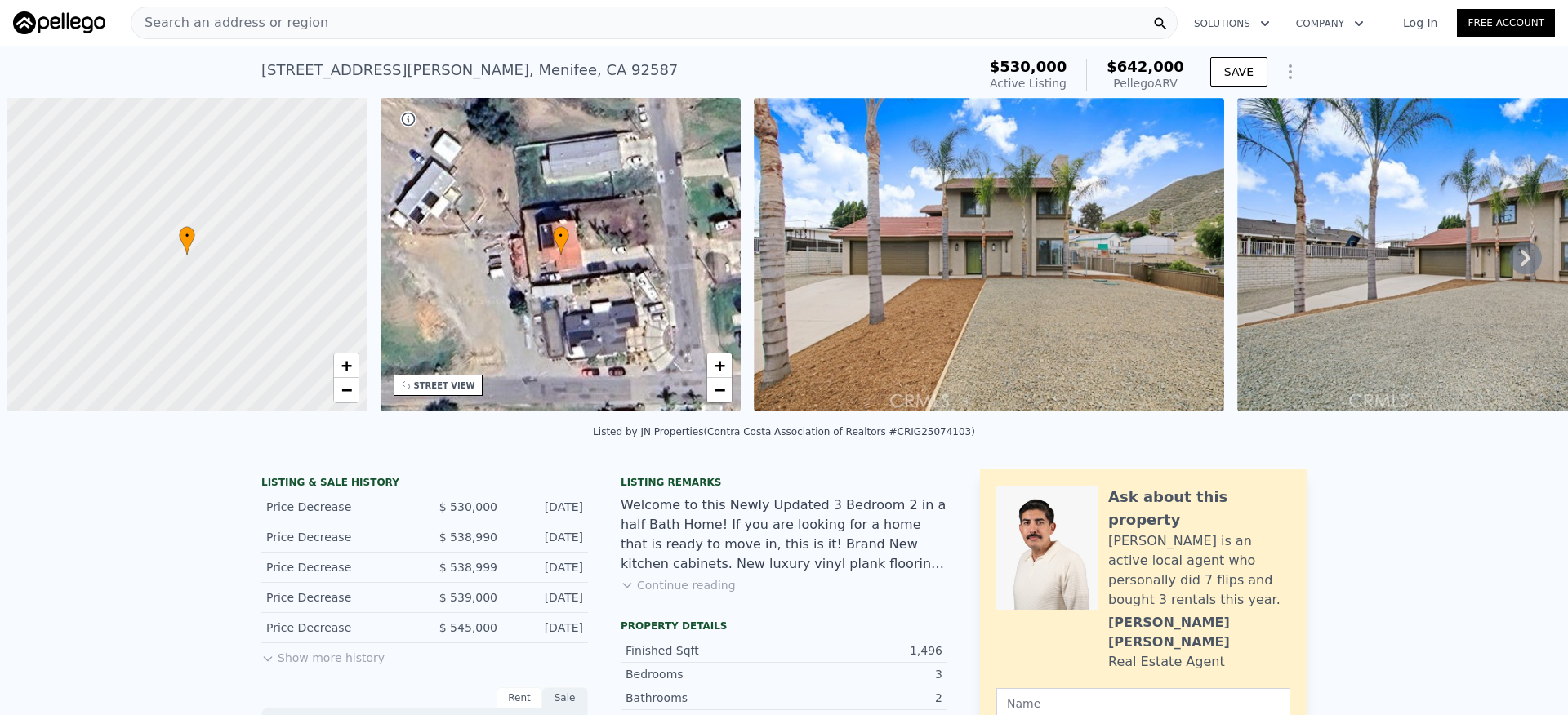
scroll to position [0, 7]
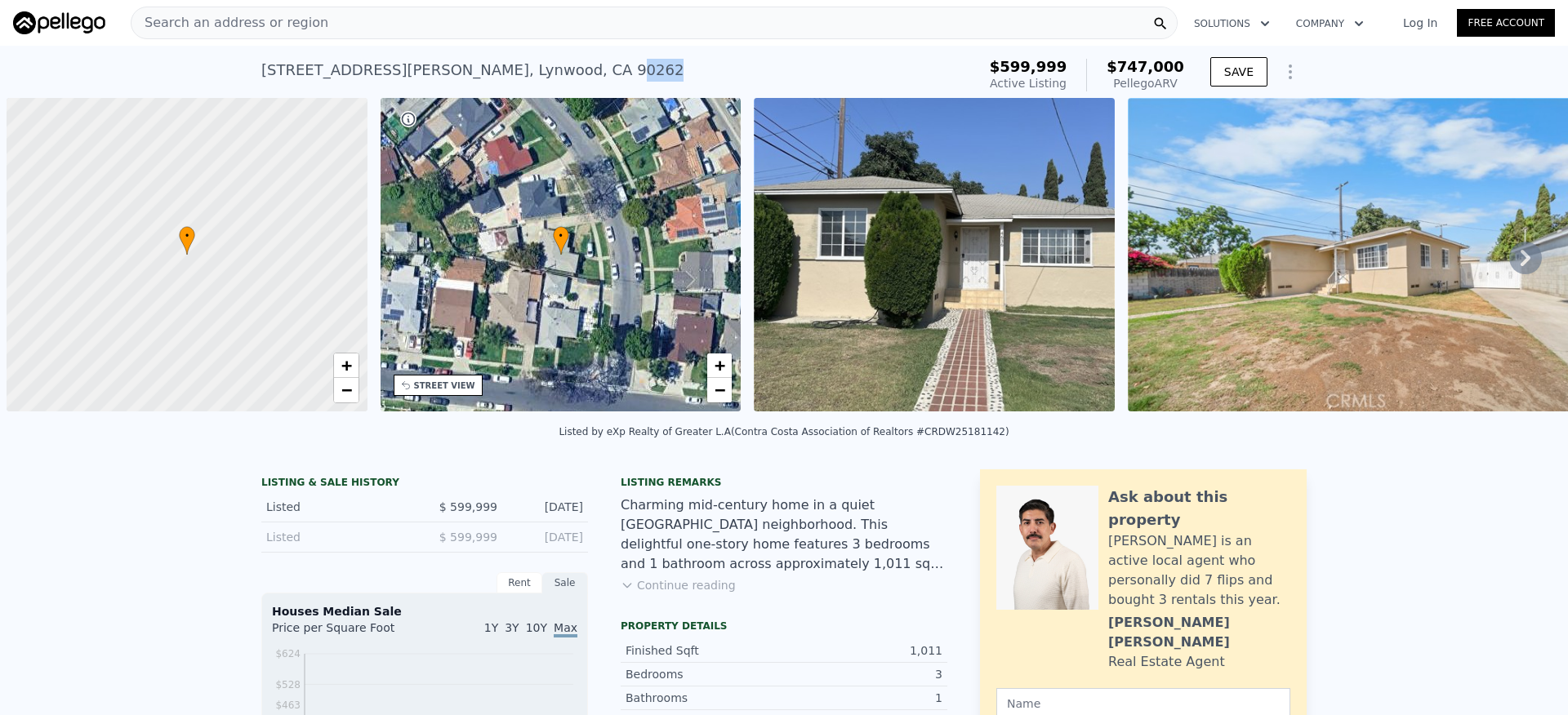
drag, startPoint x: 560, startPoint y: 70, endPoint x: 252, endPoint y: 62, distance: 308.1
click at [252, 62] on div "4636 Cardwell St , Lynwood , CA 90262 Active at $599,999 (~ARV $747k ) $599,999…" at bounding box center [784, 72] width 1568 height 52
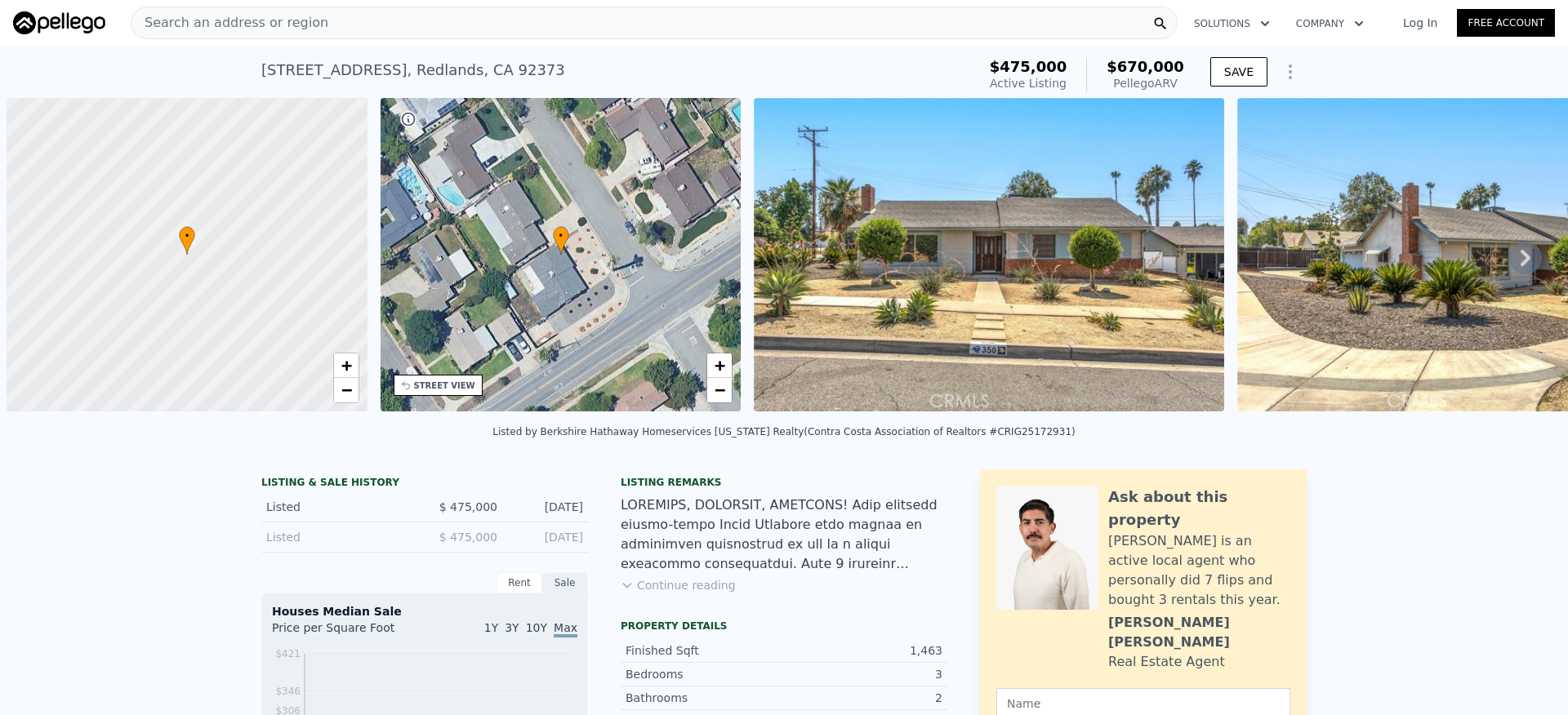
scroll to position [0, 7]
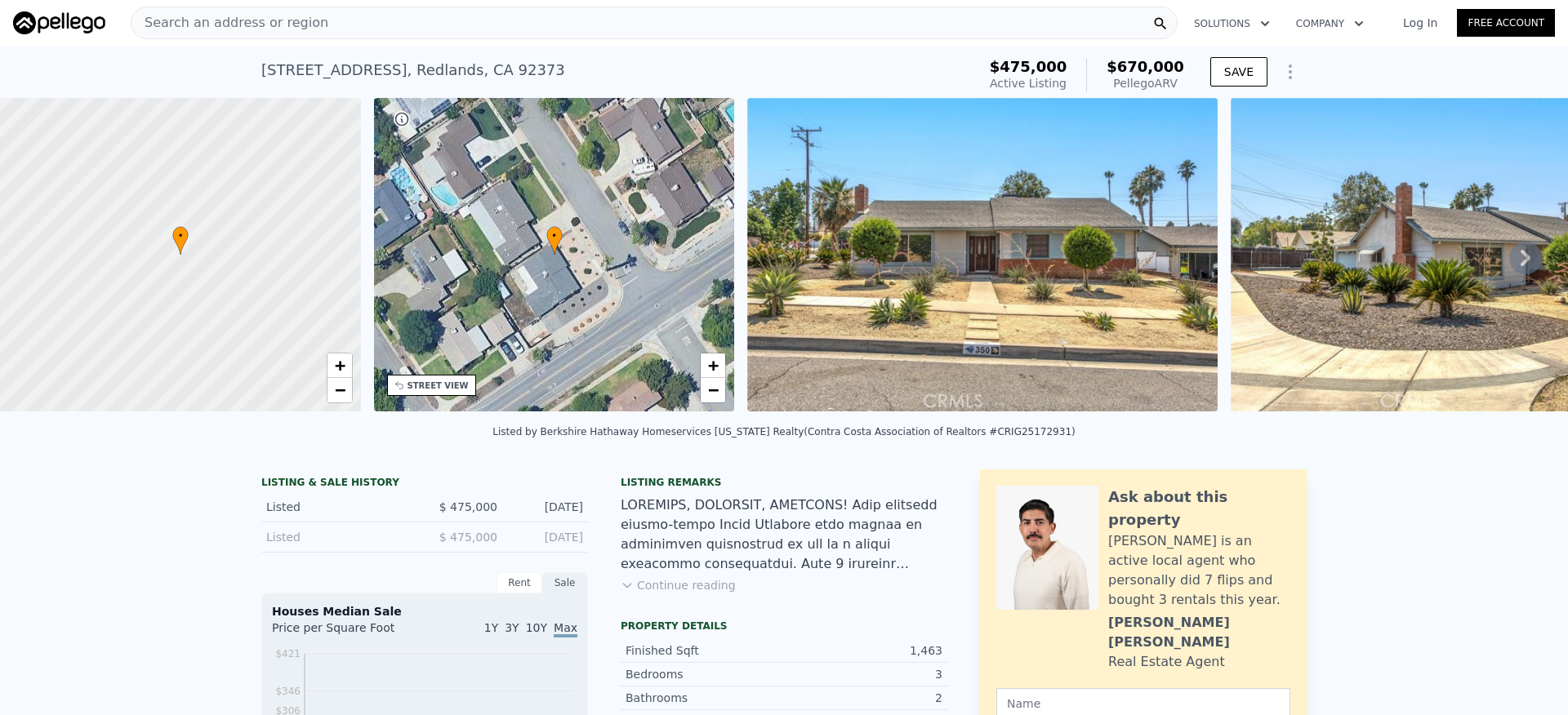
click at [704, 589] on button "Continue reading" at bounding box center [678, 585] width 115 height 16
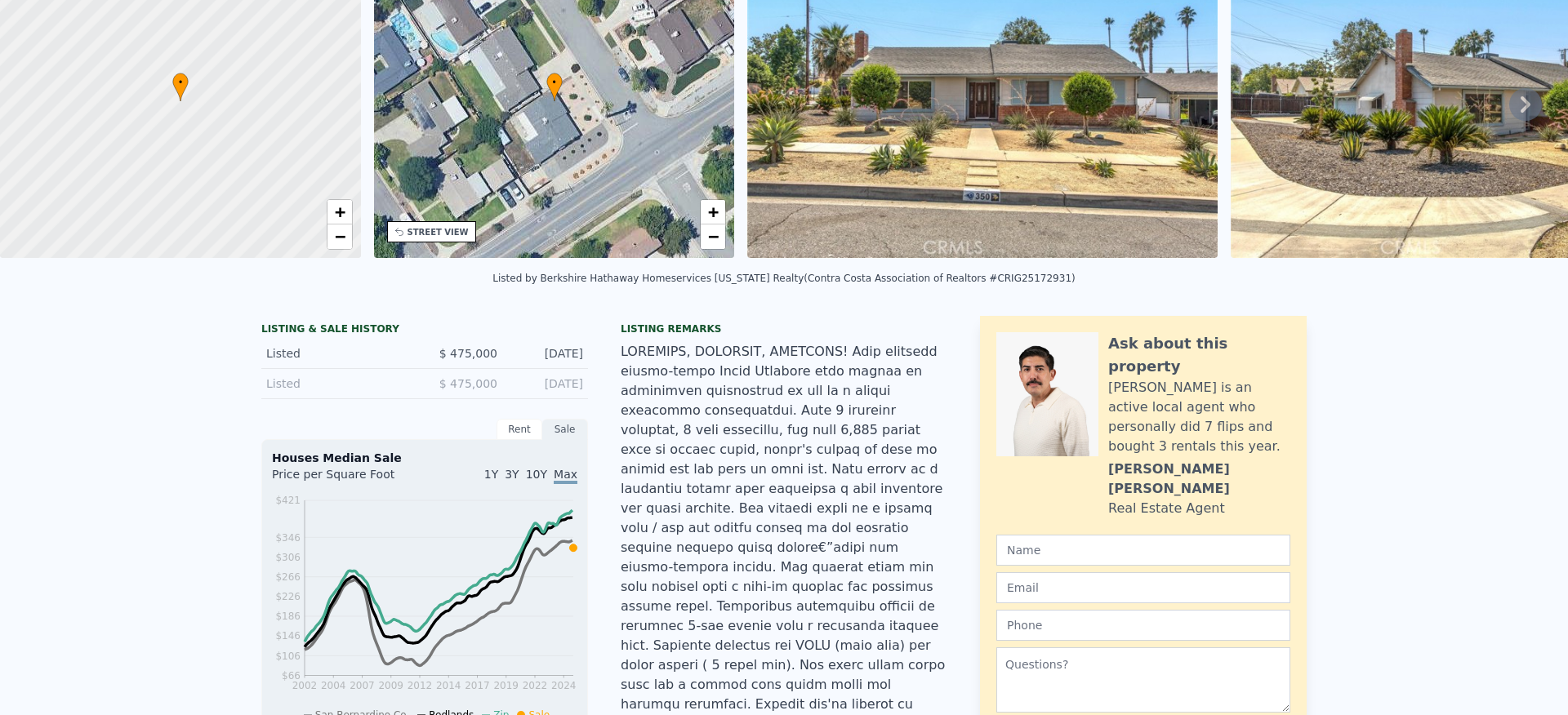
scroll to position [0, 0]
